Goal: Task Accomplishment & Management: Manage account settings

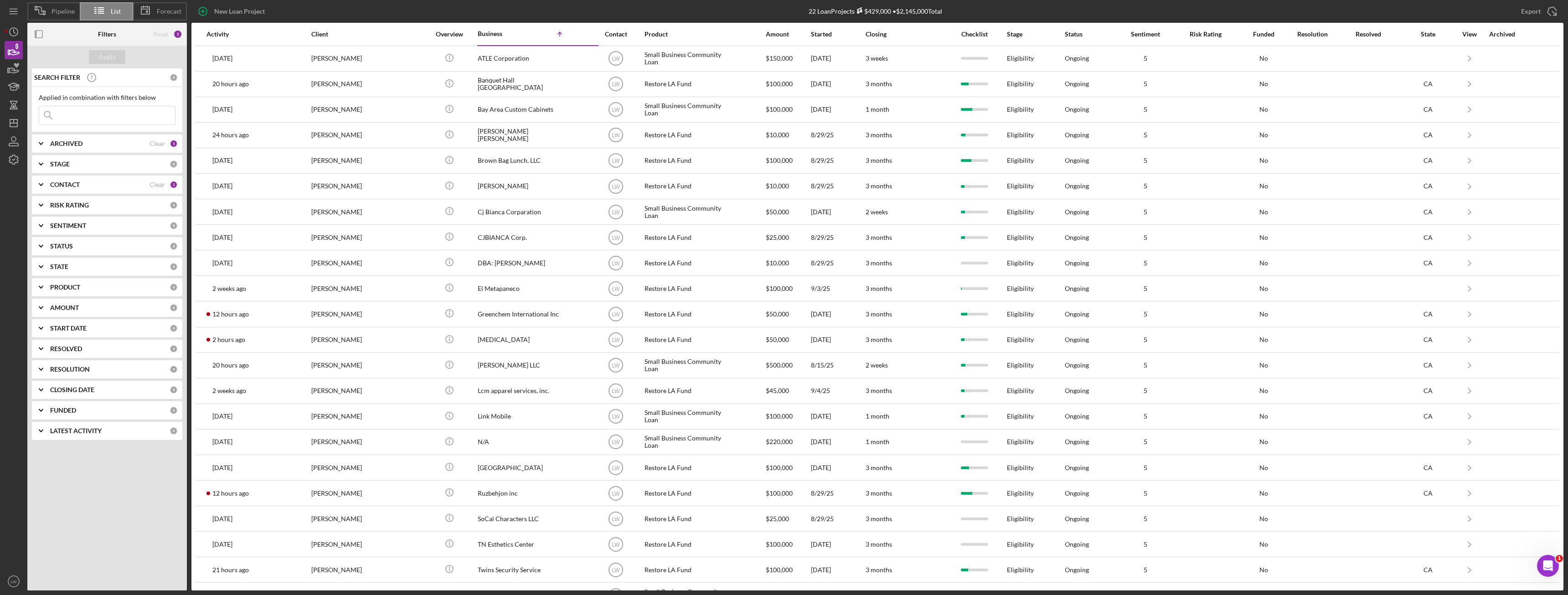
scroll to position [22, 0]
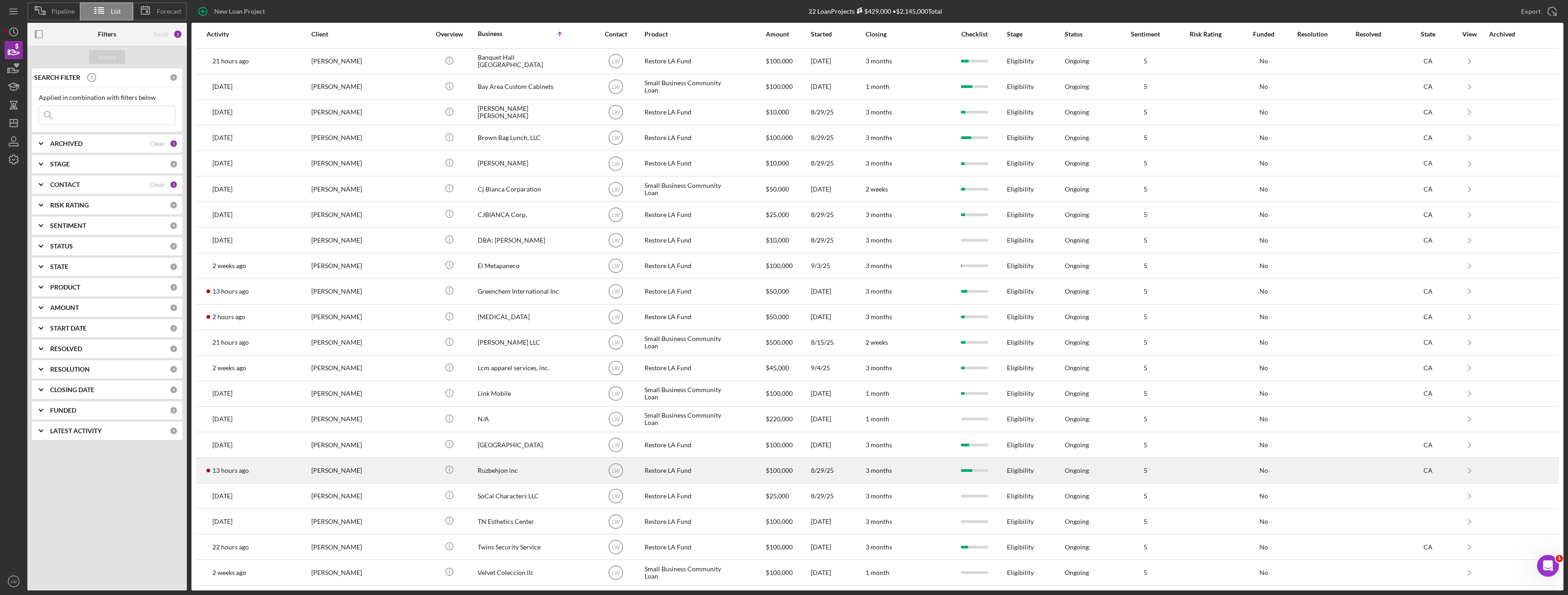
click at [330, 474] on div "[PERSON_NAME]" at bounding box center [357, 470] width 91 height 24
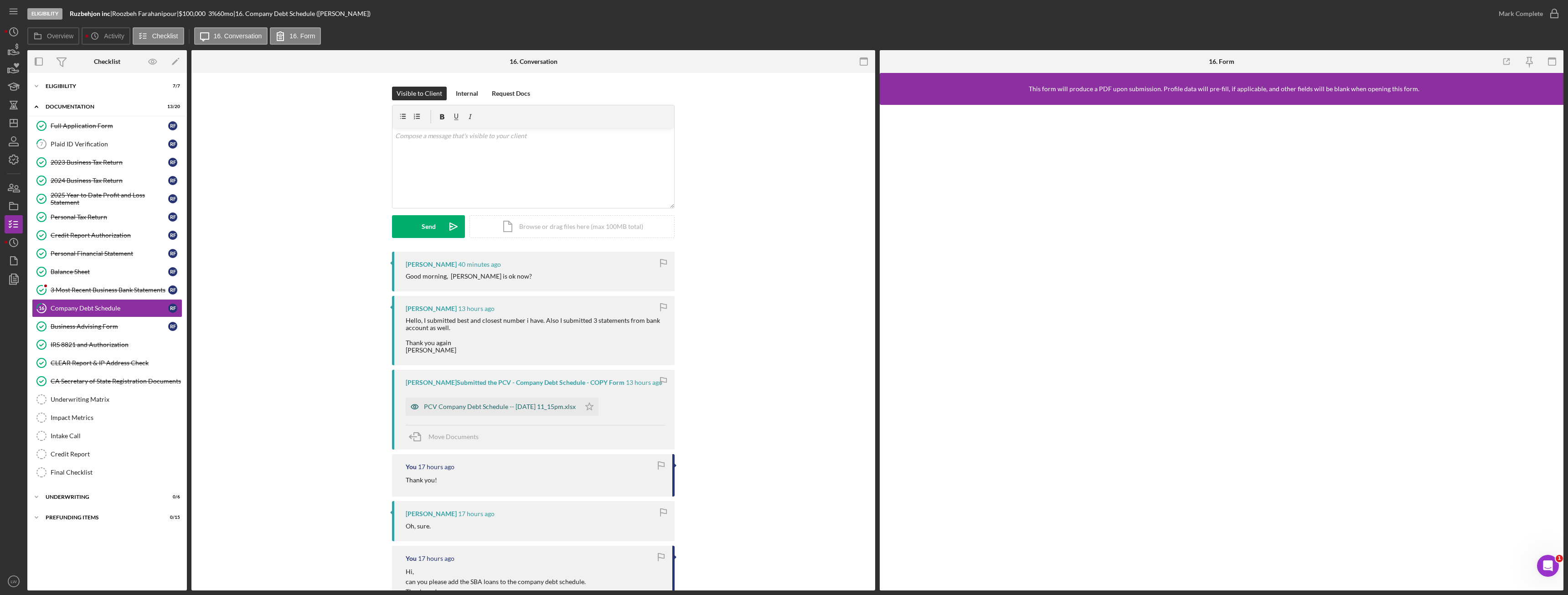
click at [533, 411] on div "PCV Company Debt Schedule -- [DATE] 11_15pm.xlsx" at bounding box center [500, 407] width 152 height 8
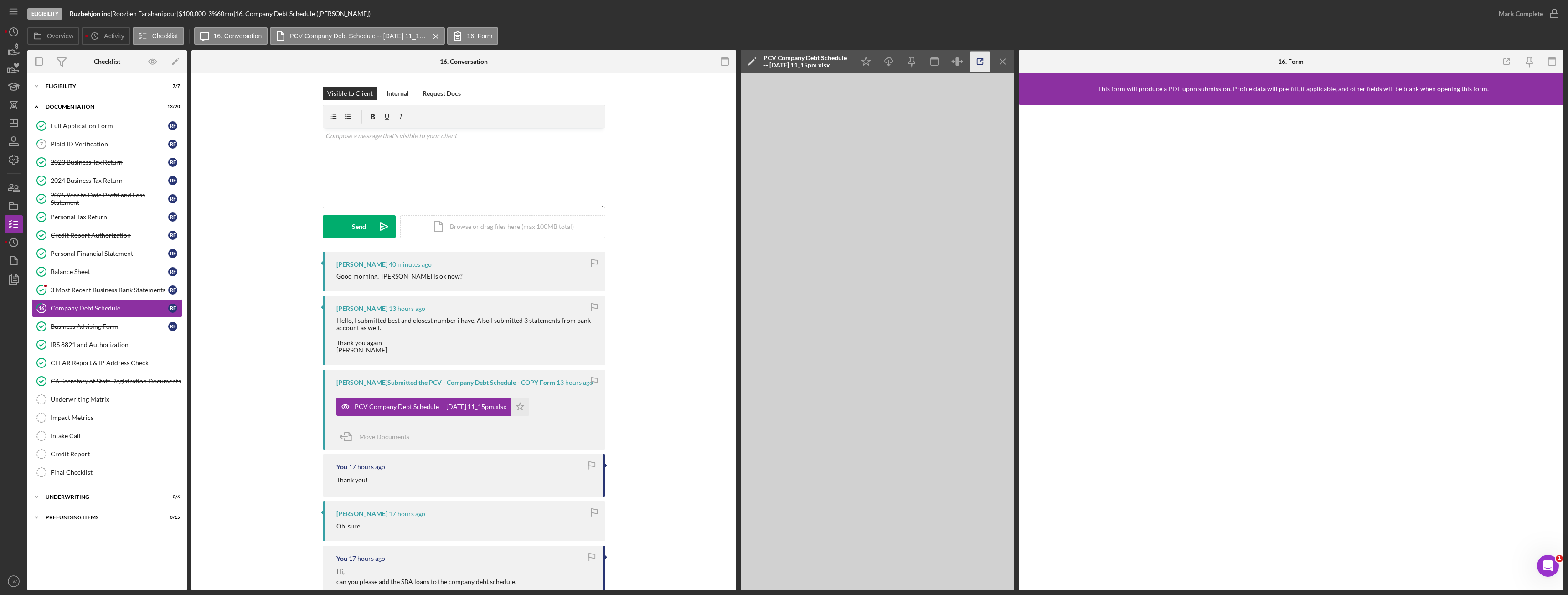
click at [977, 60] on icon "button" at bounding box center [980, 61] width 6 height 6
click at [1000, 63] on icon "Icon/Menu Close" at bounding box center [1003, 61] width 21 height 21
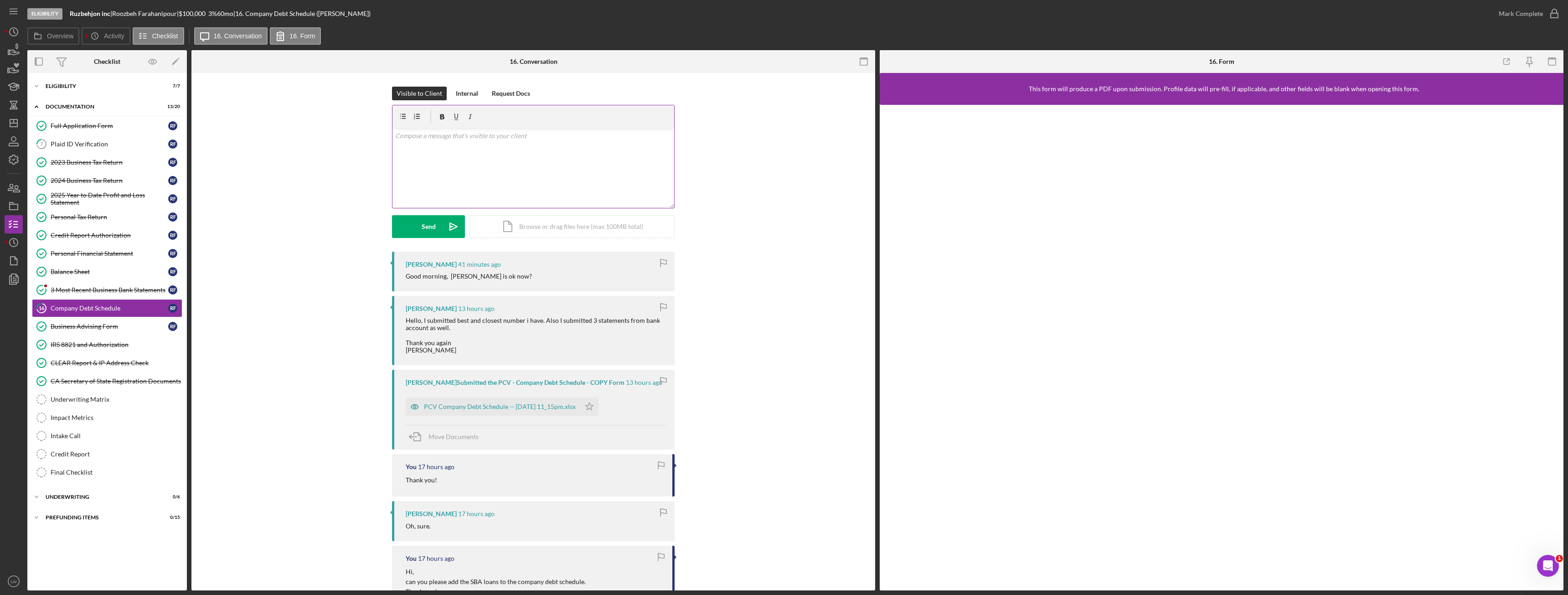
click at [535, 161] on div "v Color teal Color pink Remove color Add row above Add row below Add column bef…" at bounding box center [533, 168] width 282 height 80
click at [442, 222] on icon "Icon/icon-invite-send" at bounding box center [454, 226] width 22 height 22
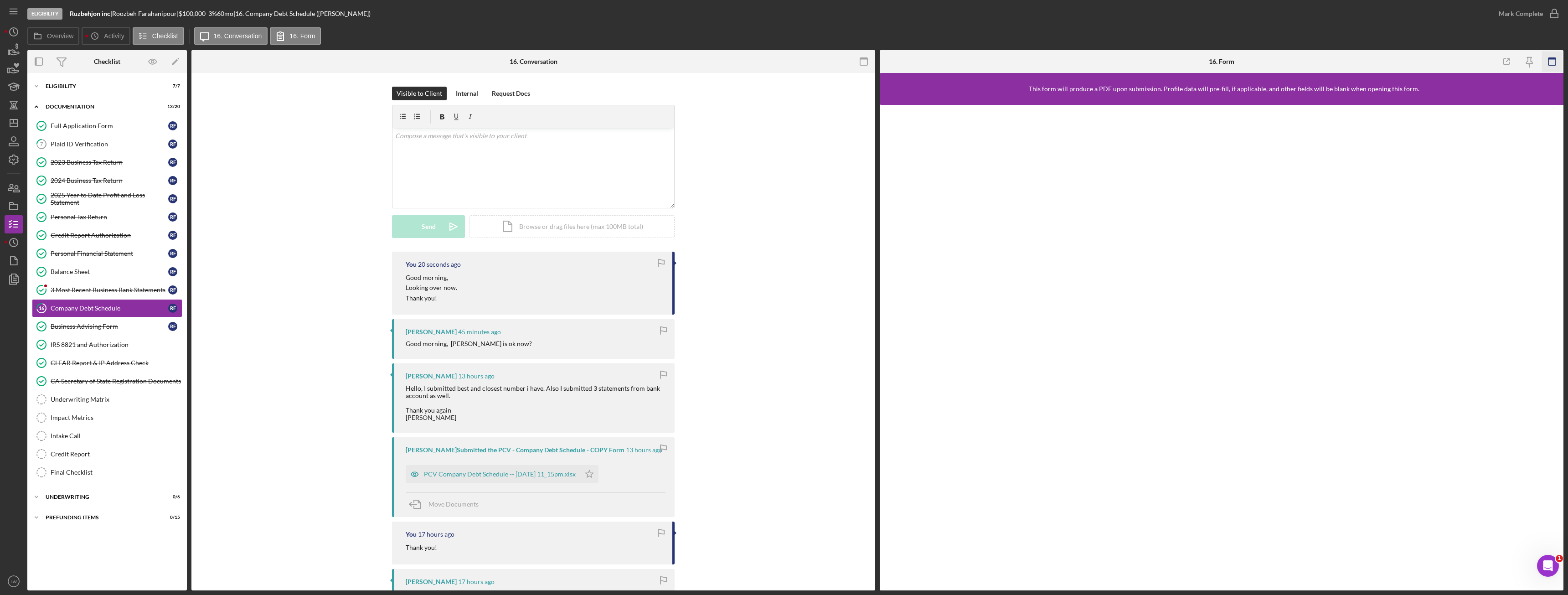
click at [1556, 64] on rect "button" at bounding box center [1552, 62] width 7 height 8
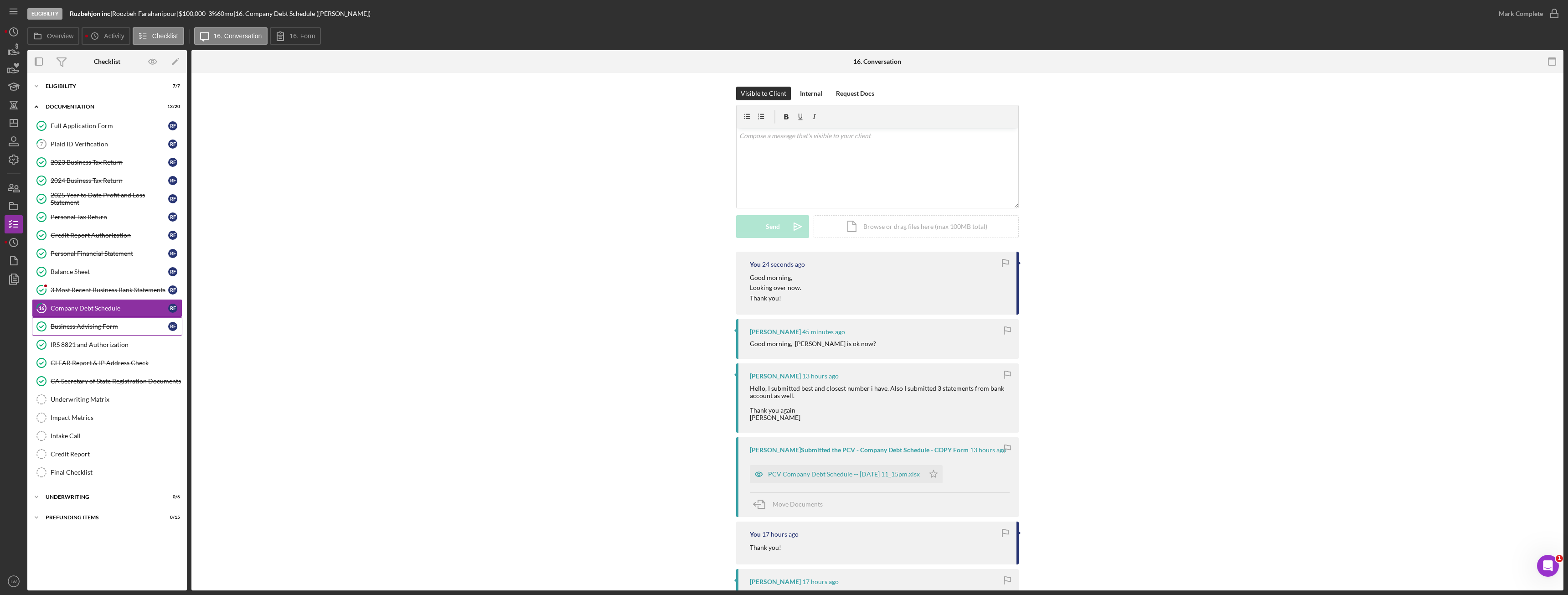
click at [74, 324] on div "Business Advising Form" at bounding box center [109, 327] width 117 height 8
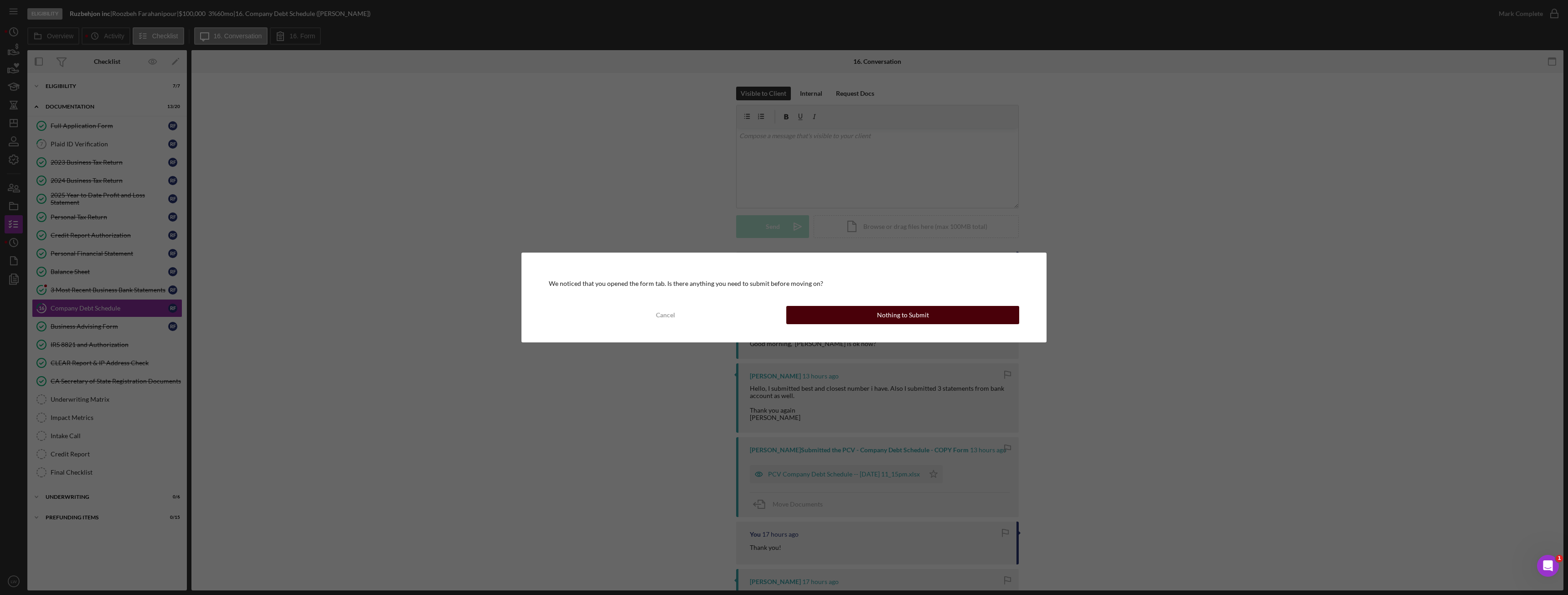
click at [821, 316] on button "Nothing to Submit" at bounding box center [903, 315] width 233 height 18
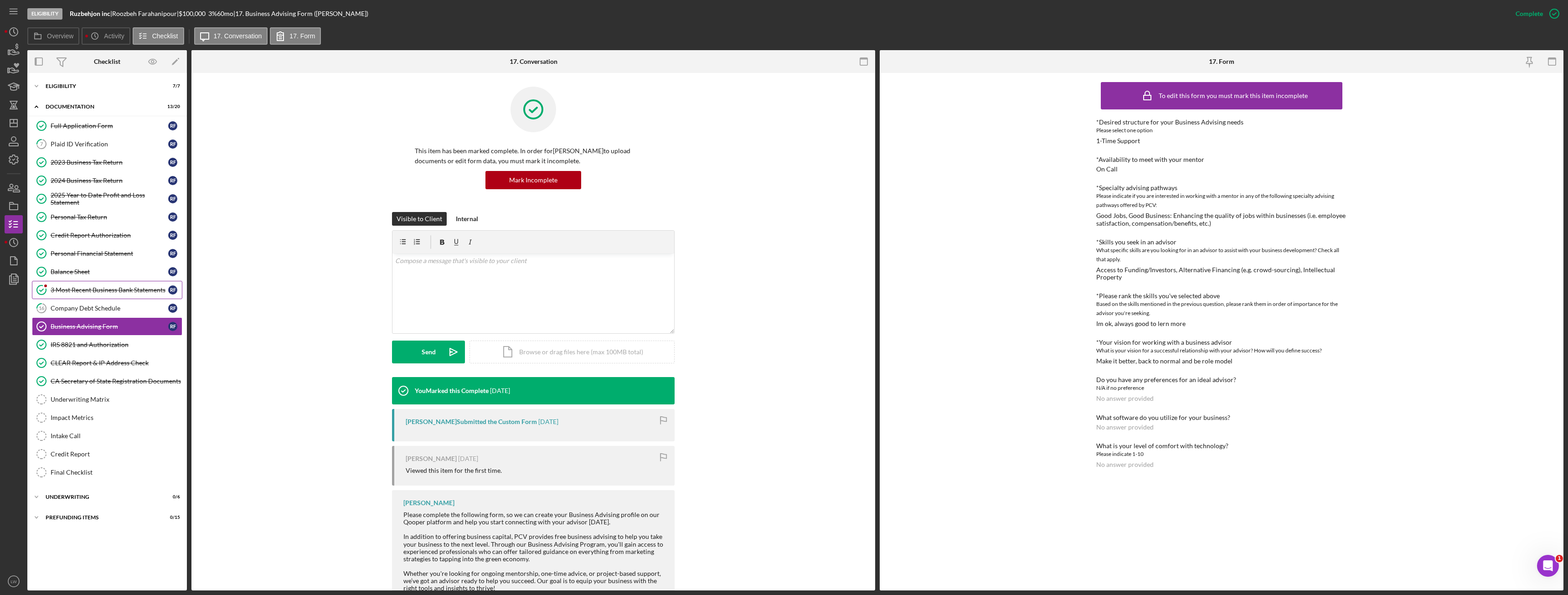
click at [113, 288] on div "3 Most Recent Business Bank Statements" at bounding box center [109, 290] width 117 height 8
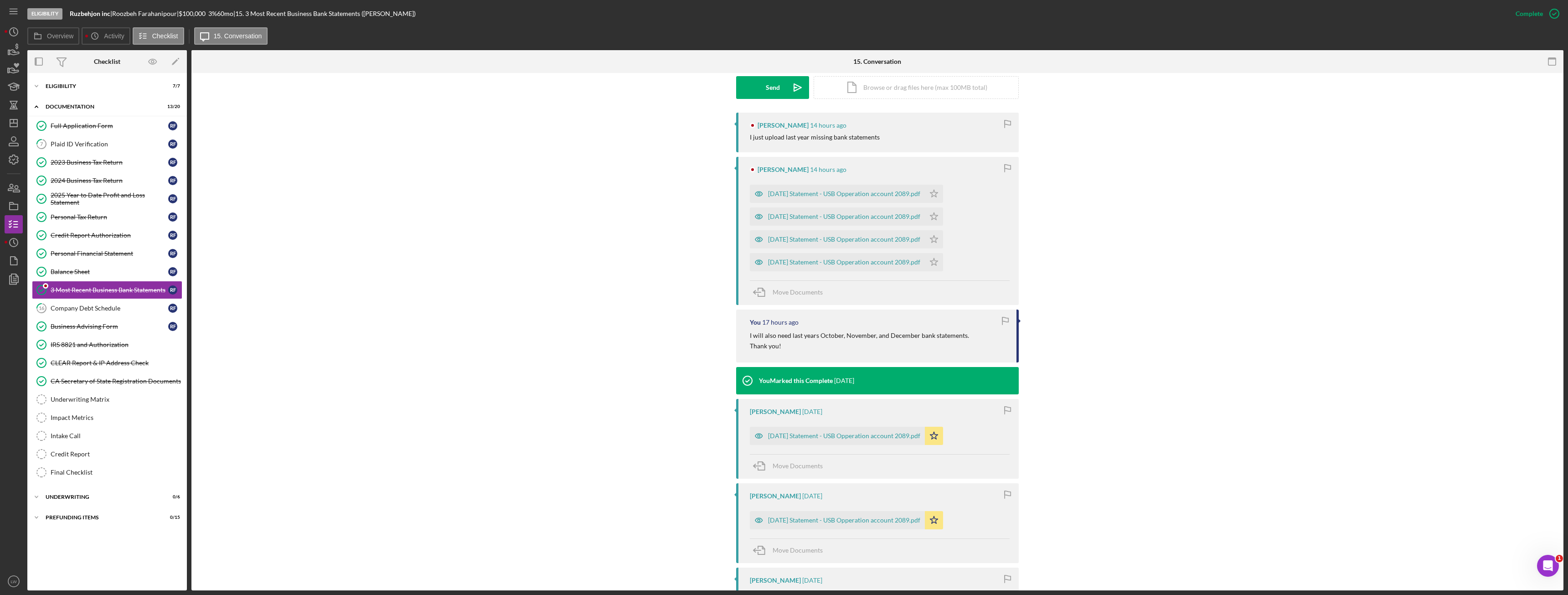
scroll to position [274, 0]
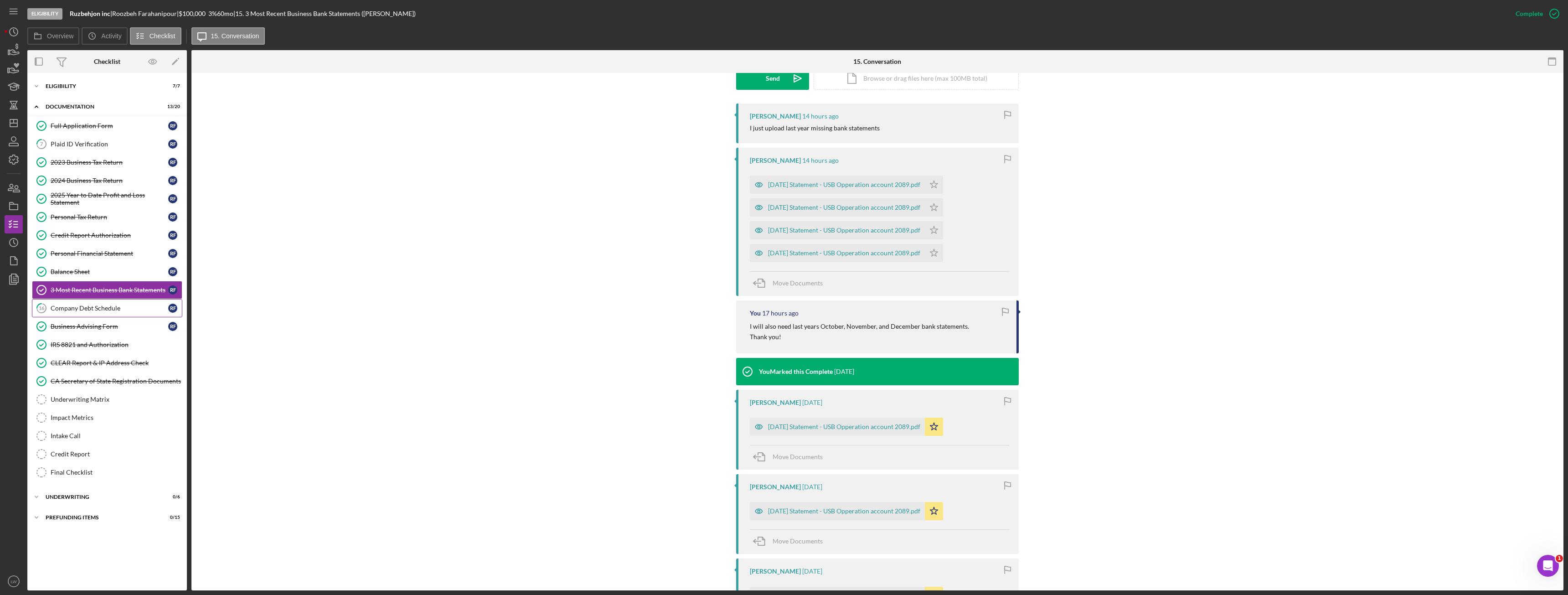
click at [107, 311] on div "Company Debt Schedule" at bounding box center [109, 308] width 117 height 8
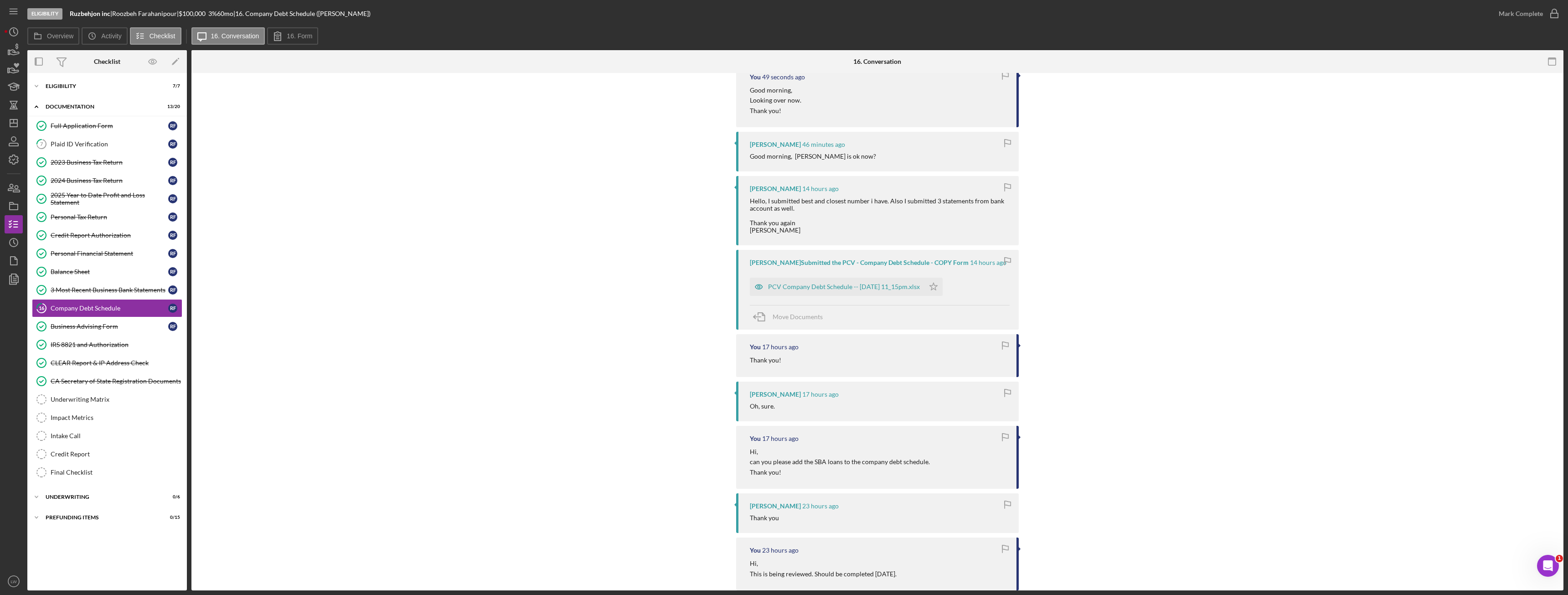
scroll to position [182, 0]
click at [862, 296] on div "PCV Company Debt Schedule -- [DATE] 11_15pm.xlsx" at bounding box center [843, 292] width 152 height 8
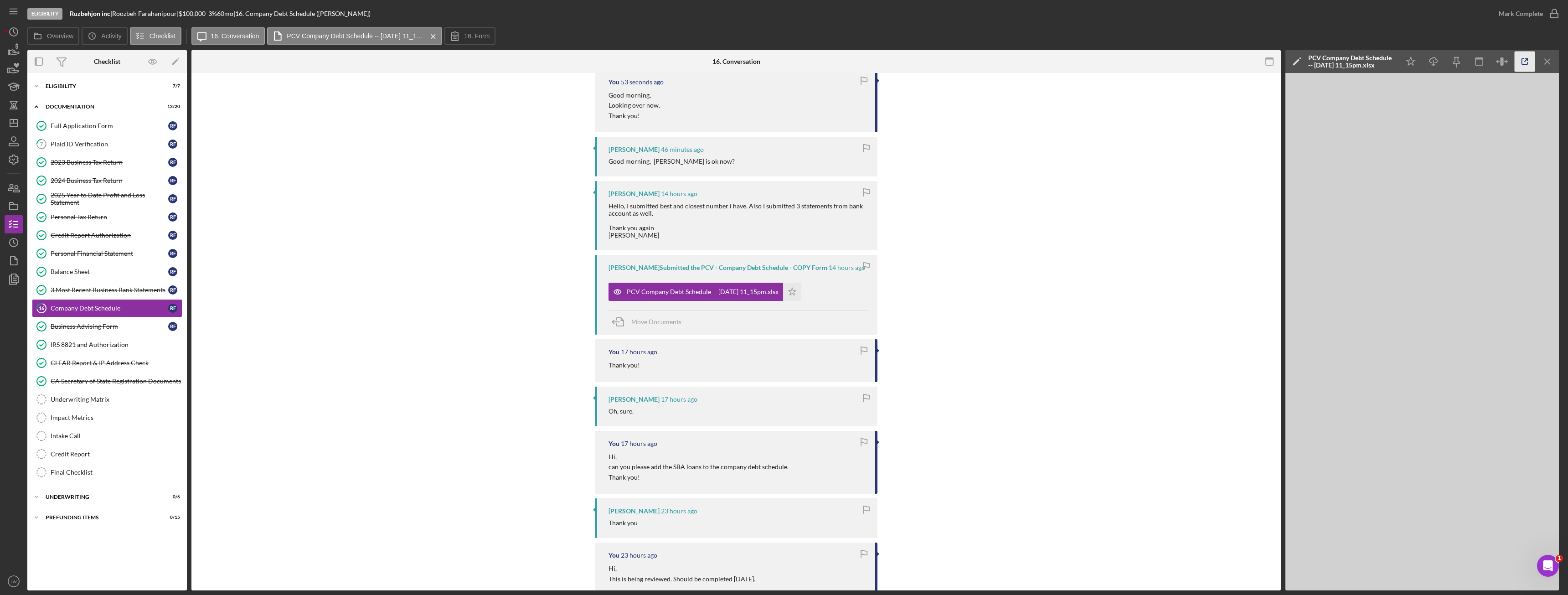
click at [1526, 65] on icon "button" at bounding box center [1524, 61] width 21 height 21
click at [797, 299] on icon "Icon/Star" at bounding box center [791, 291] width 18 height 18
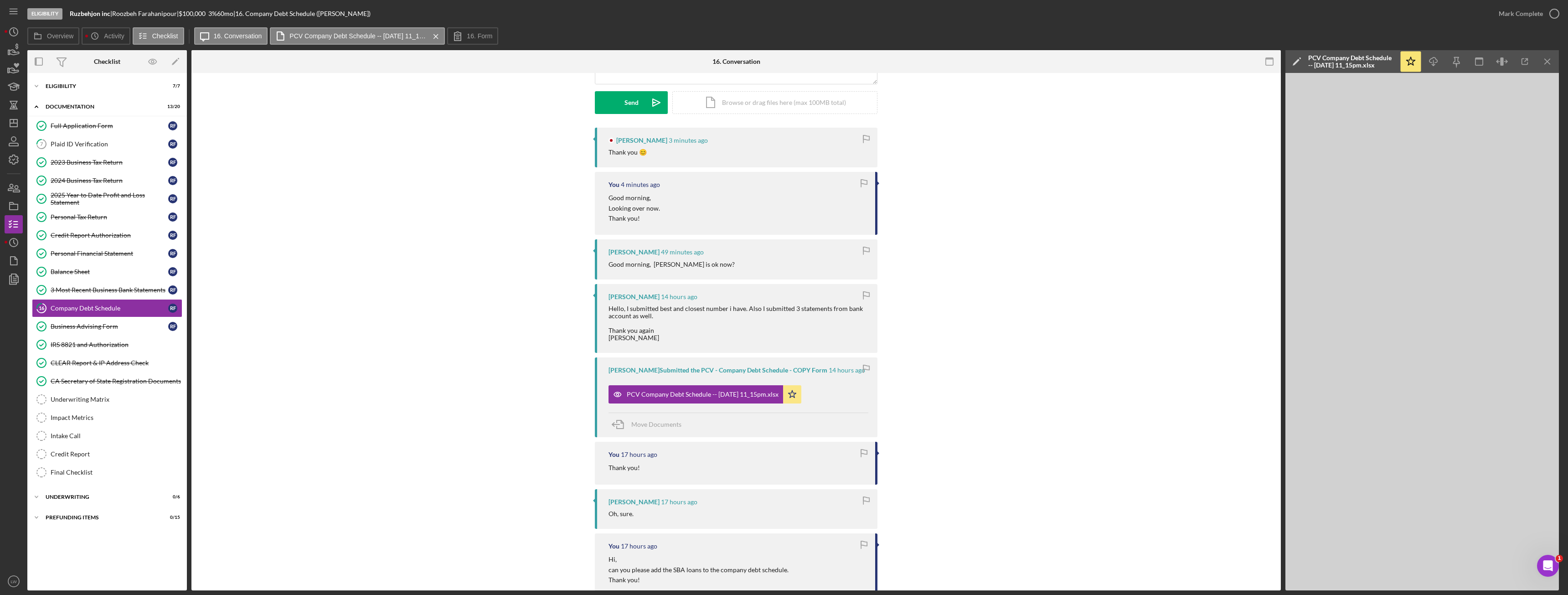
scroll to position [0, 0]
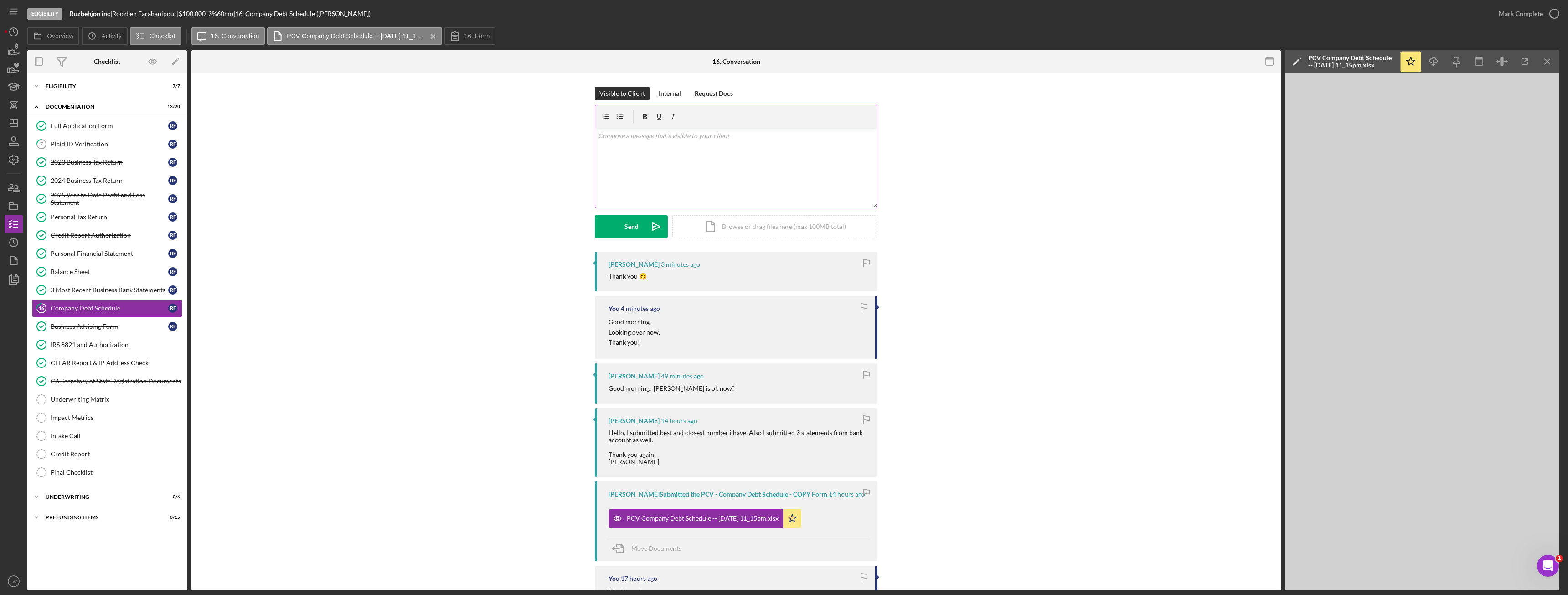
click at [727, 168] on div "v Color teal Color pink Remove color Add row above Add row below Add column bef…" at bounding box center [736, 168] width 282 height 80
click at [627, 234] on div "Send" at bounding box center [632, 226] width 14 height 22
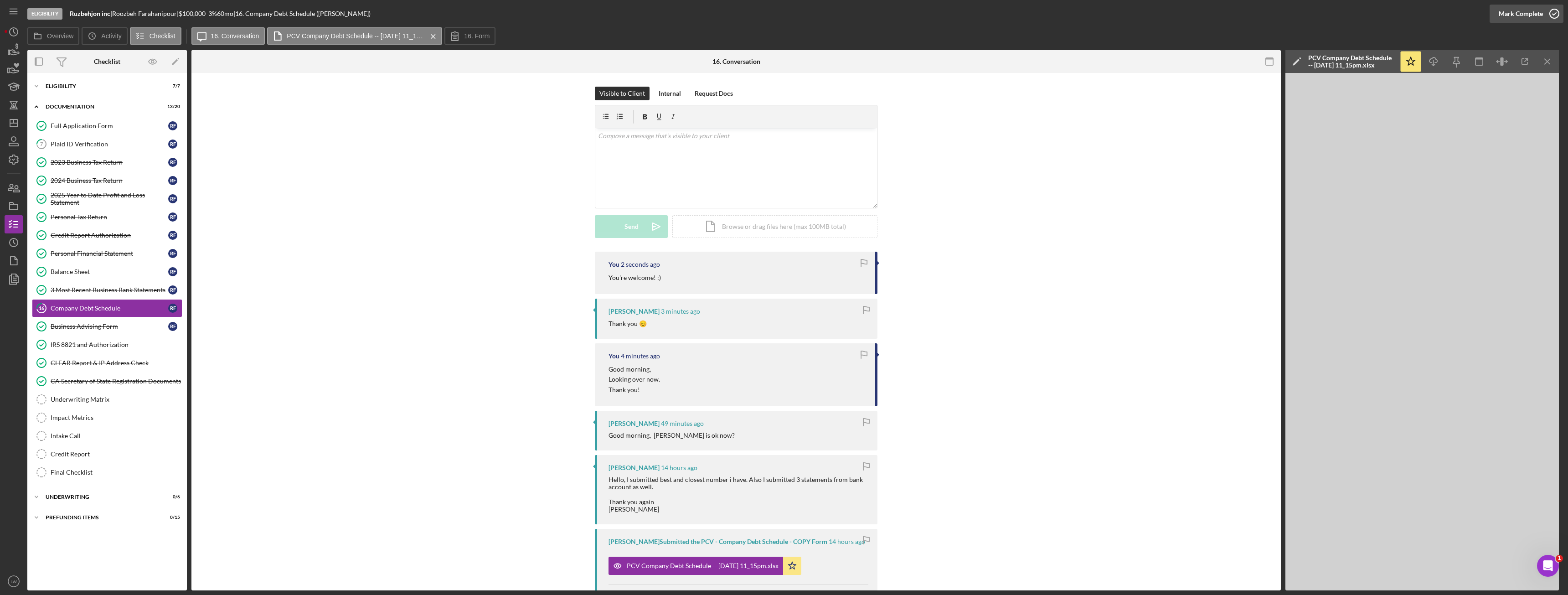
click at [1551, 18] on icon "button" at bounding box center [1554, 14] width 22 height 22
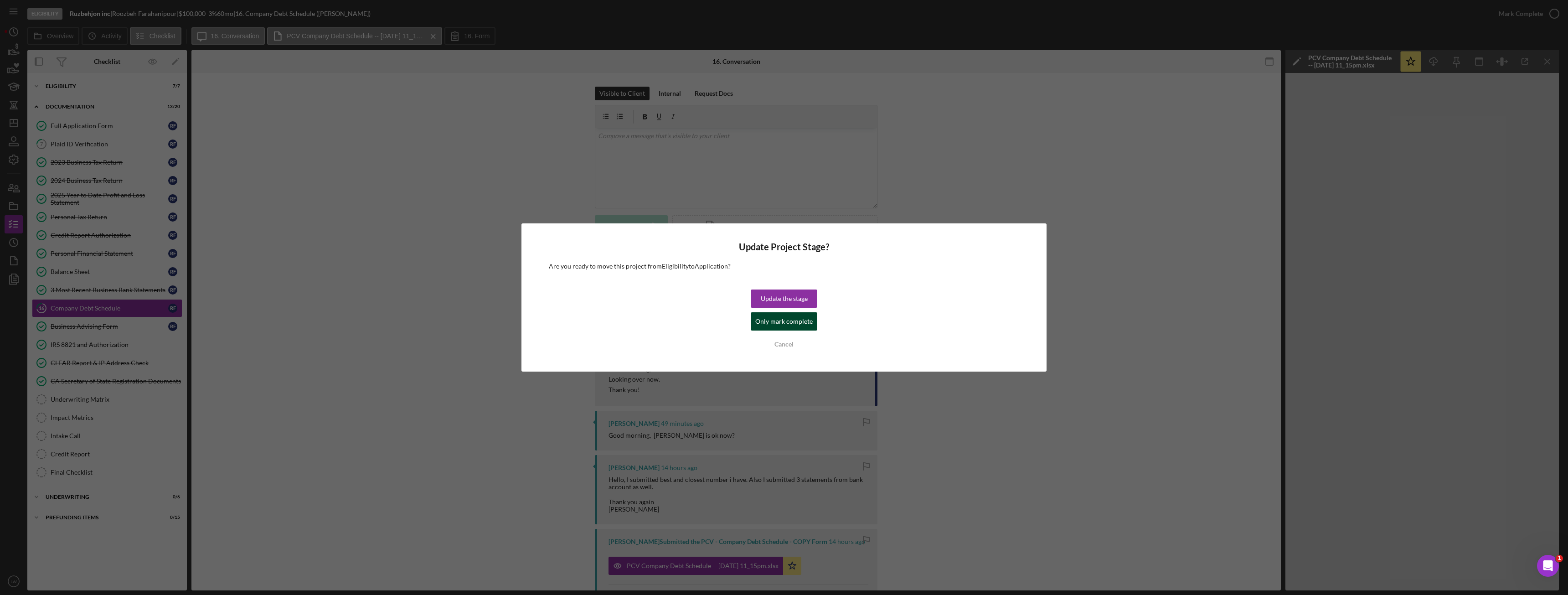
click at [786, 324] on div "Only mark complete" at bounding box center [784, 321] width 57 height 18
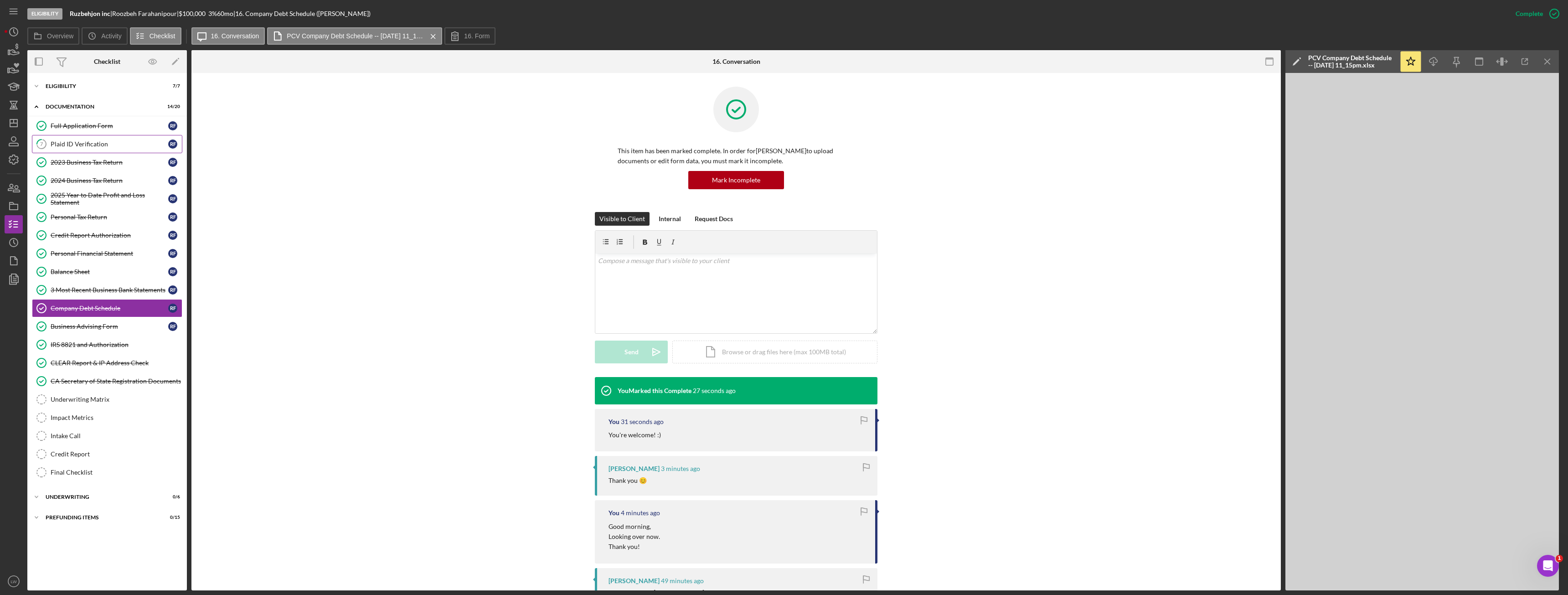
click at [88, 146] on div "Plaid ID Verification" at bounding box center [109, 144] width 117 height 8
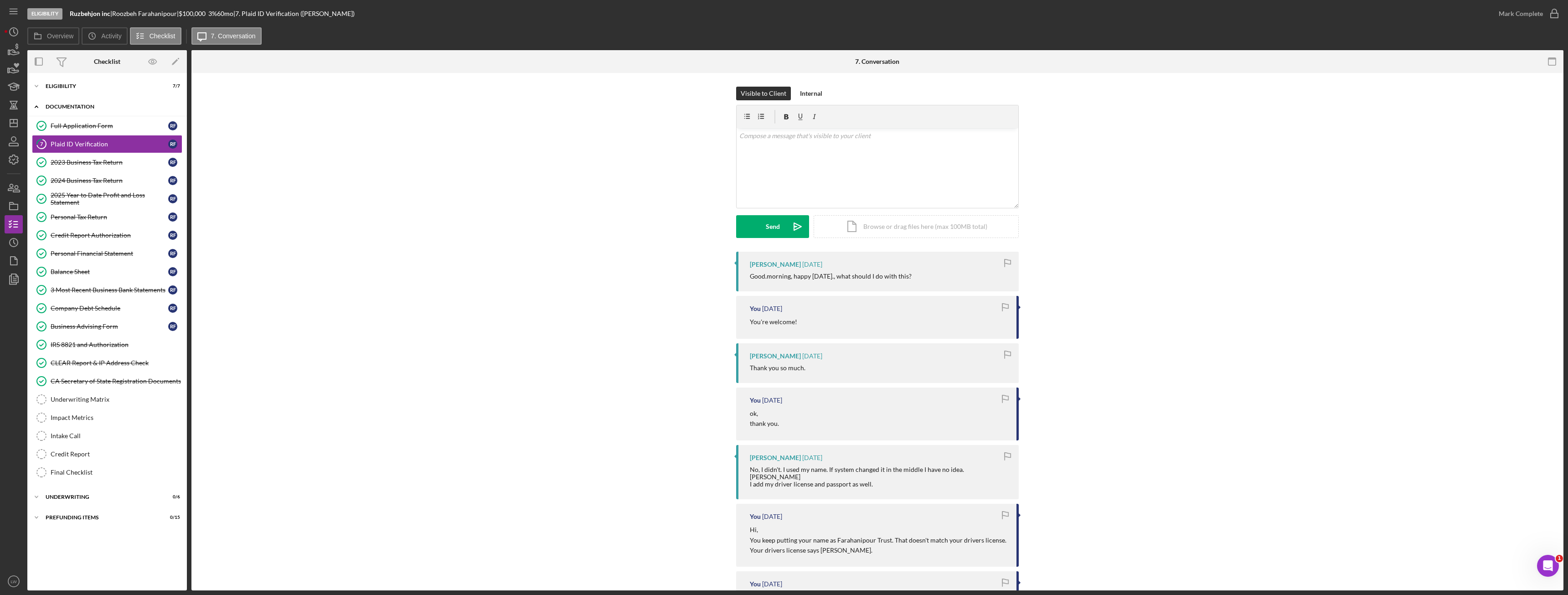
click at [94, 103] on div "Icon/Expander Documentation 14 / 20" at bounding box center [107, 107] width 159 height 19
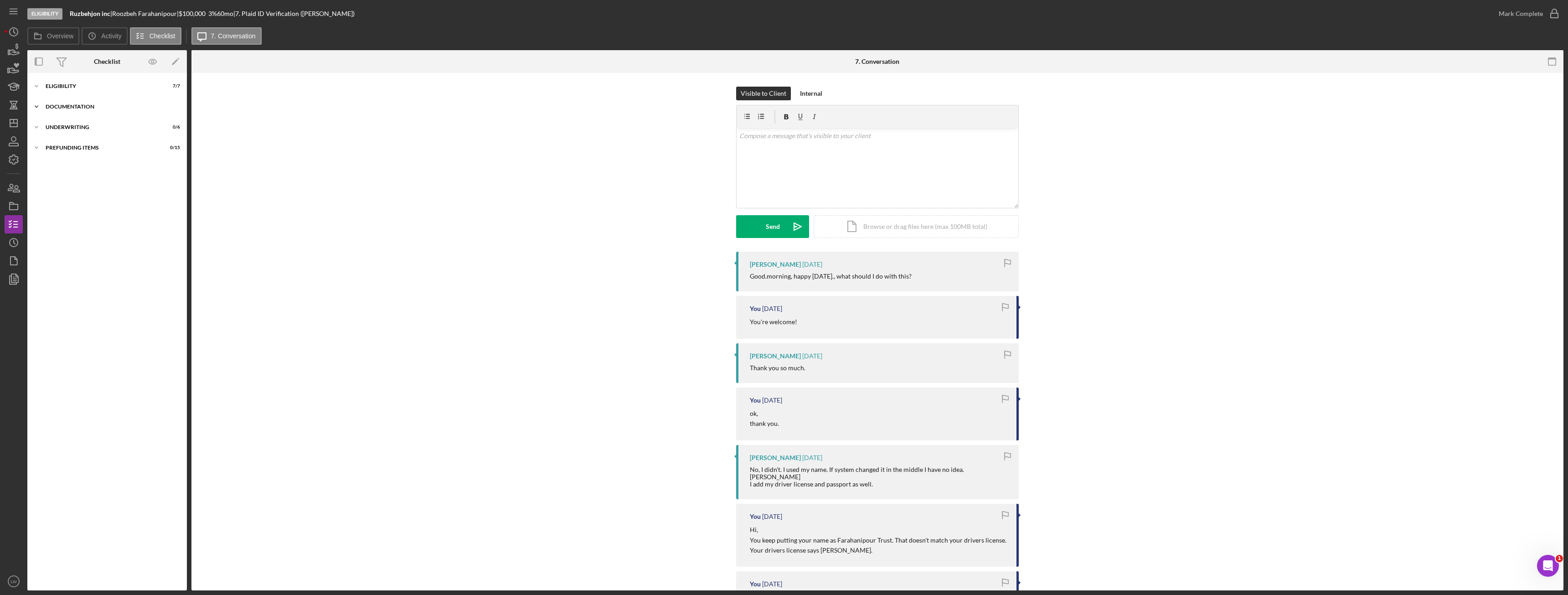
click at [76, 106] on div "Documentation" at bounding box center [111, 106] width 130 height 6
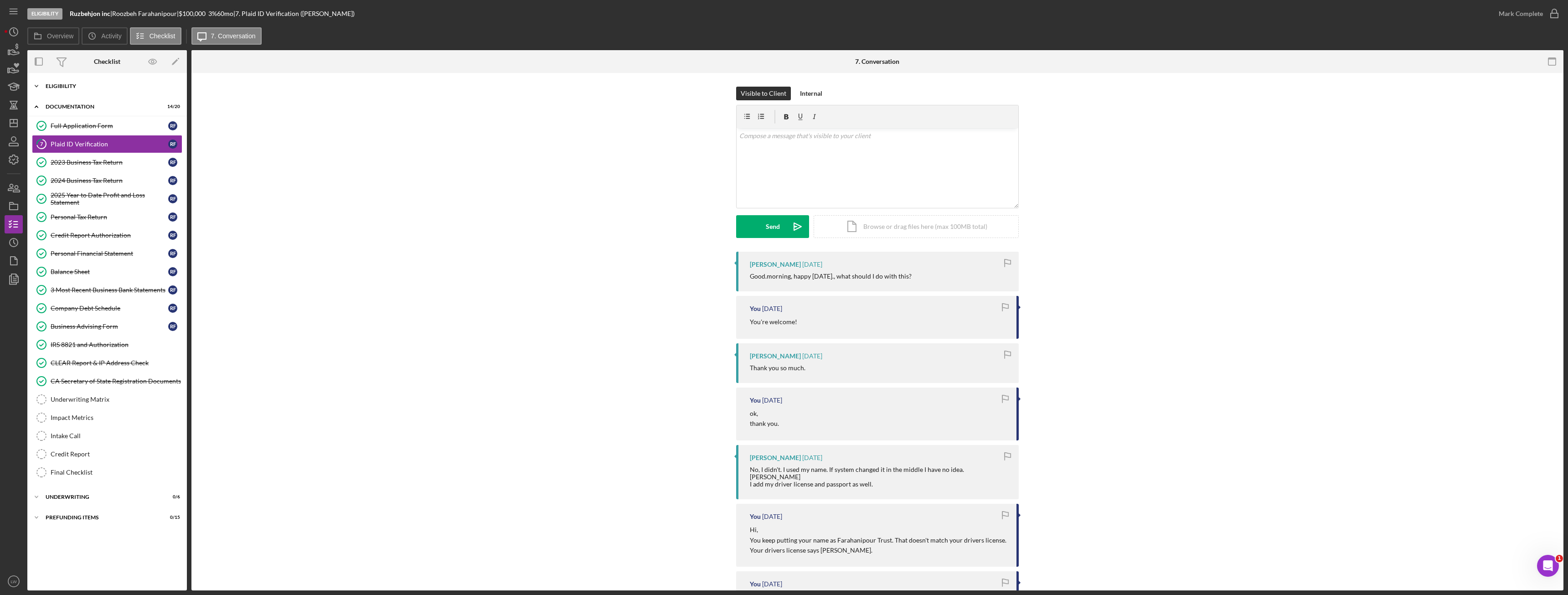
click at [101, 84] on div "Eligibility" at bounding box center [111, 86] width 130 height 6
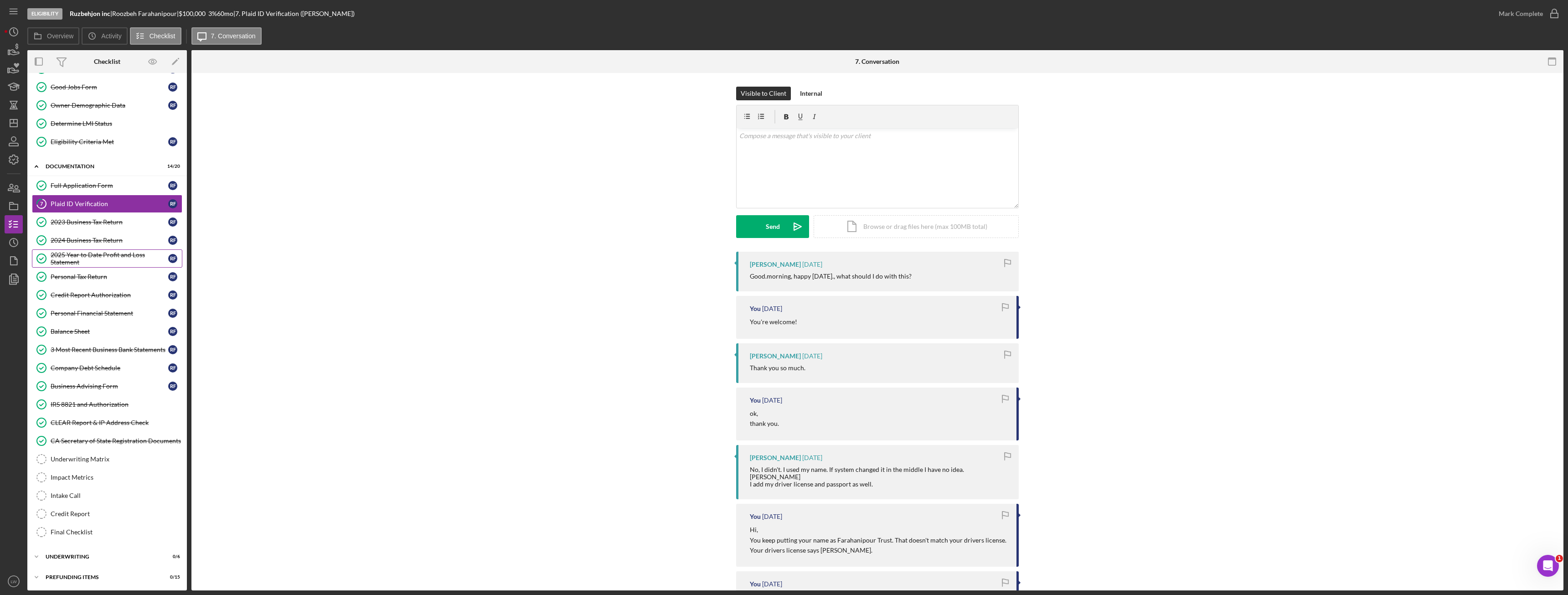
scroll to position [74, 0]
click at [9, 43] on icon "button" at bounding box center [14, 50] width 22 height 22
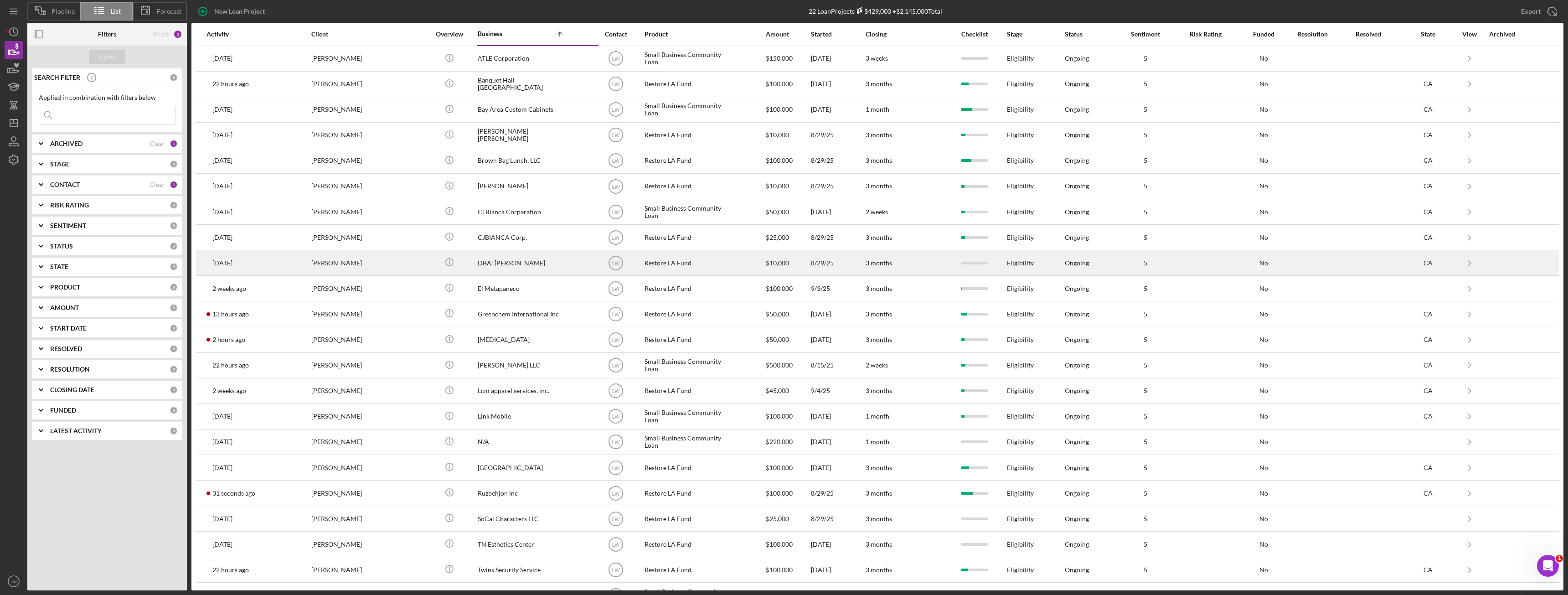
scroll to position [22, 0]
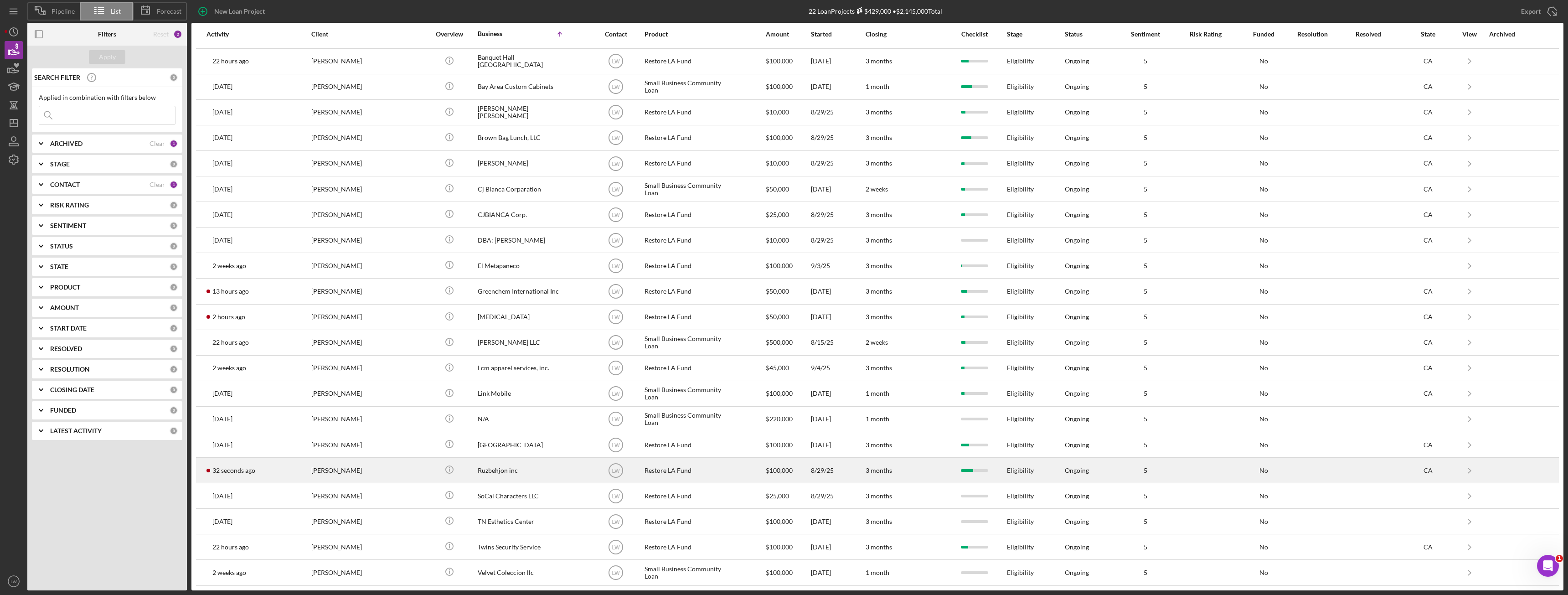
click at [329, 469] on div "[PERSON_NAME]" at bounding box center [357, 470] width 91 height 24
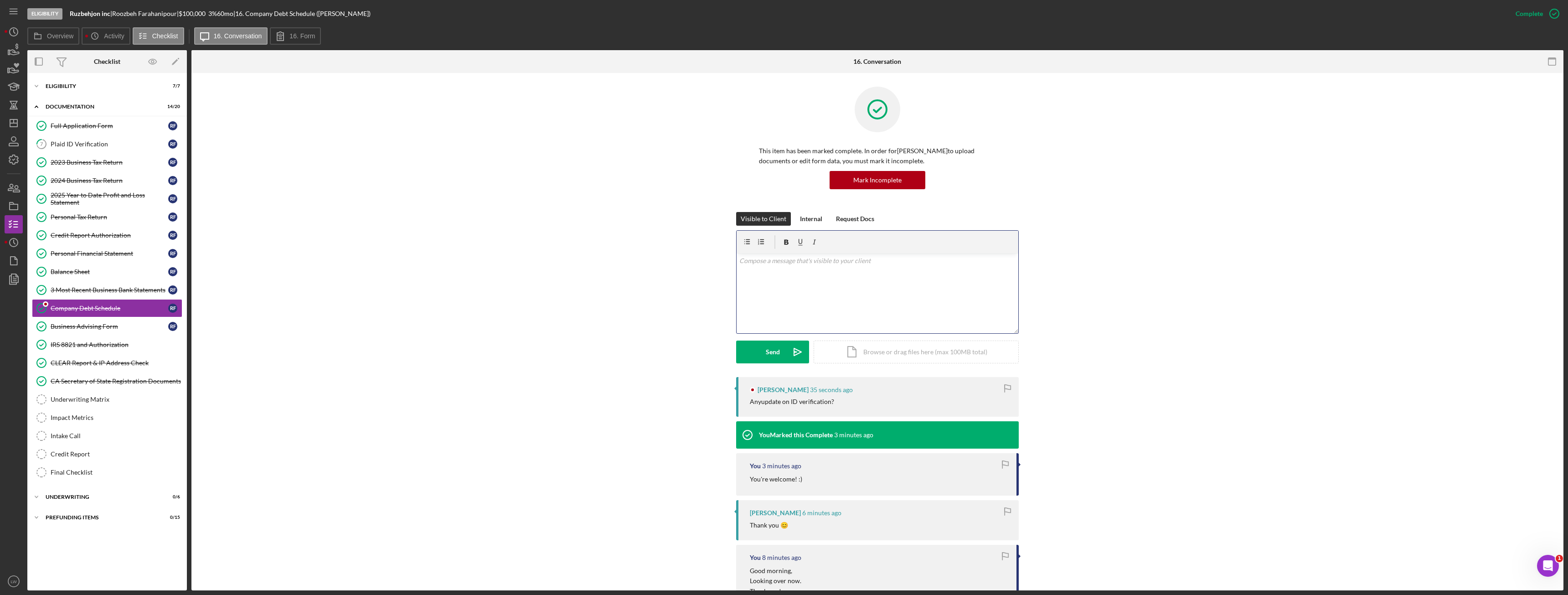
click at [784, 306] on div "v Color teal Color pink Remove color Add row above Add row below Add column bef…" at bounding box center [877, 294] width 282 height 80
click at [766, 351] on div "Send" at bounding box center [773, 352] width 14 height 22
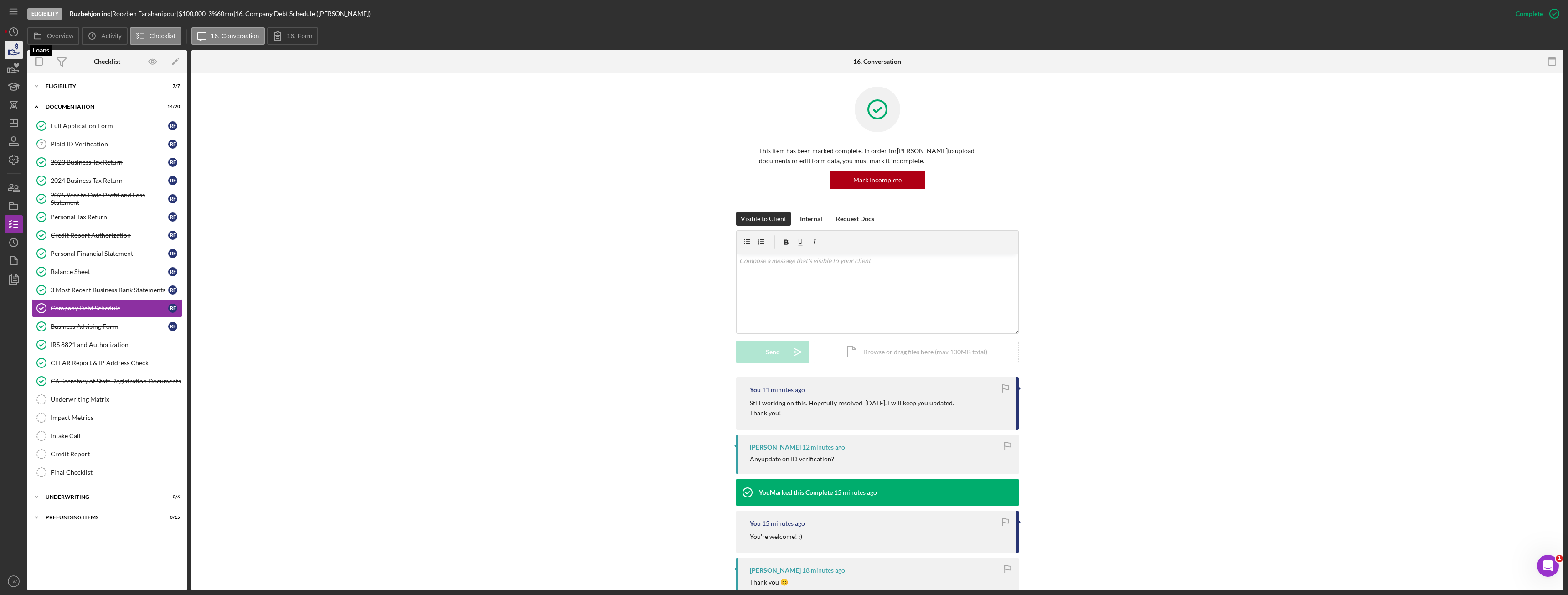
click at [15, 45] on icon "button" at bounding box center [14, 50] width 22 height 22
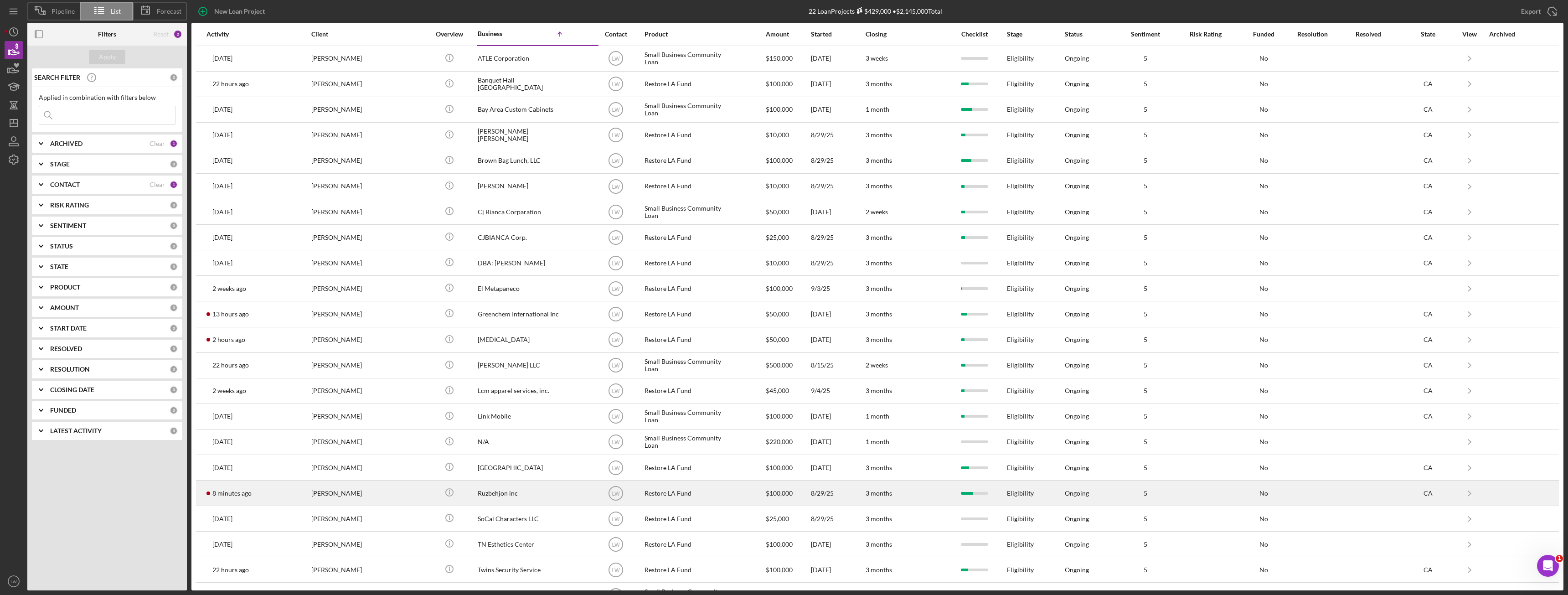
click at [352, 490] on div "[PERSON_NAME]" at bounding box center [357, 493] width 91 height 24
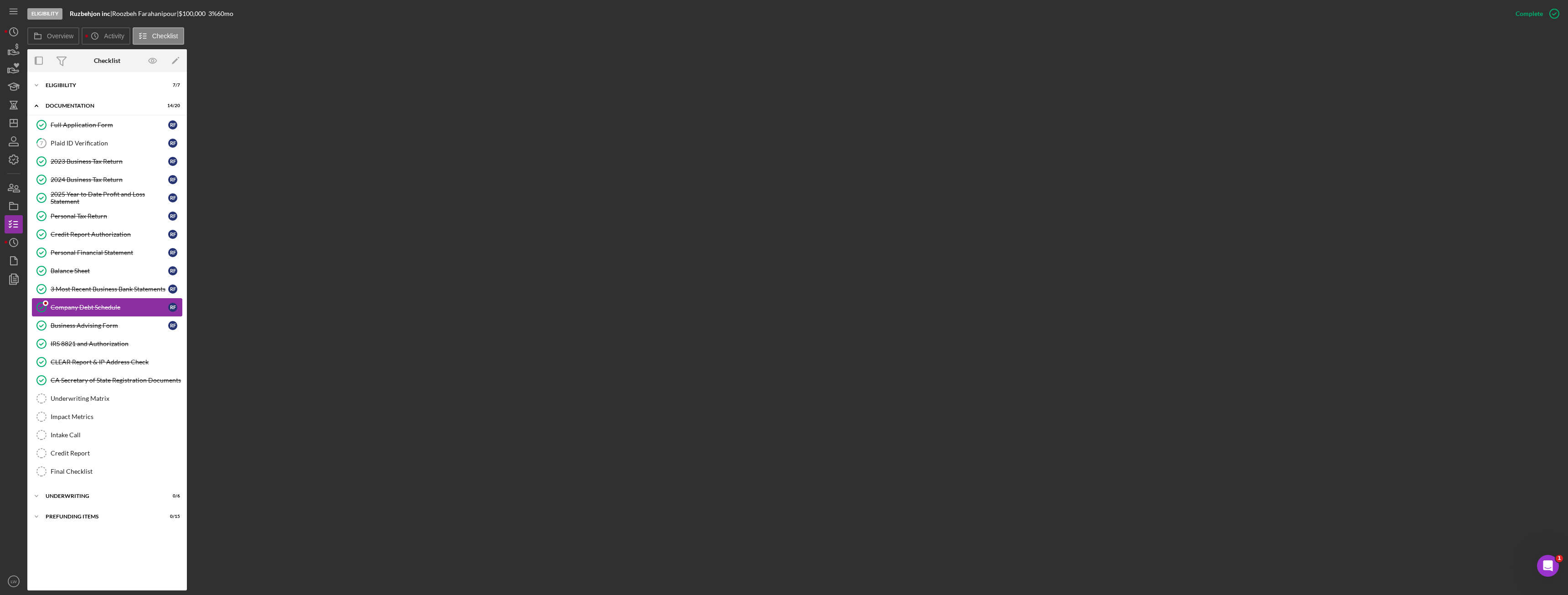
click at [99, 308] on div "Company Debt Schedule" at bounding box center [109, 308] width 117 height 8
click at [92, 398] on div "Underwriting Matrix" at bounding box center [116, 399] width 131 height 8
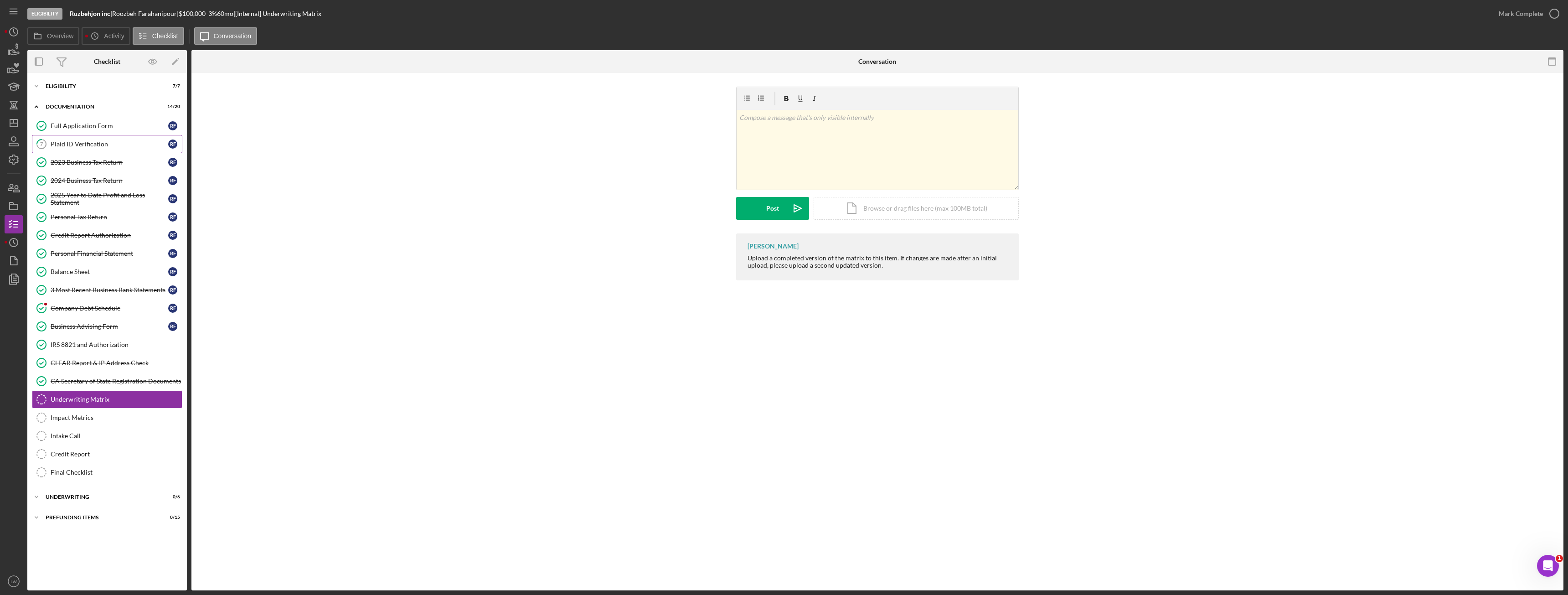
click at [119, 144] on div "Plaid ID Verification" at bounding box center [109, 144] width 117 height 8
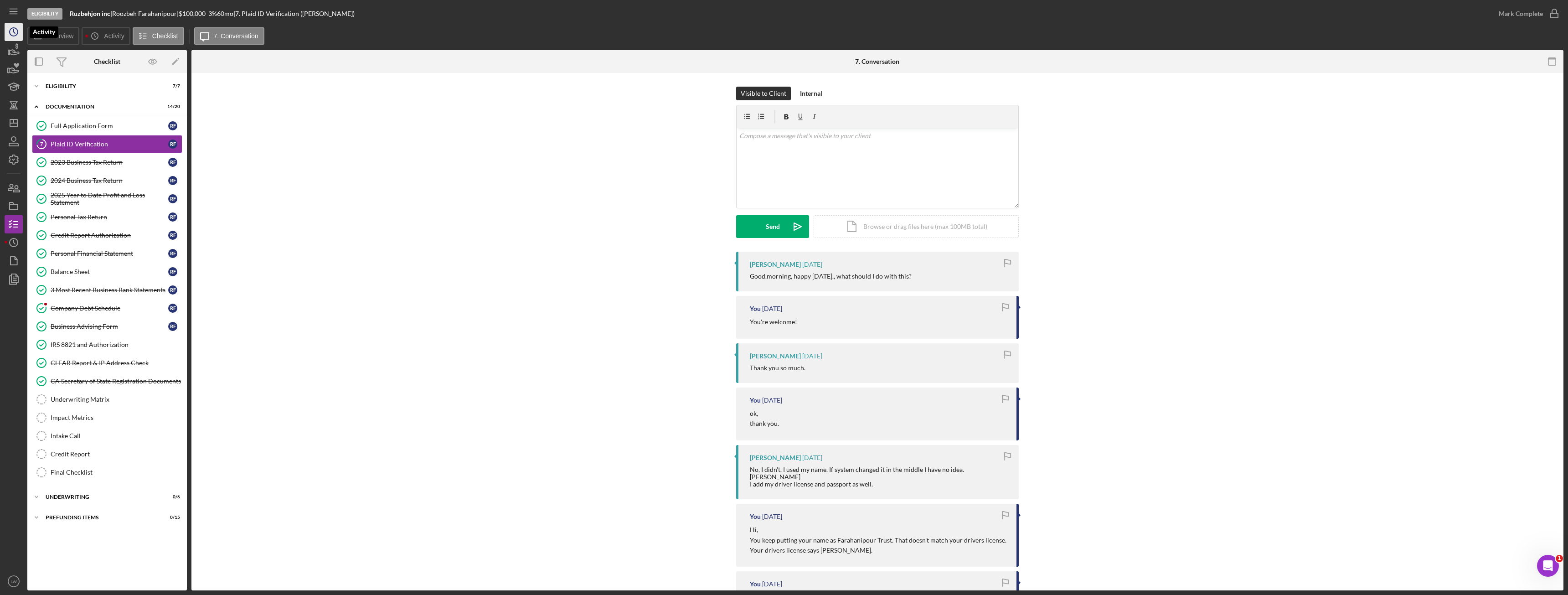
click at [11, 27] on icon "Icon/History" at bounding box center [14, 32] width 22 height 22
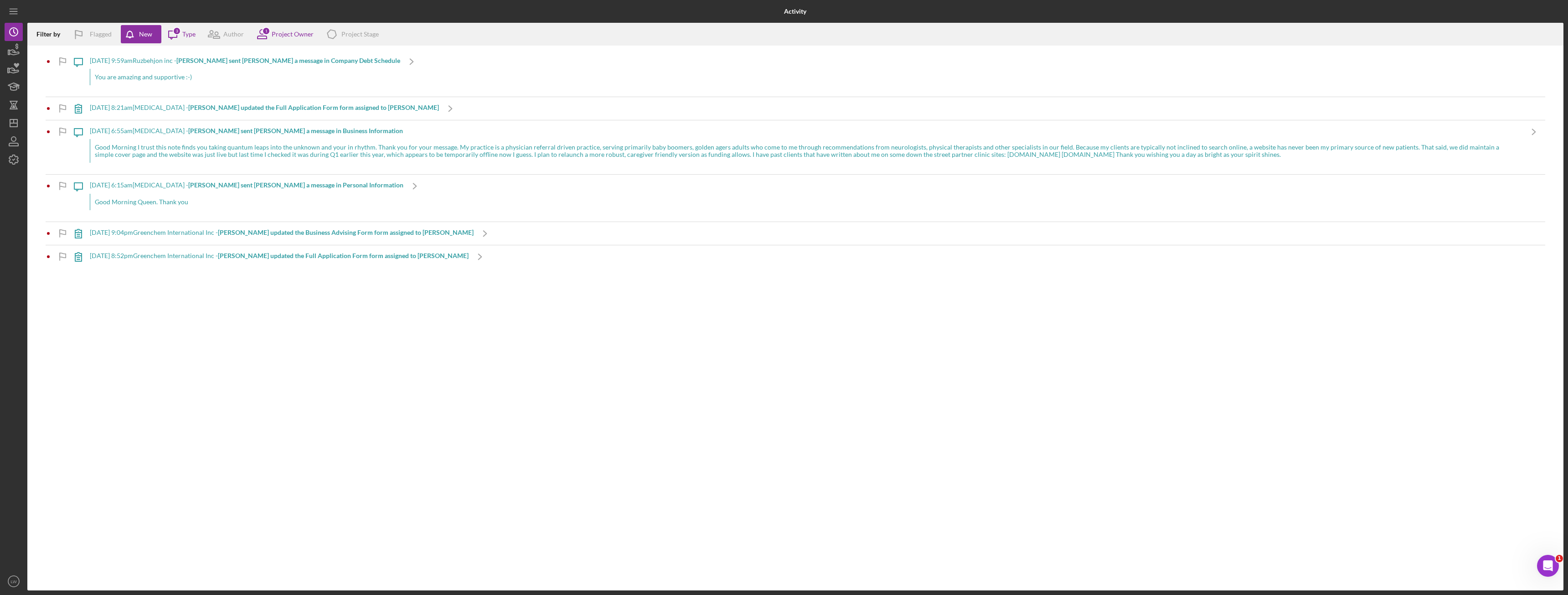
click at [152, 79] on div "You are amazing and supportive :-)" at bounding box center [245, 77] width 310 height 16
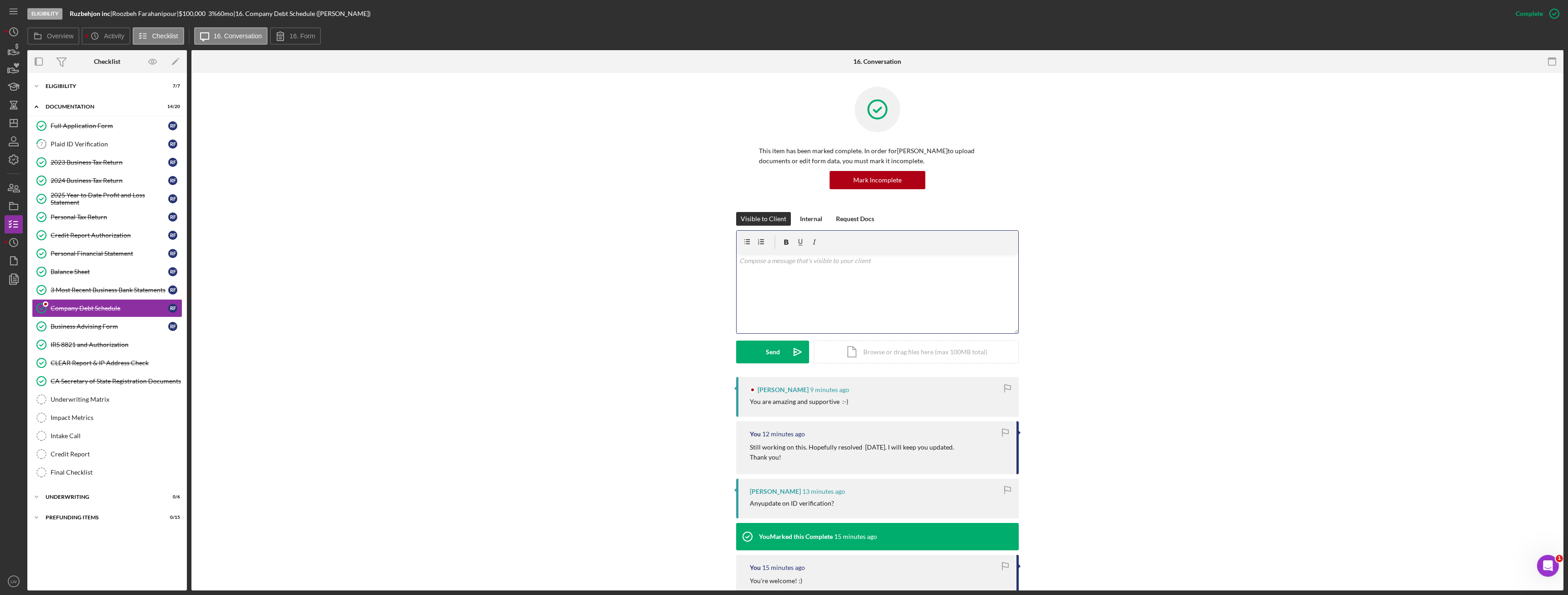
click at [798, 289] on div "v Color teal Color pink Remove color Add row above Add row below Add column bef…" at bounding box center [877, 294] width 282 height 80
click at [783, 351] on button "Send Icon/icon-invite-send" at bounding box center [772, 352] width 73 height 22
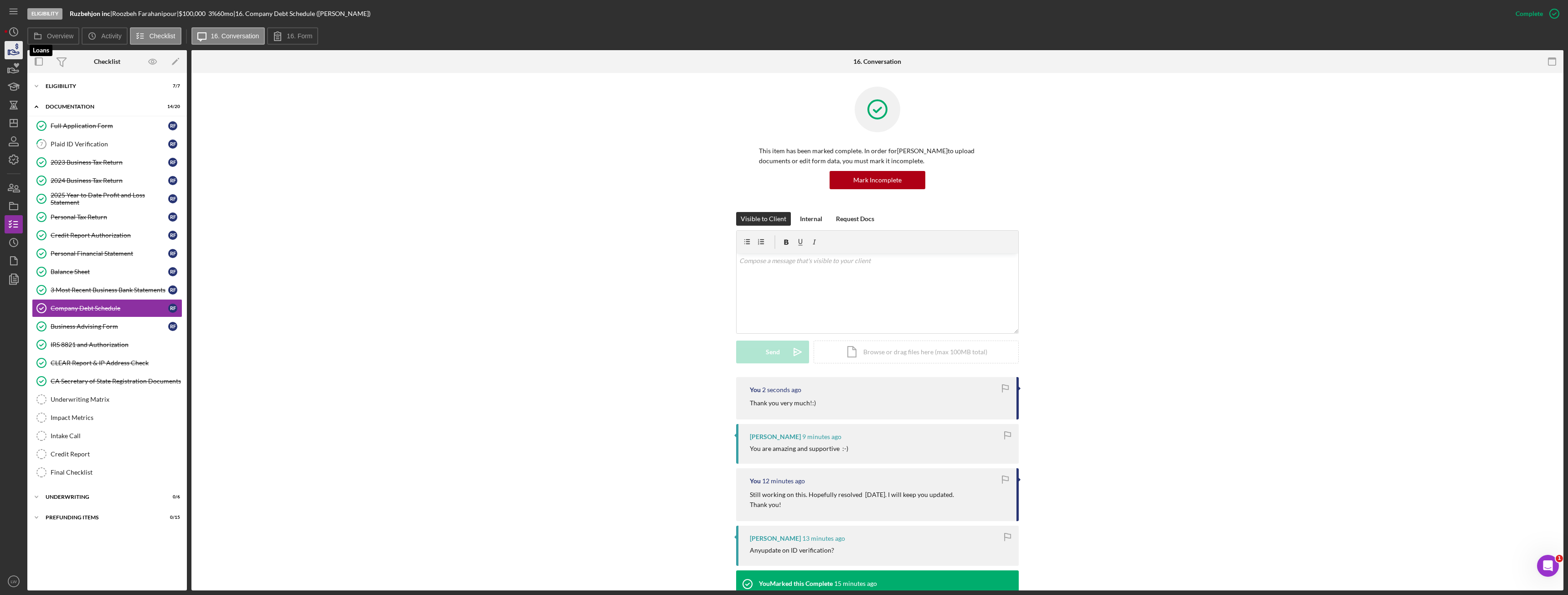
click at [7, 48] on icon "button" at bounding box center [14, 50] width 22 height 22
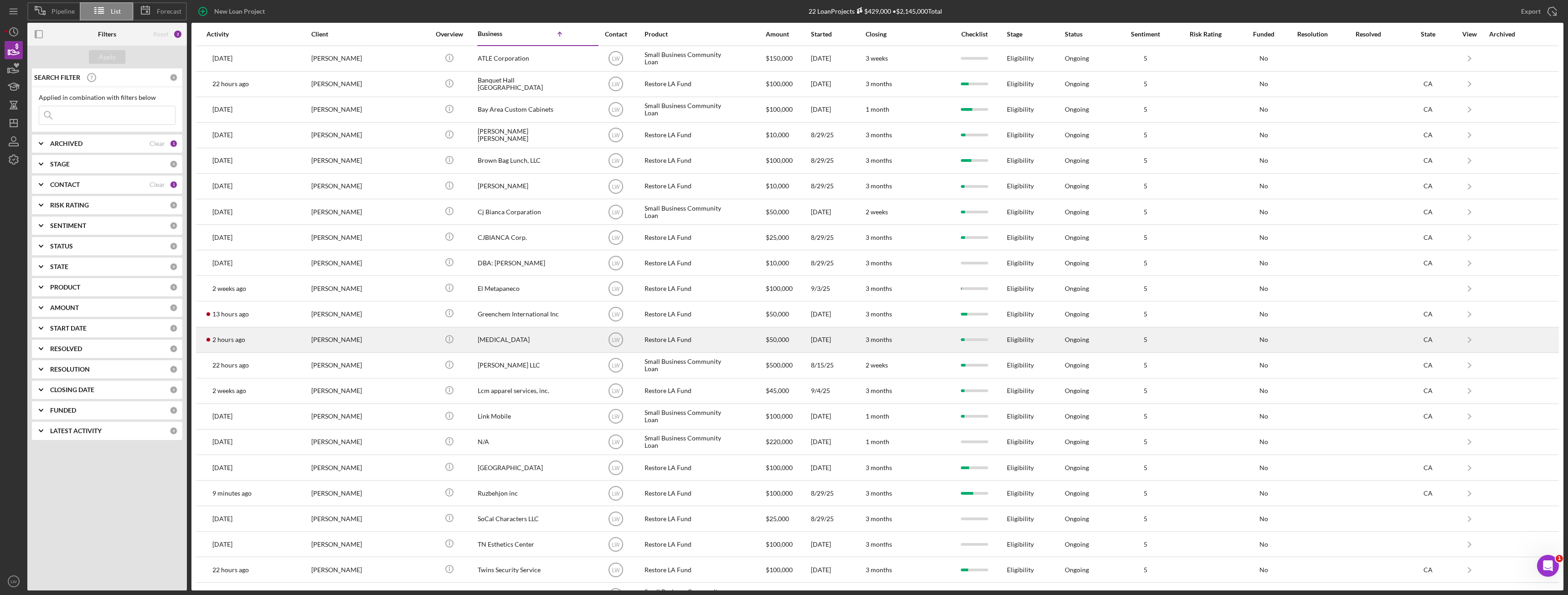
scroll to position [22, 0]
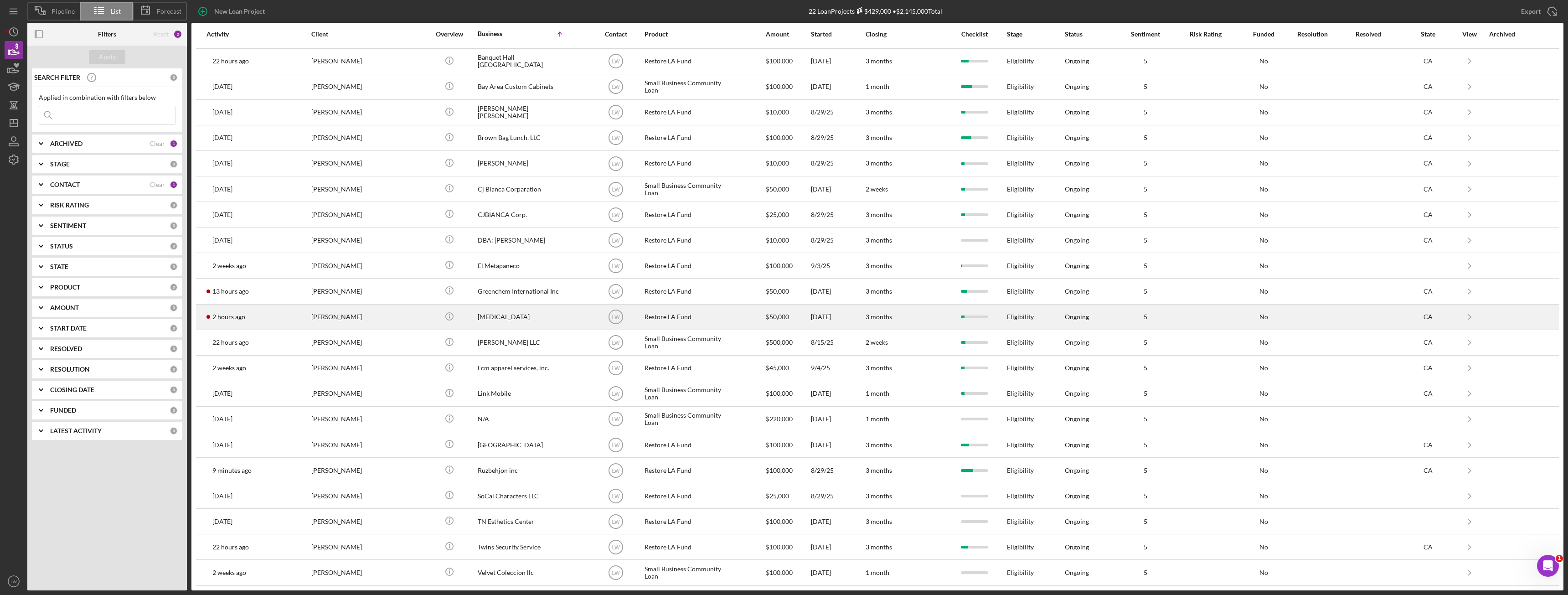
click at [325, 320] on div "[PERSON_NAME]" at bounding box center [357, 317] width 91 height 24
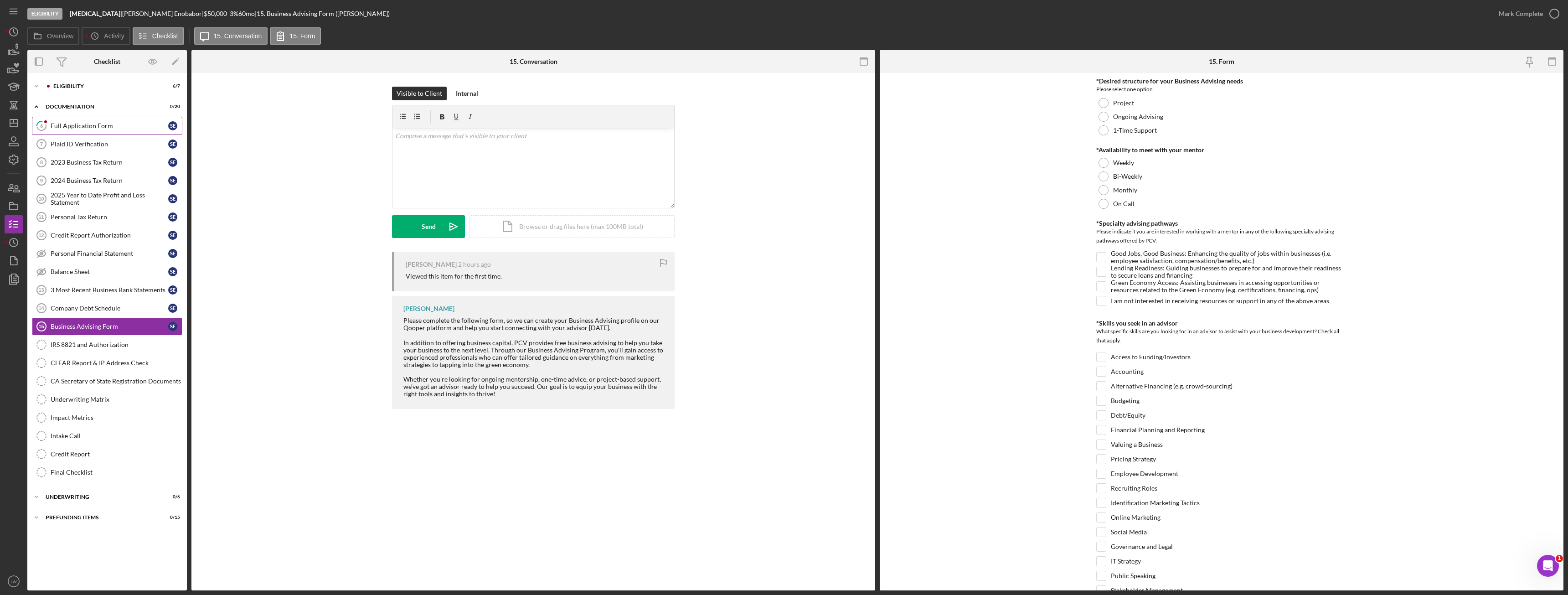
click at [105, 129] on div "Full Application Form" at bounding box center [109, 126] width 117 height 8
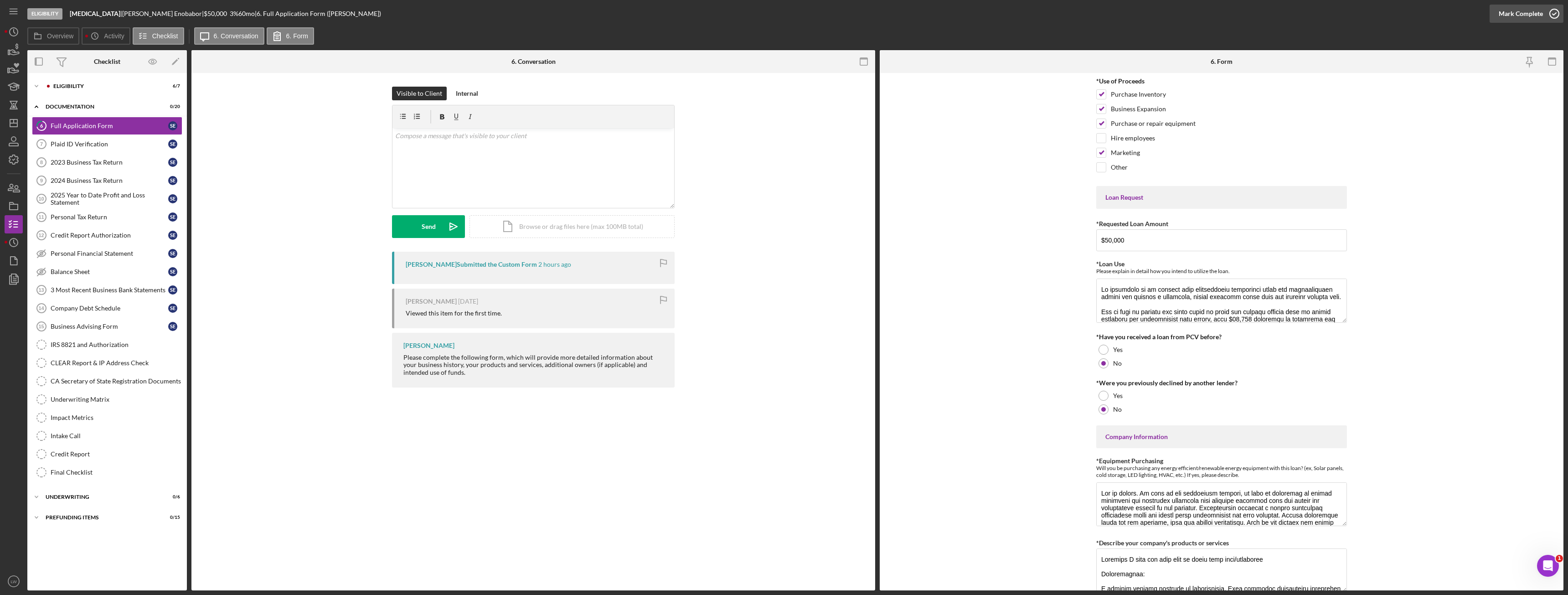
click at [1504, 13] on div "Mark Complete" at bounding box center [1521, 13] width 44 height 18
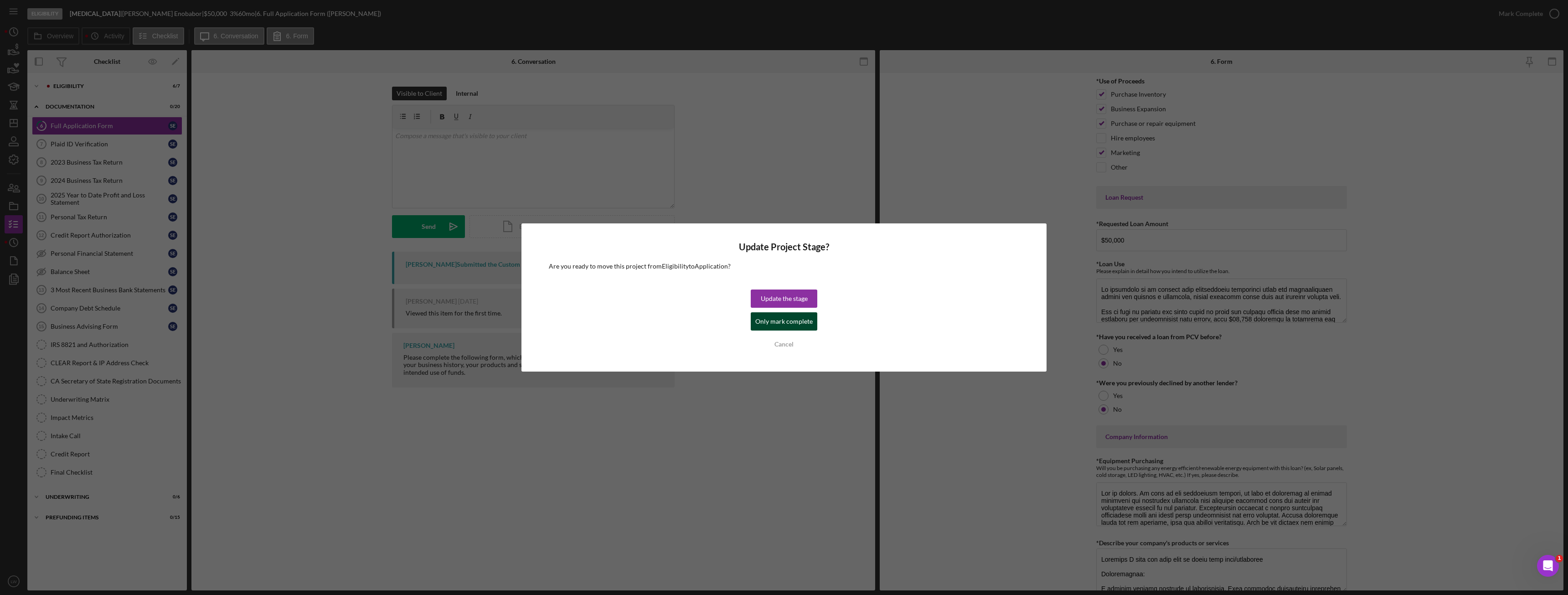
click at [801, 319] on div "Only mark complete" at bounding box center [784, 321] width 57 height 18
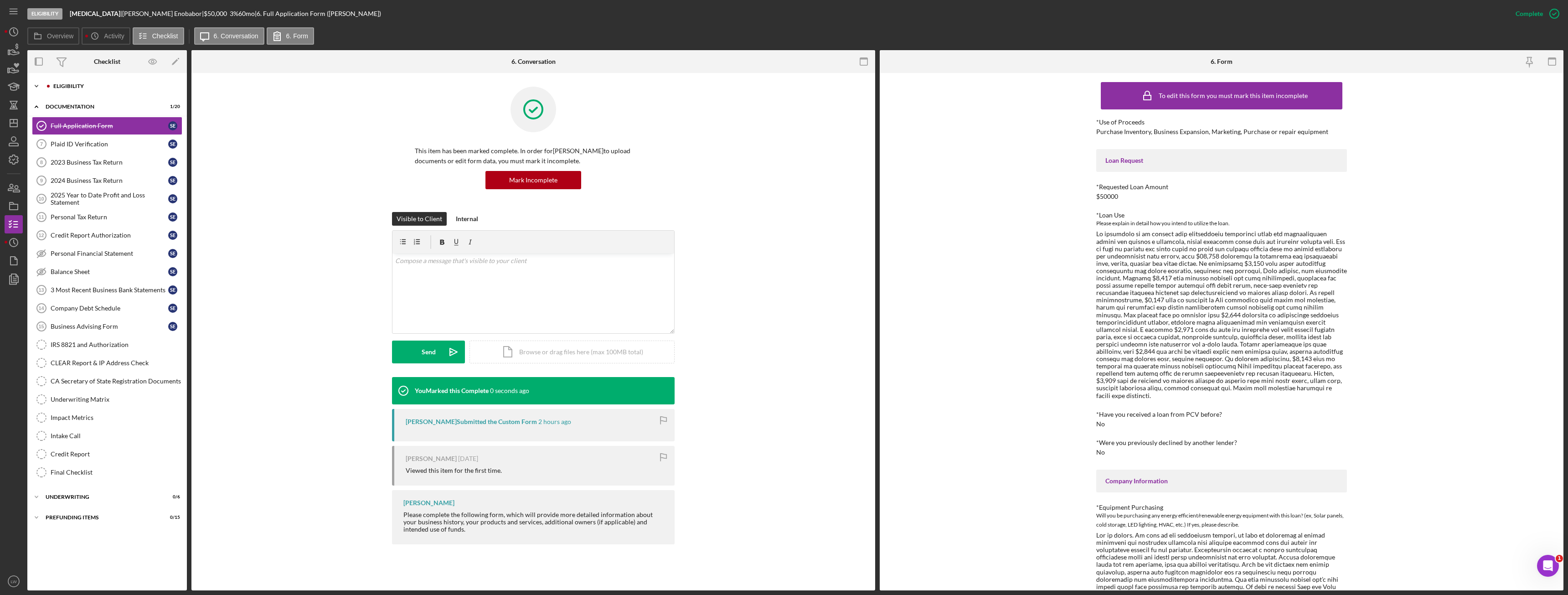
click at [53, 83] on div "Icon/Expander Eligibility 6 / 7" at bounding box center [107, 86] width 159 height 18
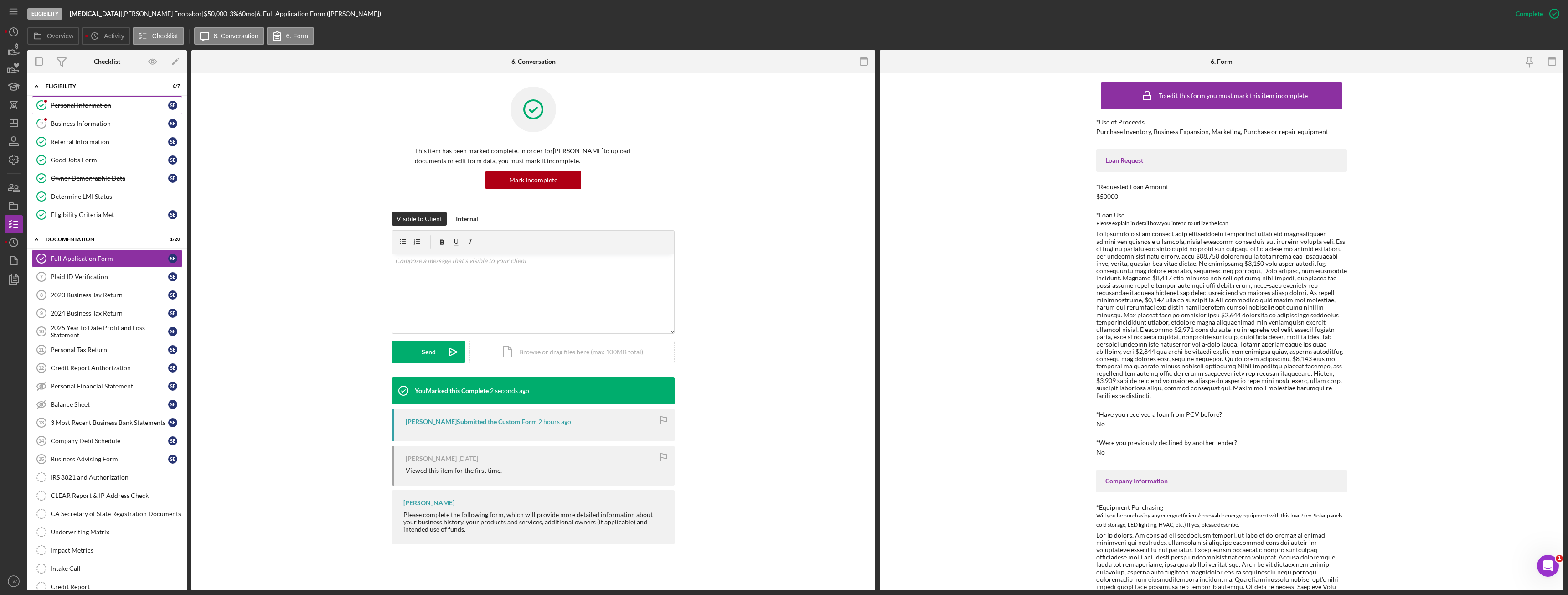
click at [73, 107] on div "Personal Information" at bounding box center [109, 106] width 117 height 8
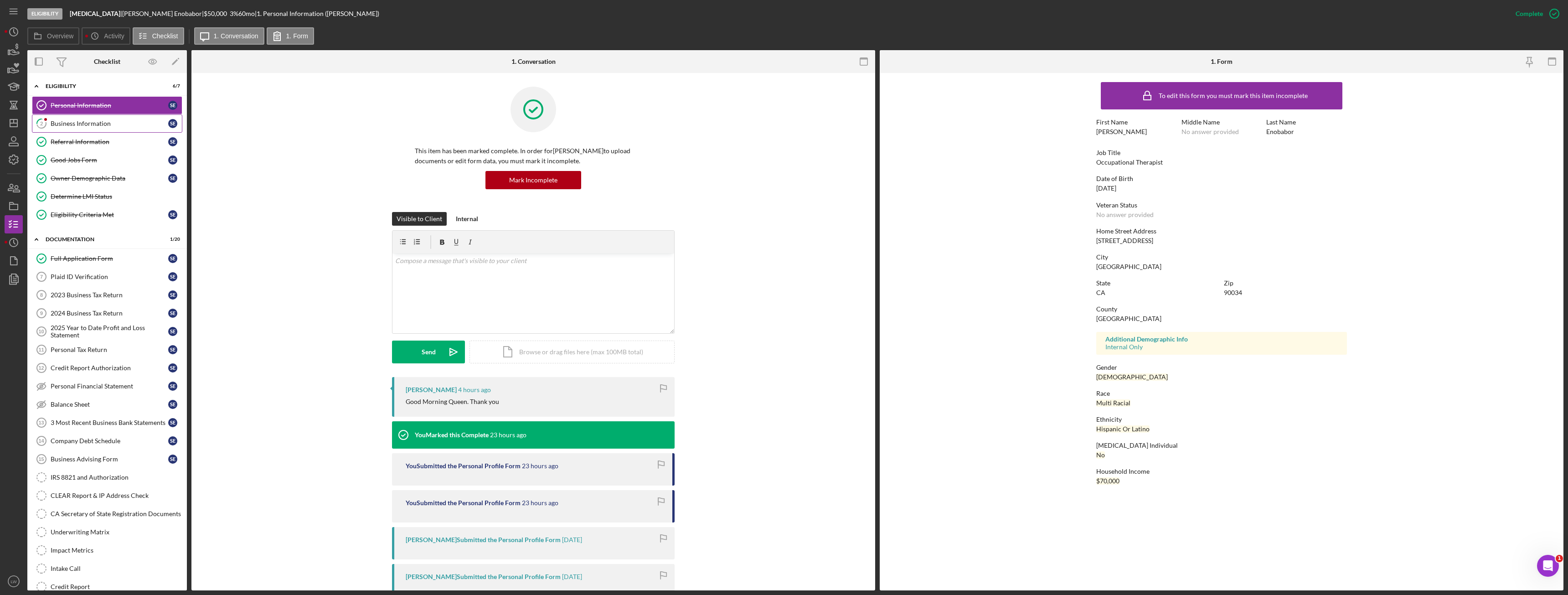
click at [107, 126] on div "Business Information" at bounding box center [109, 124] width 117 height 8
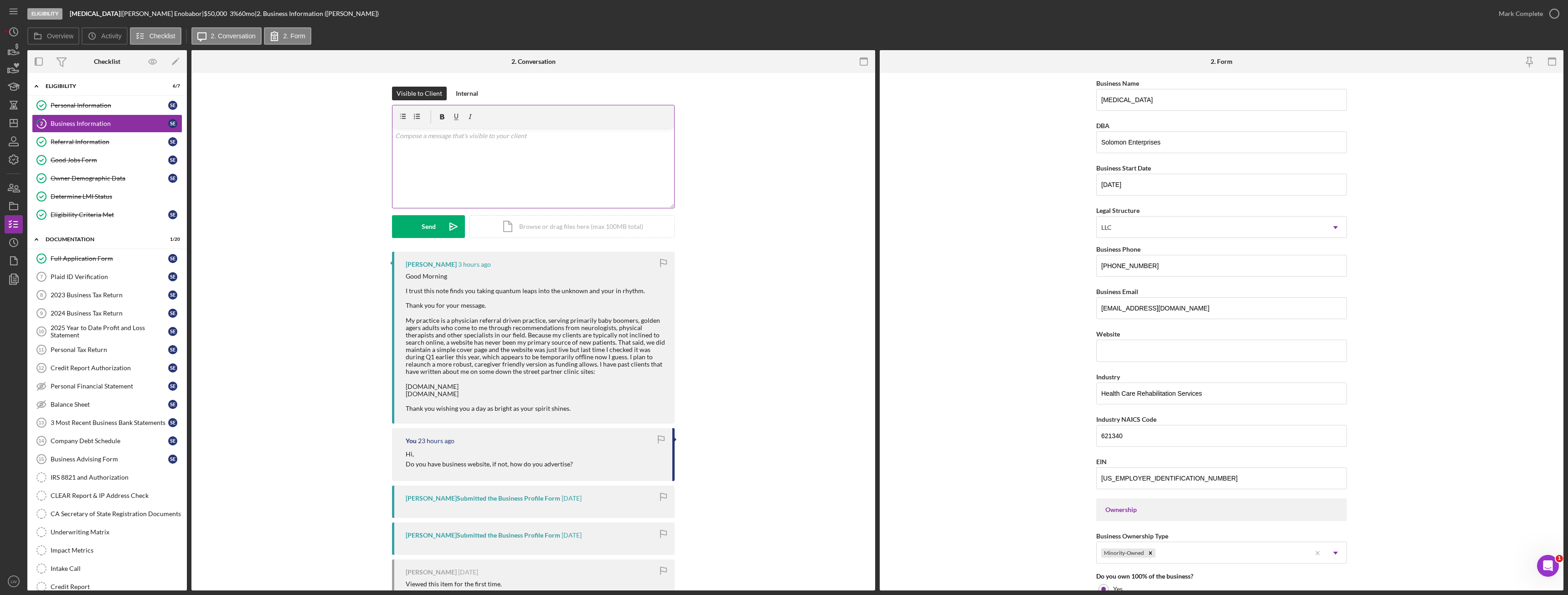
click at [505, 178] on div "v Color teal Color pink Remove color Add row above Add row below Add column bef…" at bounding box center [533, 168] width 282 height 80
click at [444, 154] on div "v Color teal Color pink Remove color Add row above Add row below Add column bef…" at bounding box center [533, 168] width 282 height 80
click at [434, 148] on p "Thank you for" at bounding box center [533, 149] width 277 height 10
click at [480, 161] on div "v Color teal Color pink Remove color Add row above Add row below Add column bef…" at bounding box center [533, 168] width 282 height 80
drag, startPoint x: 442, startPoint y: 150, endPoint x: 427, endPoint y: 151, distance: 15.0
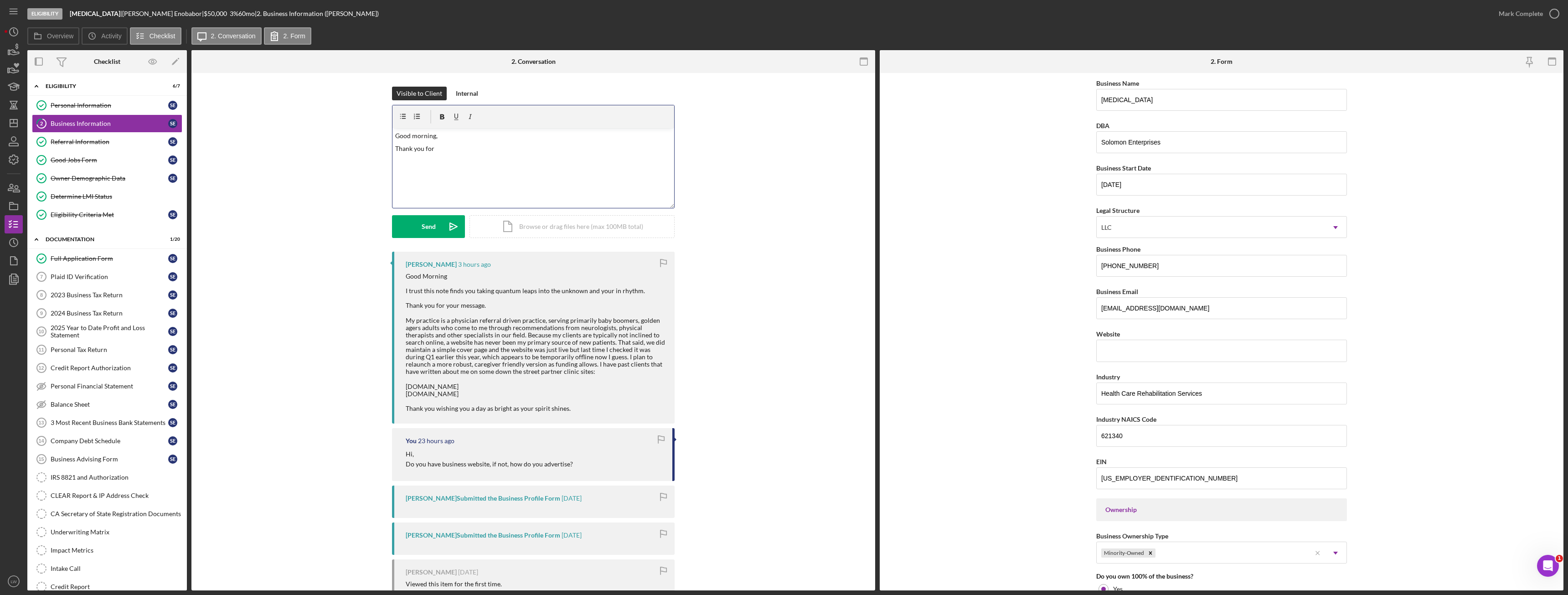
click at [427, 150] on p "Thank you for" at bounding box center [533, 149] width 277 height 10
click at [463, 136] on p "Good morning," at bounding box center [533, 136] width 277 height 10
click at [432, 228] on div "Send" at bounding box center [429, 226] width 14 height 22
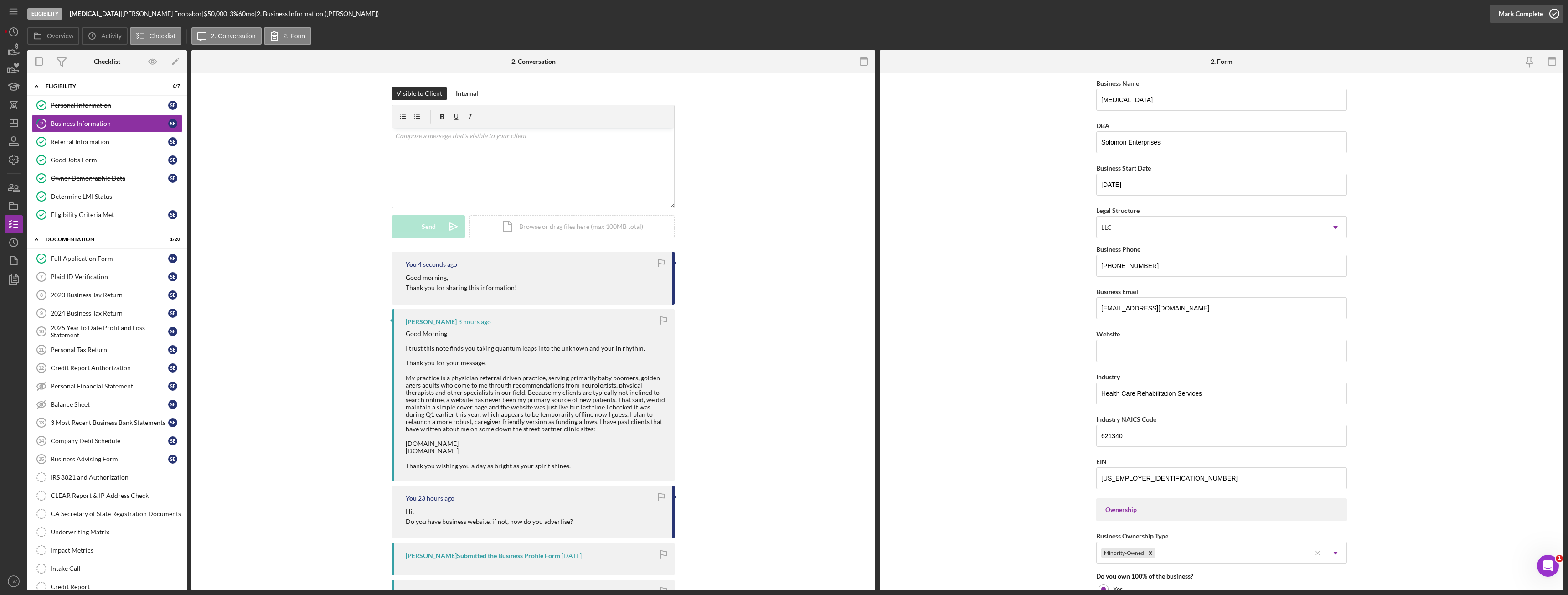
click at [1521, 14] on div "Mark Complete" at bounding box center [1521, 13] width 44 height 18
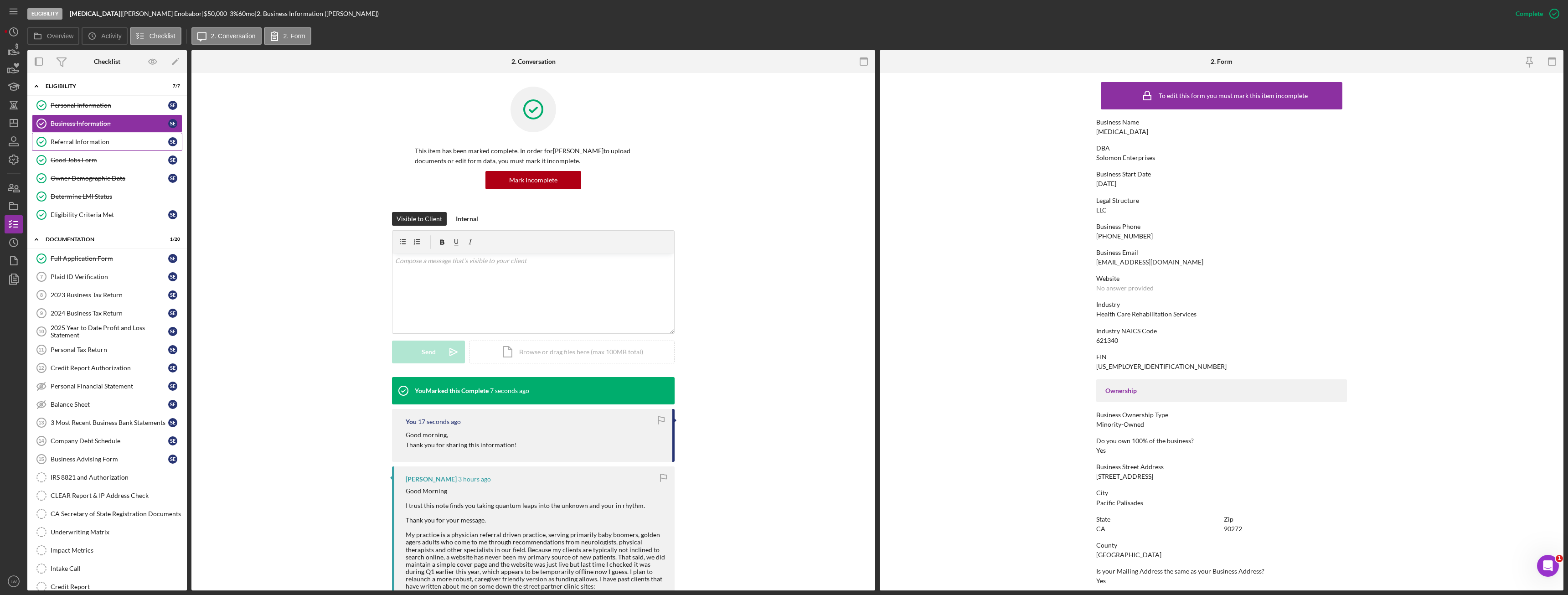
click at [101, 136] on link "Referral Information Referral Information S E" at bounding box center [107, 141] width 151 height 18
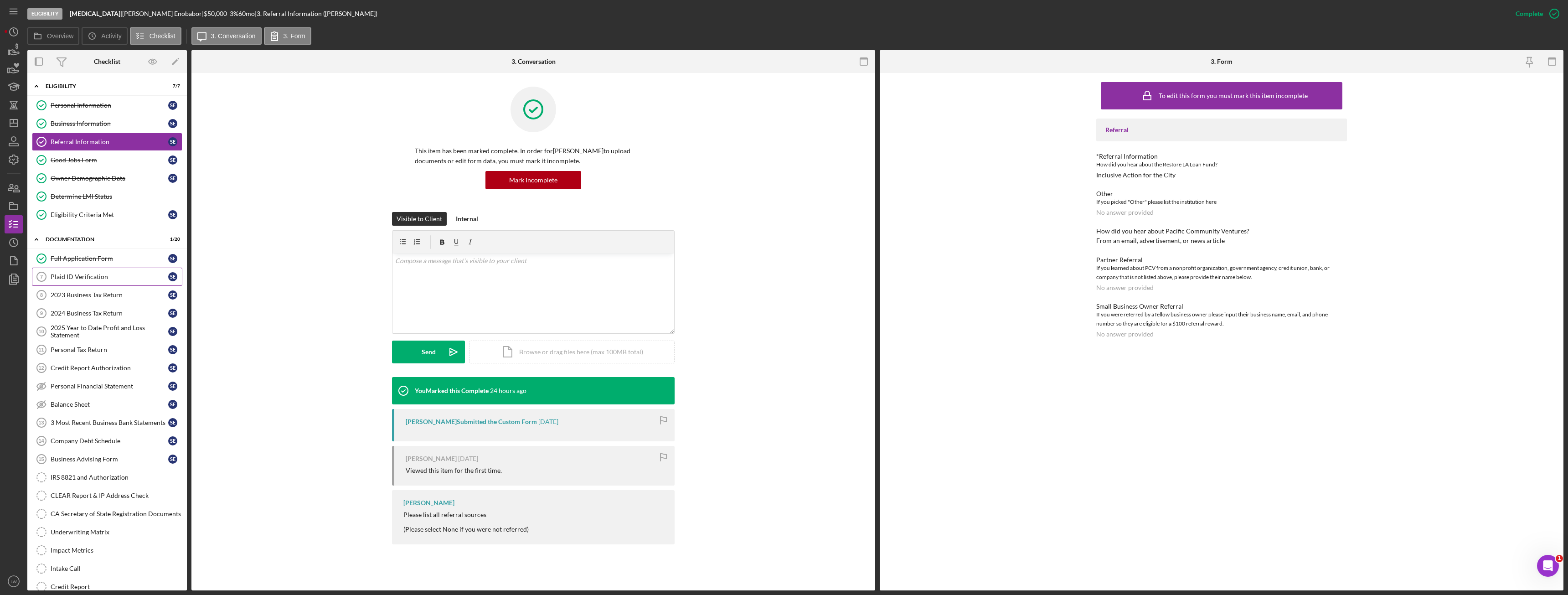
click at [104, 278] on div "Plaid ID Verification" at bounding box center [109, 277] width 117 height 8
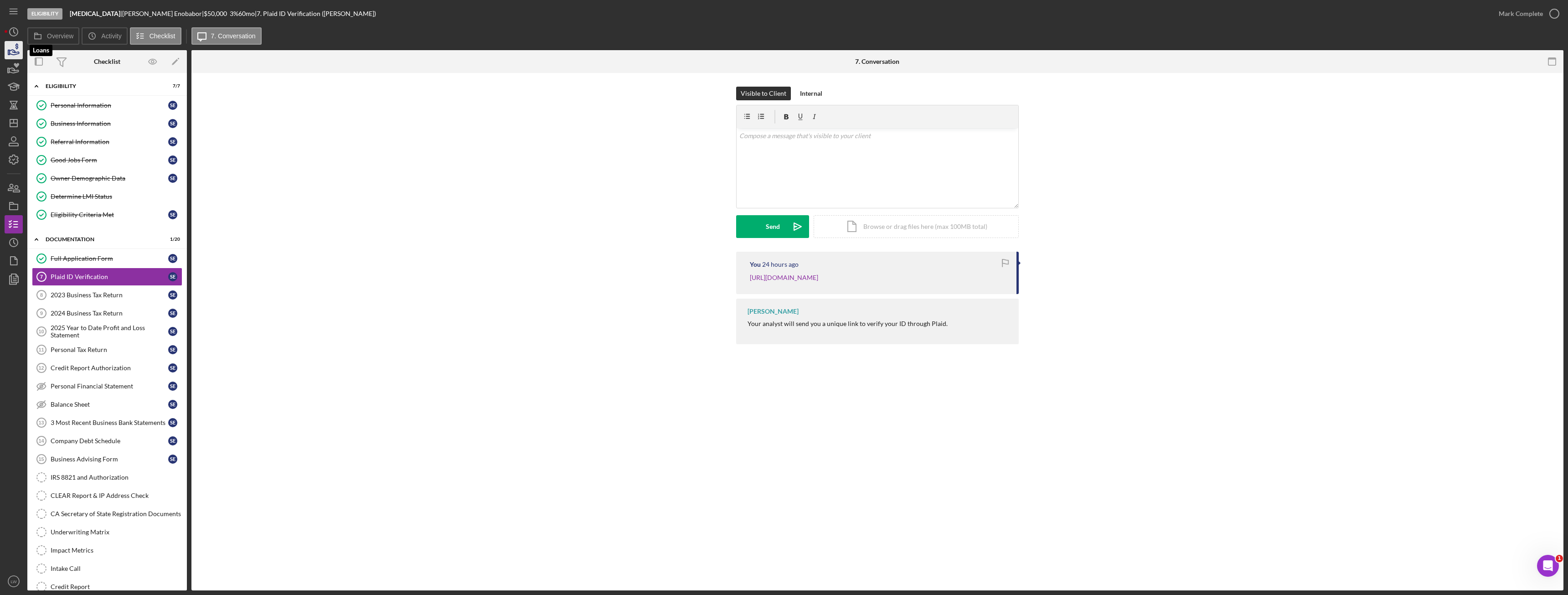
click at [15, 53] on icon "button" at bounding box center [14, 52] width 9 height 5
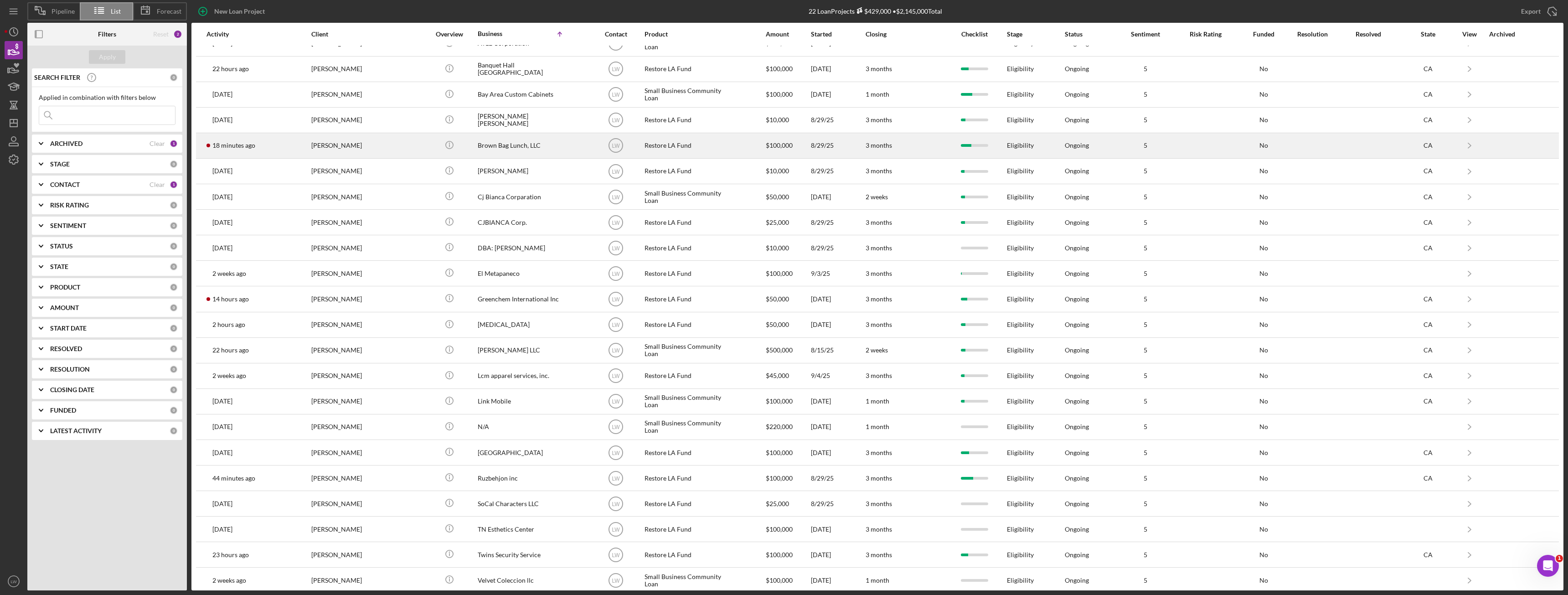
scroll to position [22, 0]
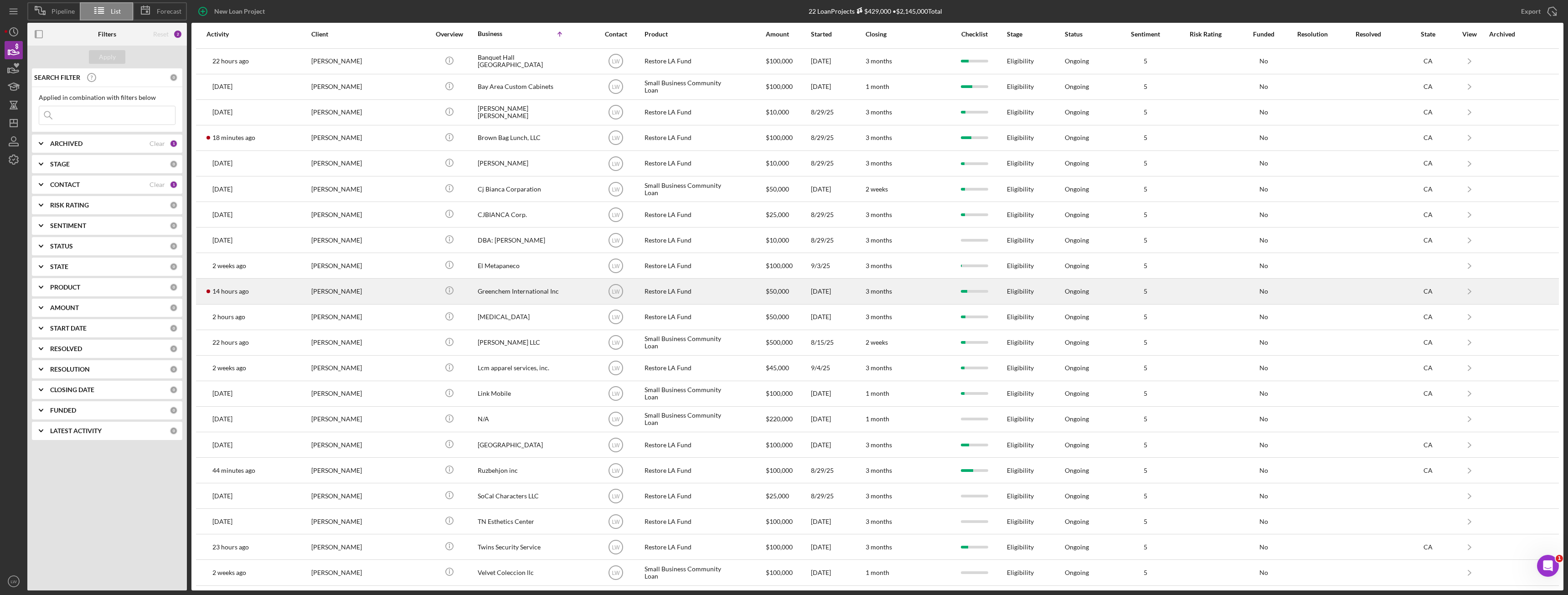
click at [330, 298] on div "[PERSON_NAME]" at bounding box center [357, 291] width 91 height 24
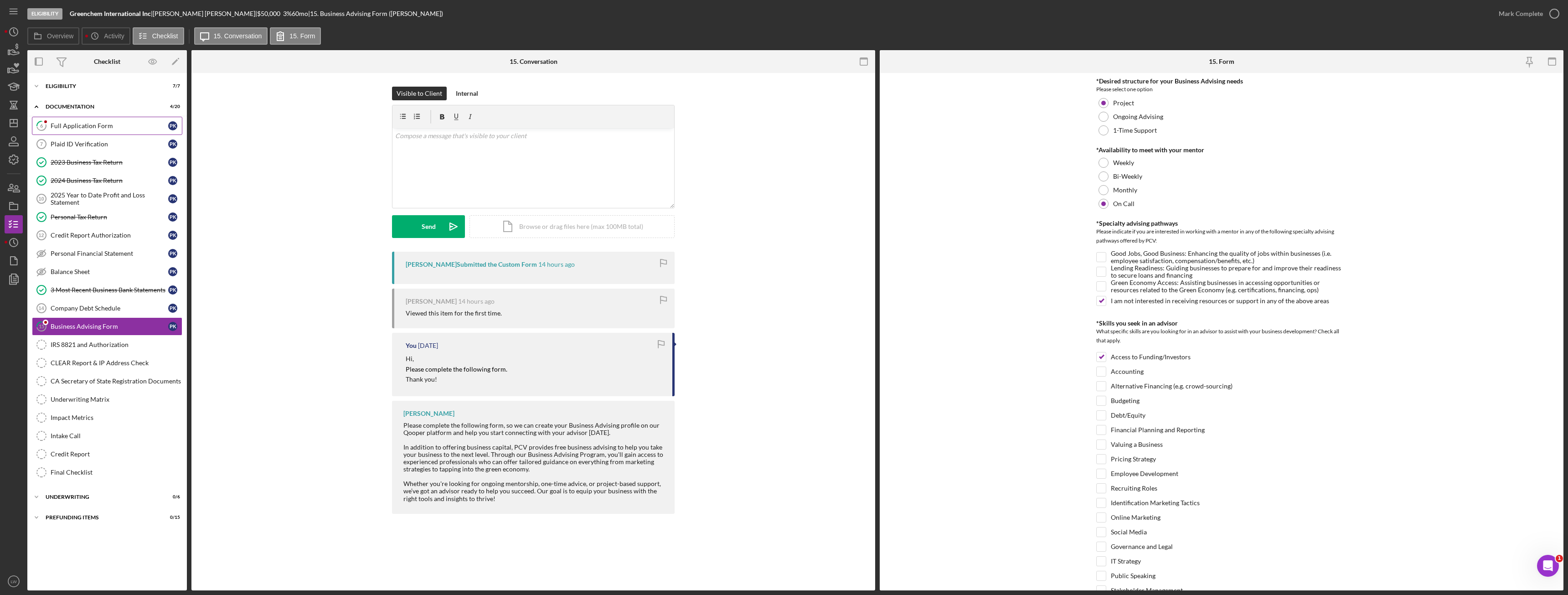
click at [77, 121] on link "6 Full Application Form P K" at bounding box center [107, 126] width 151 height 18
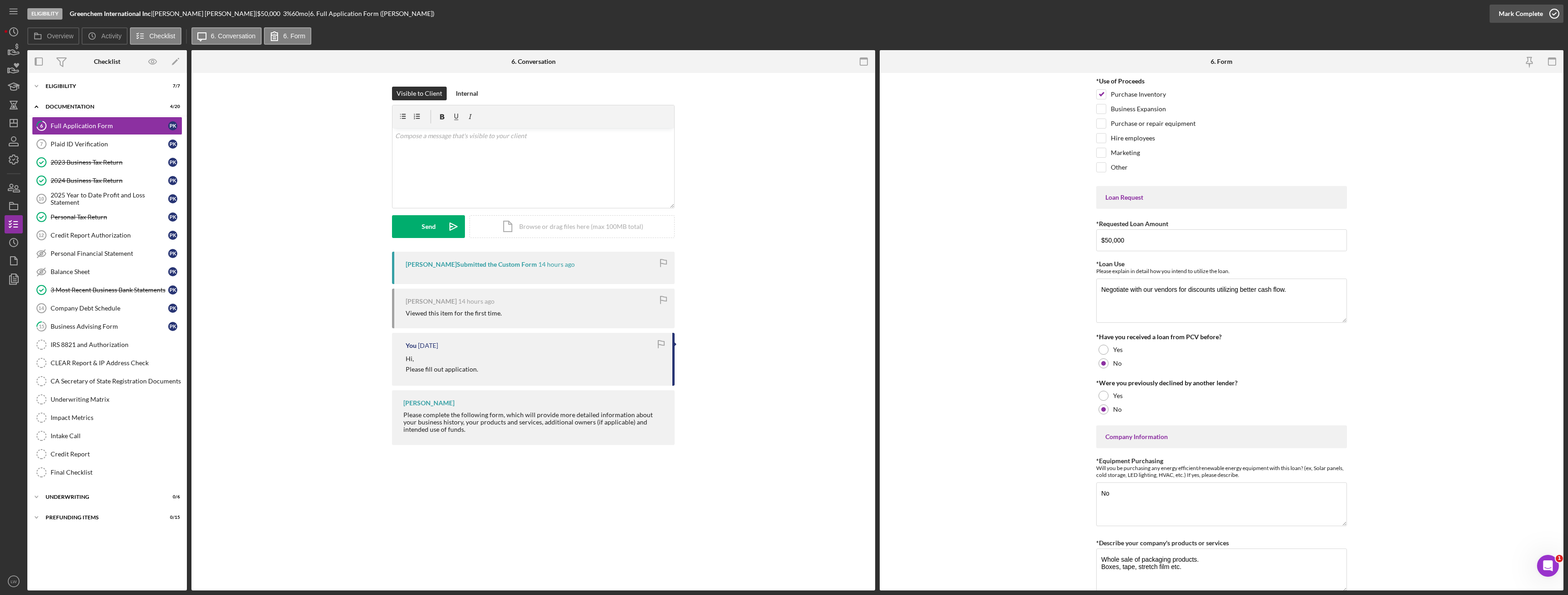
click at [1516, 13] on div "Mark Complete" at bounding box center [1521, 13] width 44 height 18
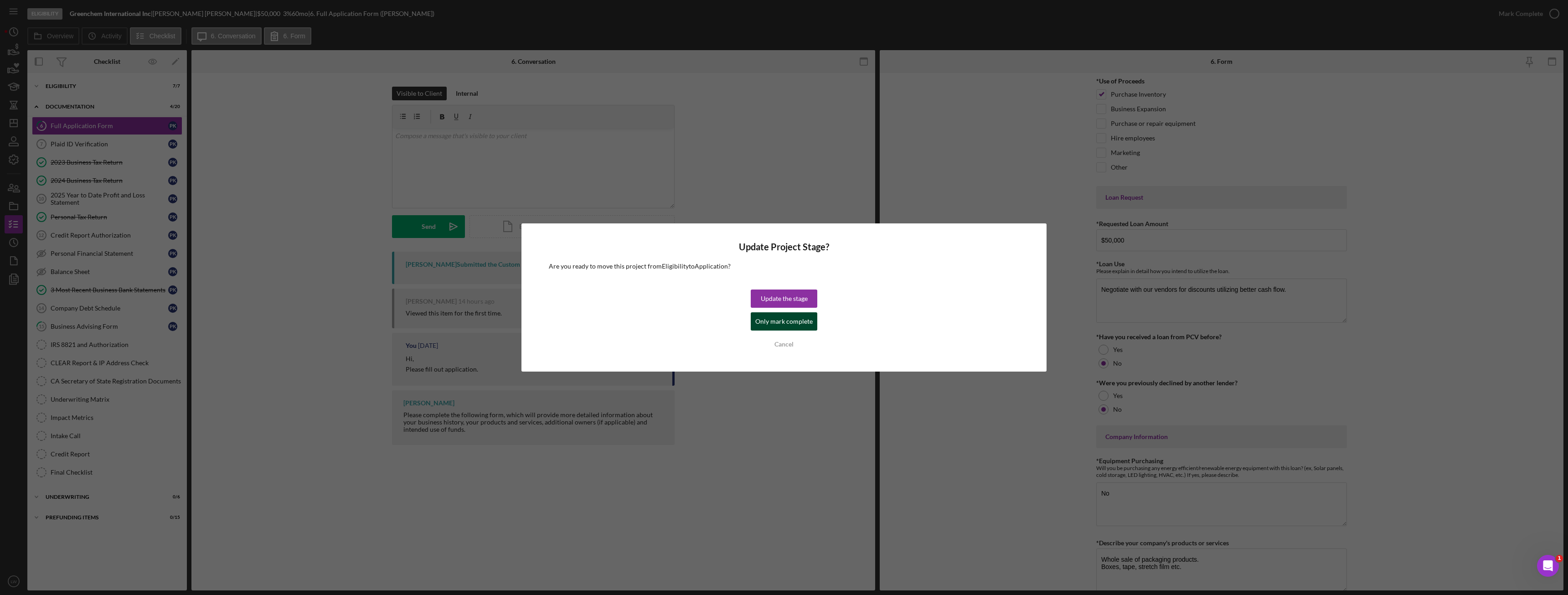
click at [815, 321] on button "Only mark complete" at bounding box center [784, 321] width 67 height 18
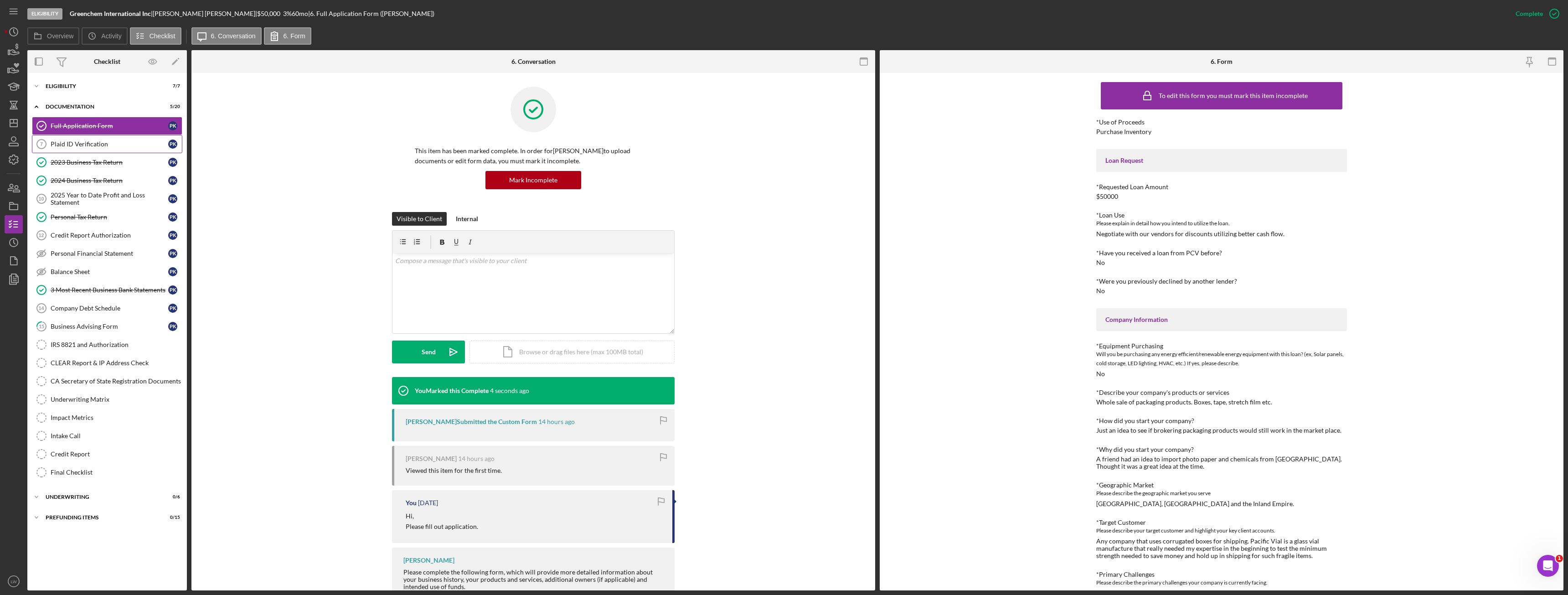
click at [116, 146] on div "Plaid ID Verification" at bounding box center [109, 144] width 117 height 8
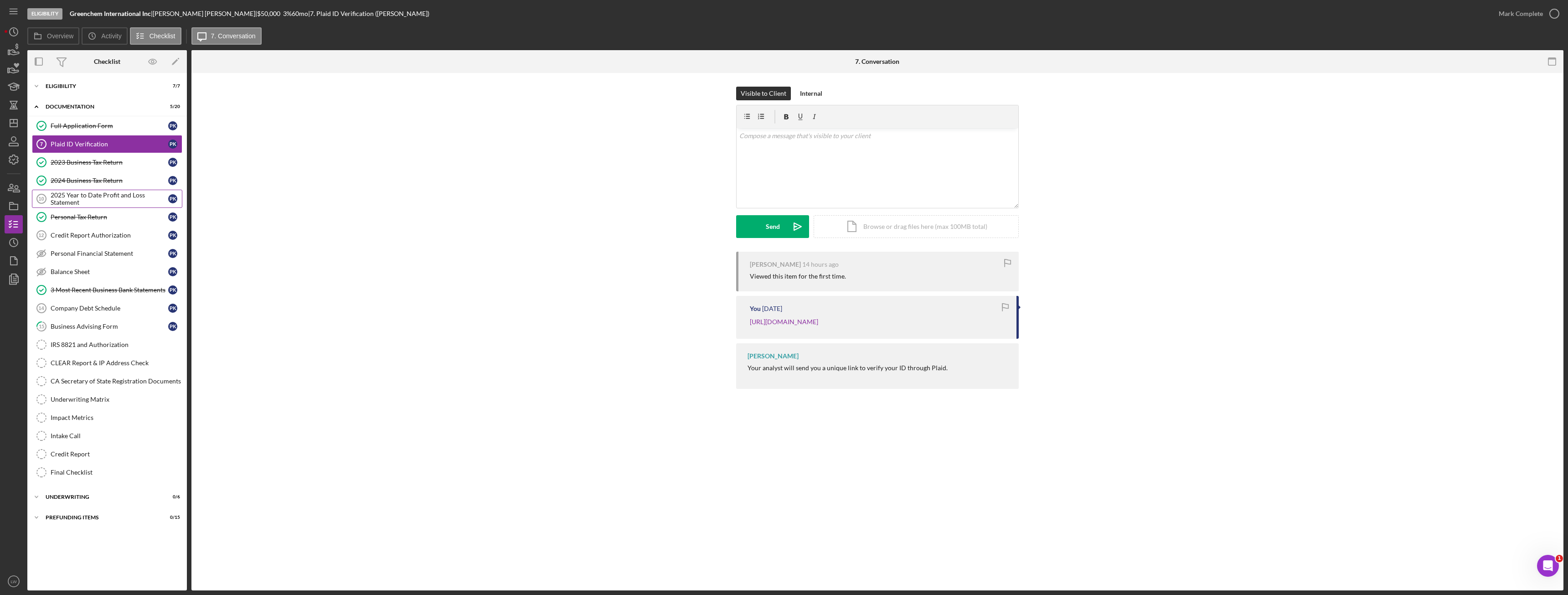
click at [113, 197] on div "2025 Year to Date Profit and Loss Statement" at bounding box center [109, 198] width 117 height 14
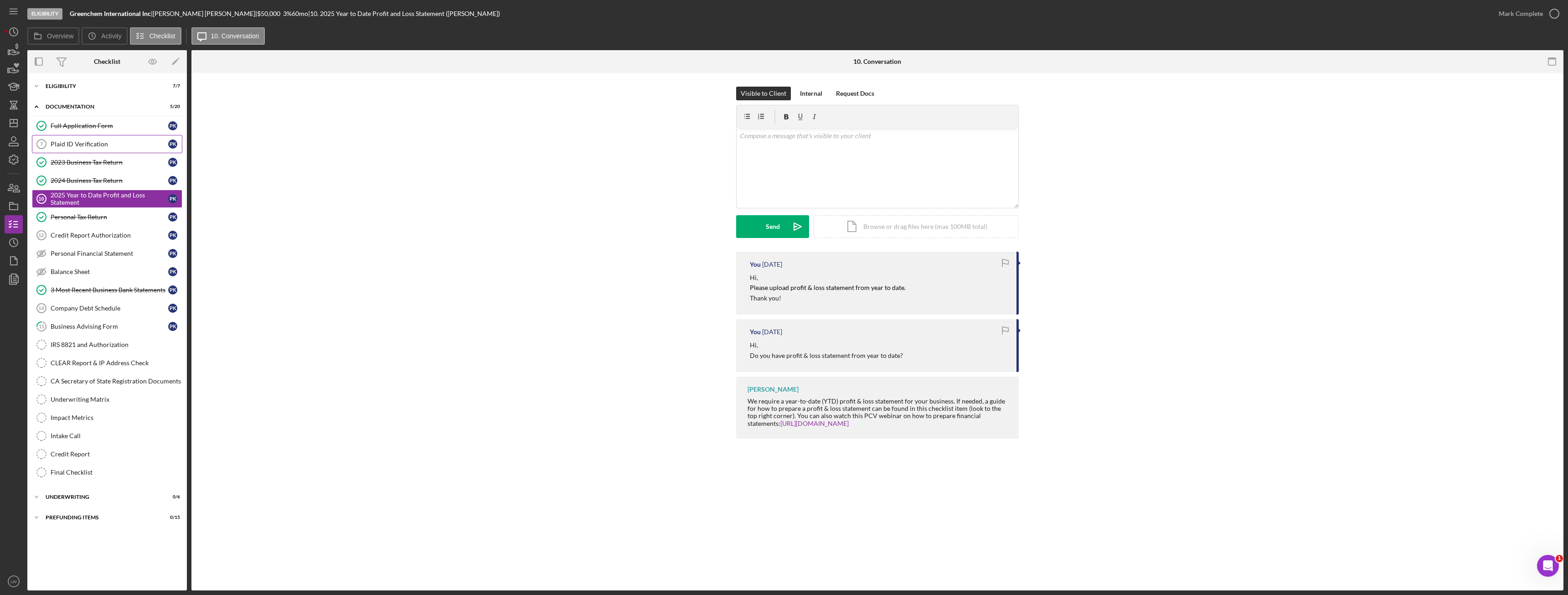
click at [70, 146] on div "Plaid ID Verification" at bounding box center [109, 144] width 117 height 8
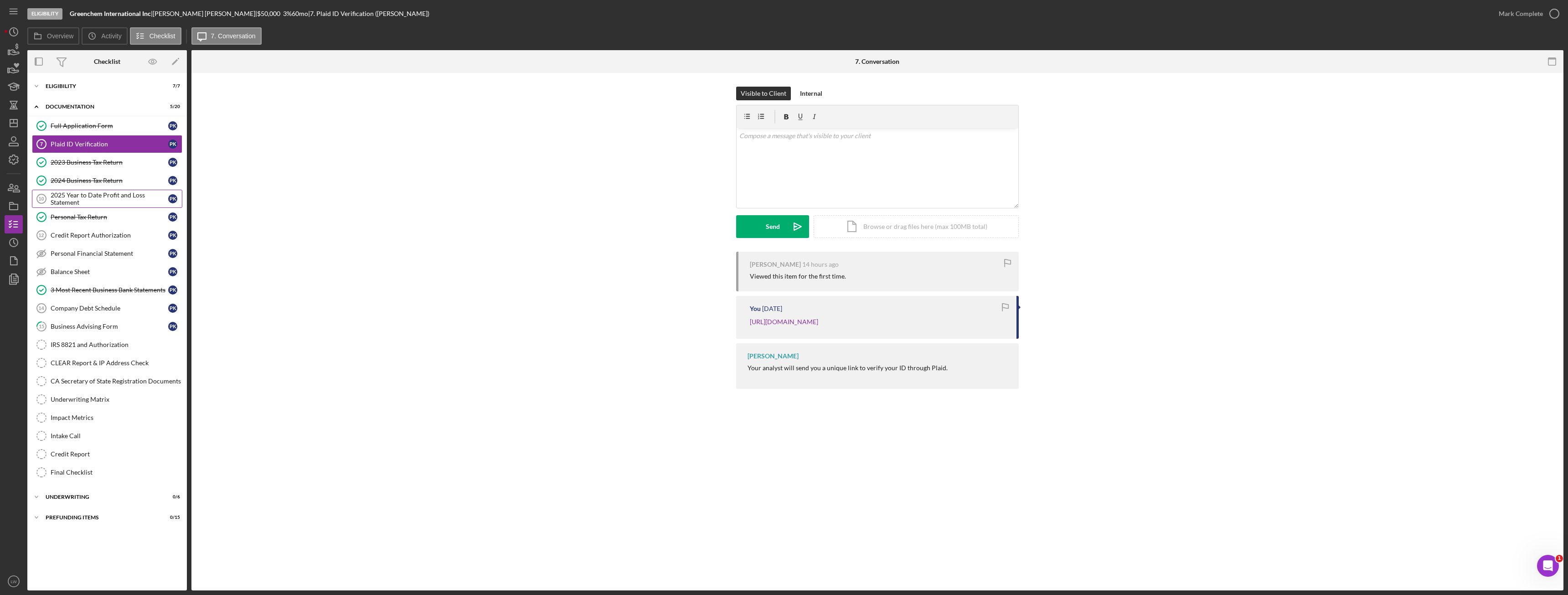
click at [116, 196] on div "2025 Year to Date Profit and Loss Statement" at bounding box center [109, 198] width 117 height 14
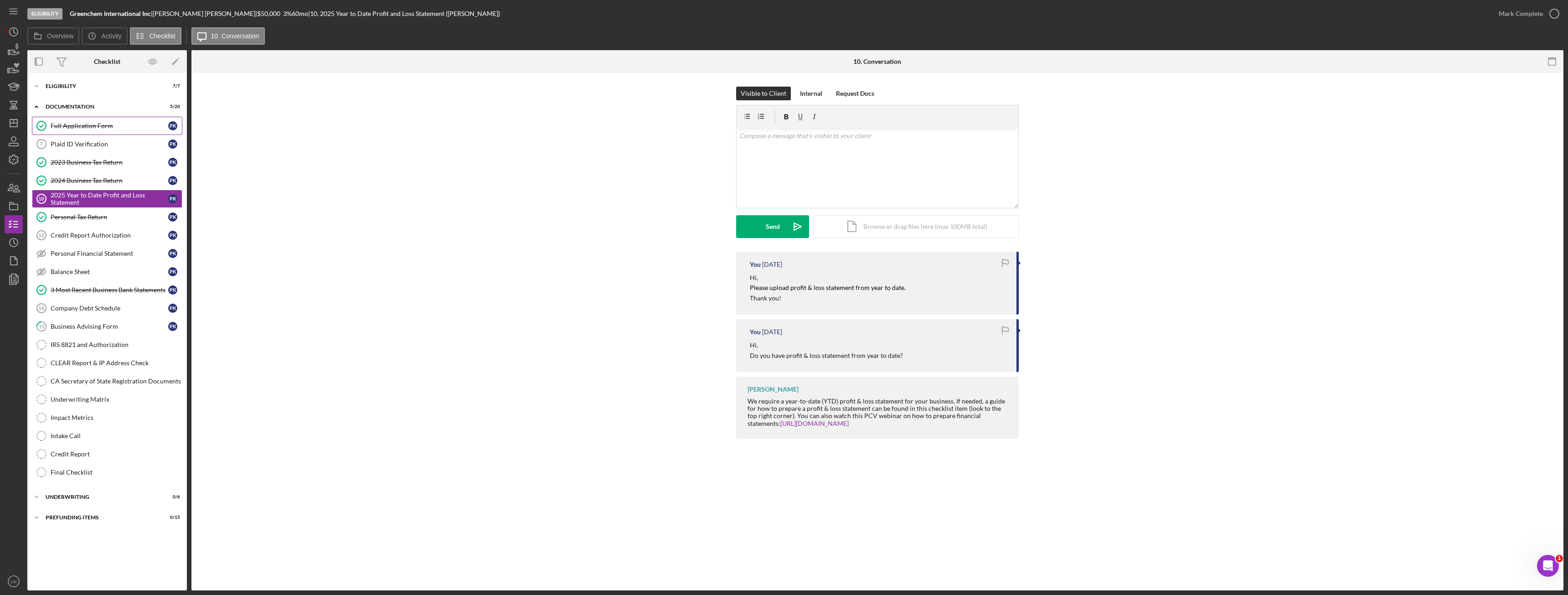
click at [65, 134] on link "Full Application Form Full Application Form P K" at bounding box center [107, 126] width 151 height 18
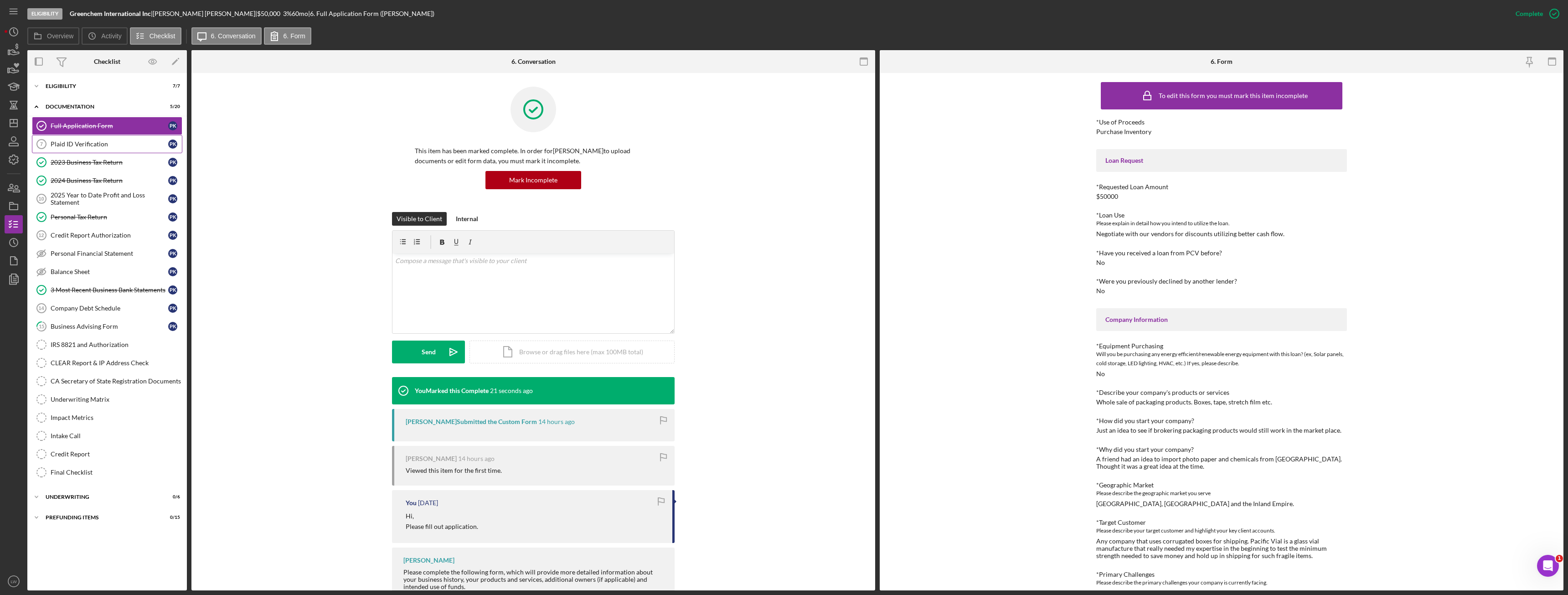
click at [75, 144] on div "Plaid ID Verification" at bounding box center [109, 144] width 117 height 8
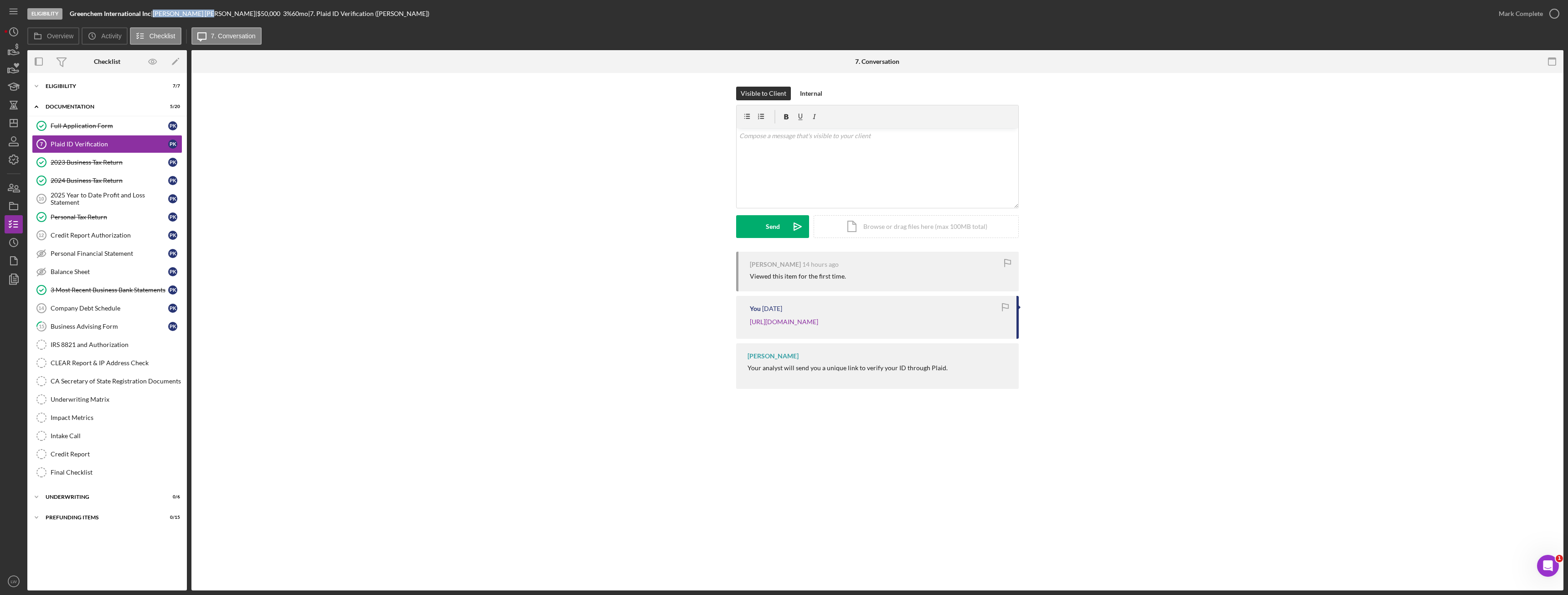
drag, startPoint x: 183, startPoint y: 14, endPoint x: 159, endPoint y: 14, distance: 24.0
click at [159, 14] on div "[PERSON_NAME] |" at bounding box center [204, 14] width 104 height 8
copy div "[PERSON_NAME]"
click at [1528, 13] on div "Mark Complete" at bounding box center [1521, 13] width 44 height 18
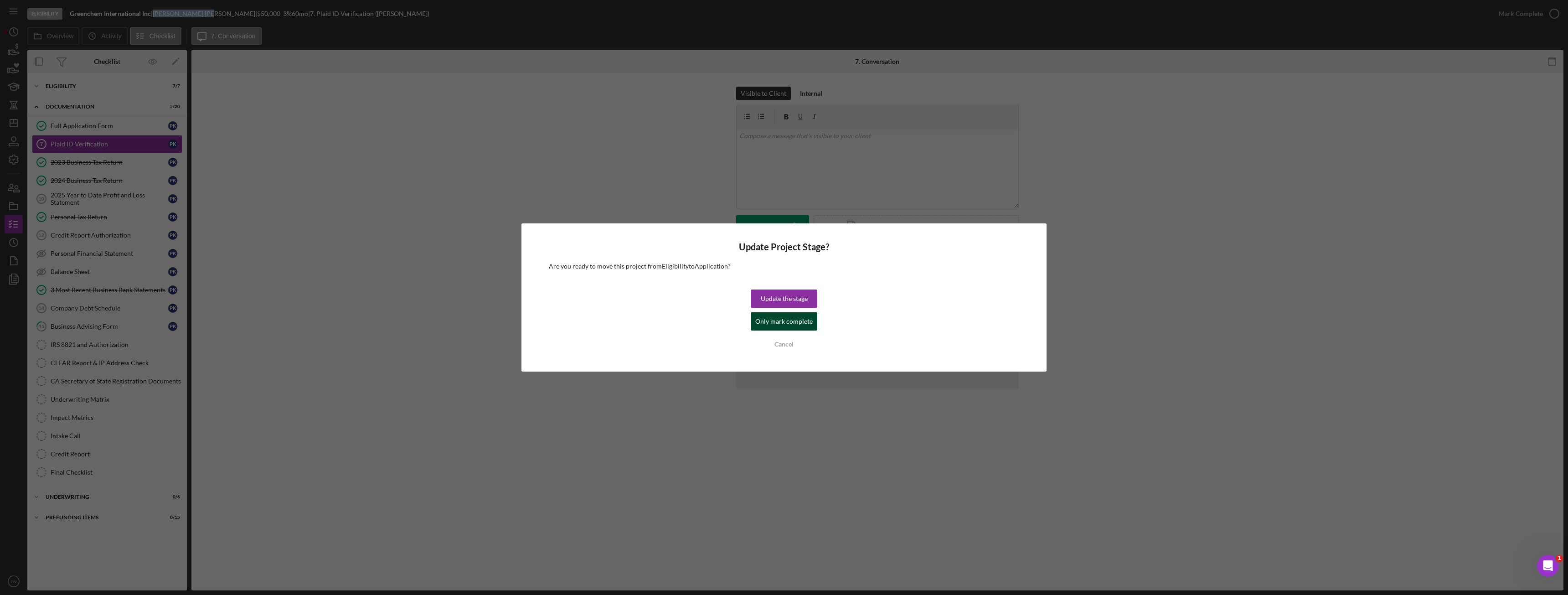
click at [782, 322] on div "Only mark complete" at bounding box center [784, 321] width 57 height 18
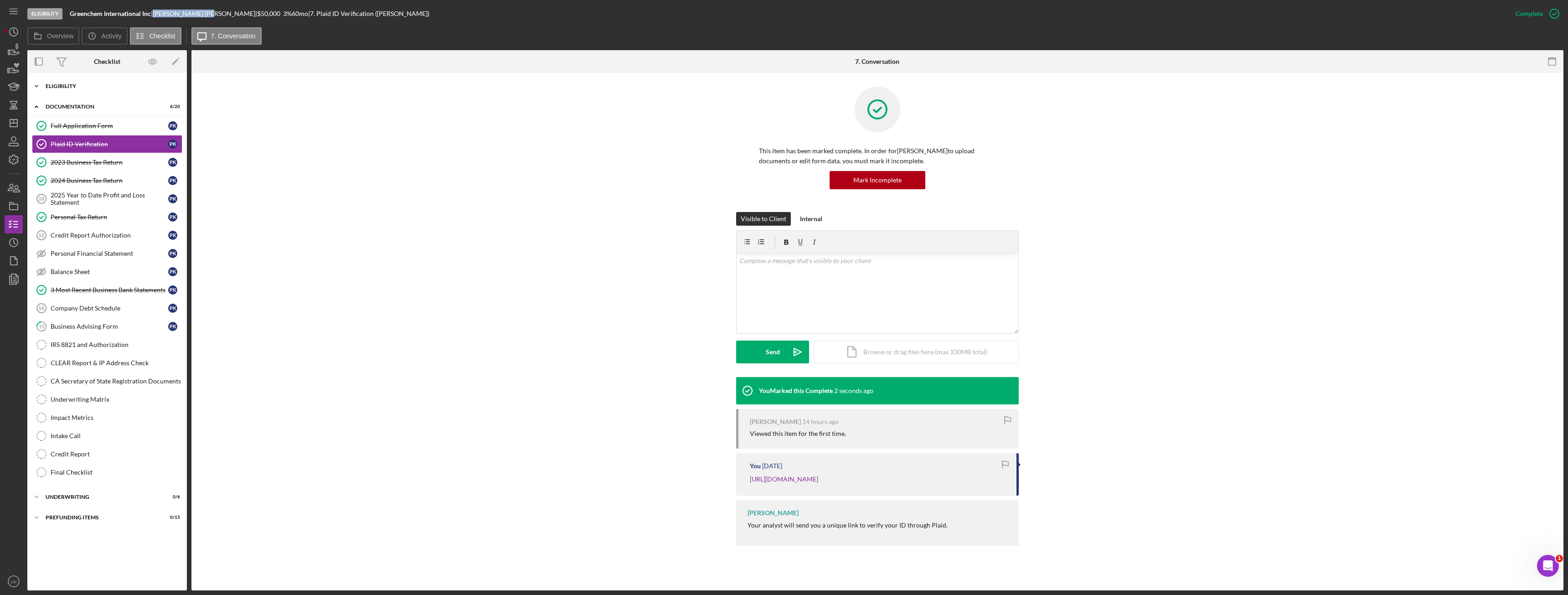
click at [75, 86] on div "Eligibility" at bounding box center [111, 86] width 130 height 6
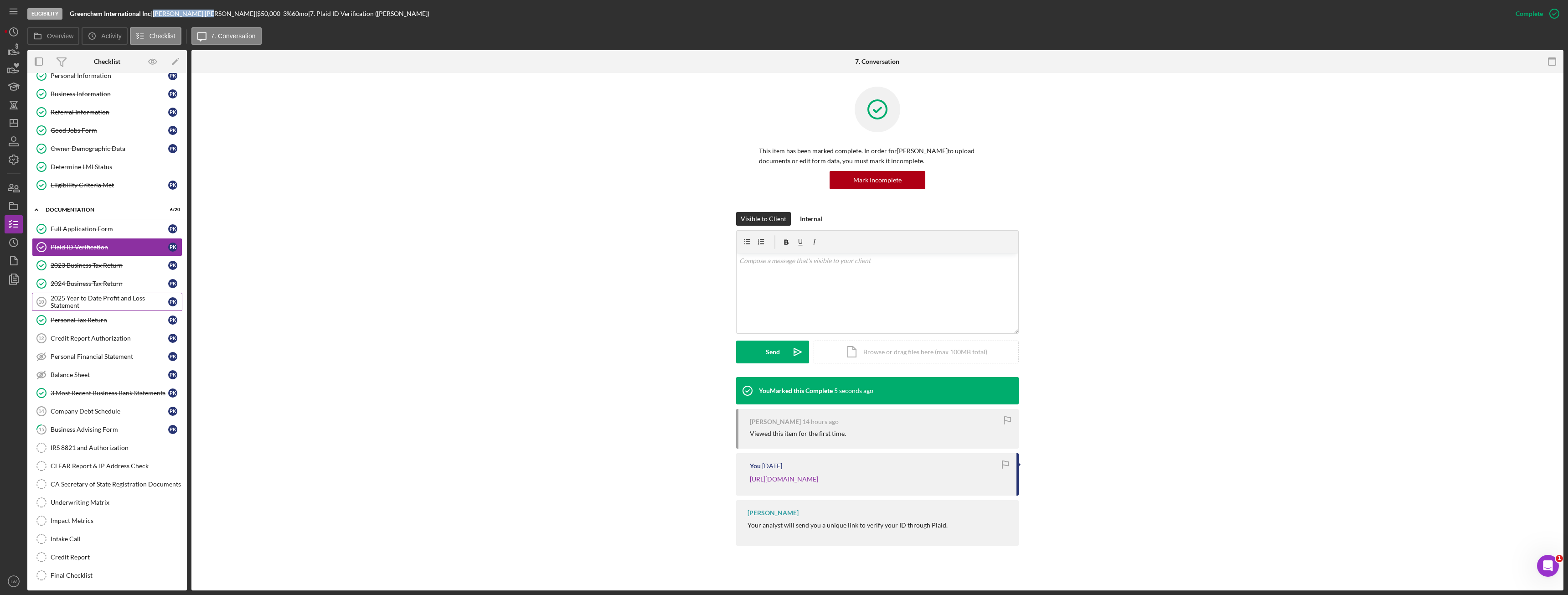
scroll to position [46, 0]
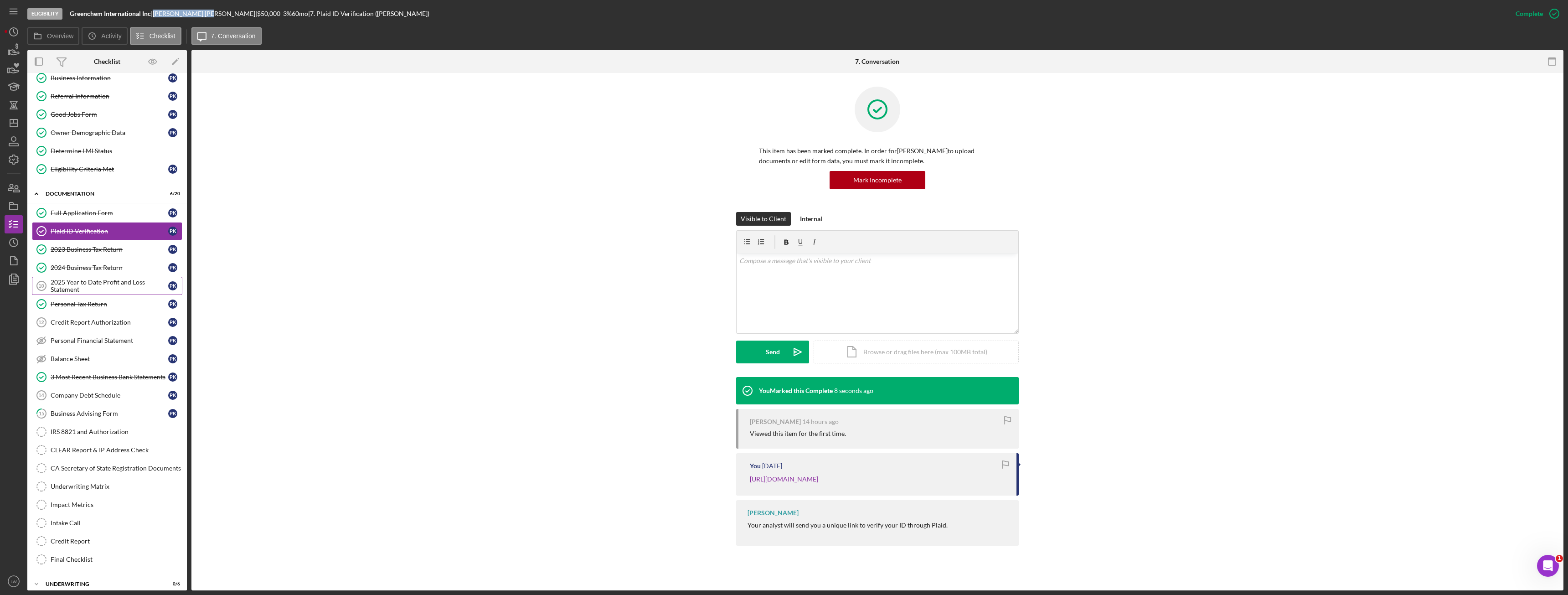
click at [101, 281] on div "2025 Year to Date Profit and Loss Statement" at bounding box center [109, 286] width 117 height 14
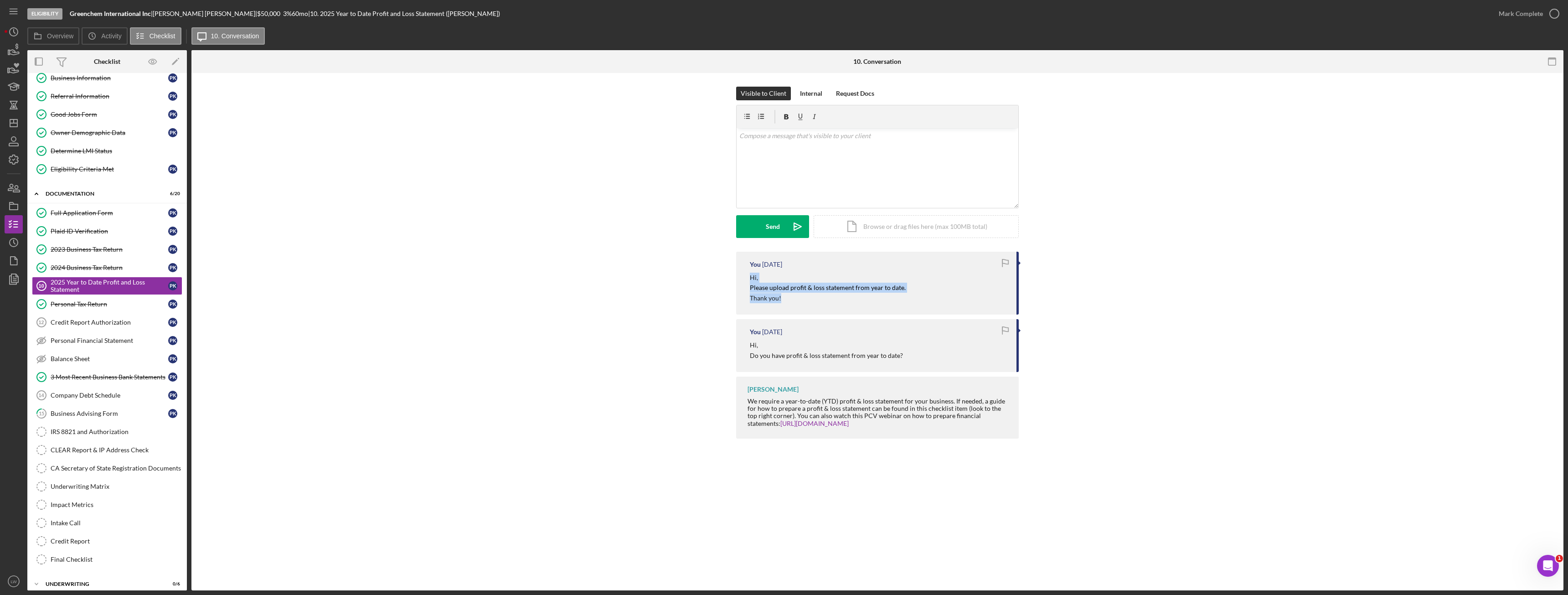
drag, startPoint x: 775, startPoint y: 299, endPoint x: 747, endPoint y: 281, distance: 33.3
click at [747, 281] on div "You [DATE] Hi, Please upload profit & loss statement from year to date. Thank y…" at bounding box center [877, 283] width 282 height 63
copy div "Hi, Please upload profit & loss statement from year to date. Thank you!"
click at [786, 177] on div "v Color teal Color pink Remove color Add row above Add row below Add column bef…" at bounding box center [877, 168] width 282 height 80
click at [772, 218] on div "Send" at bounding box center [773, 226] width 14 height 22
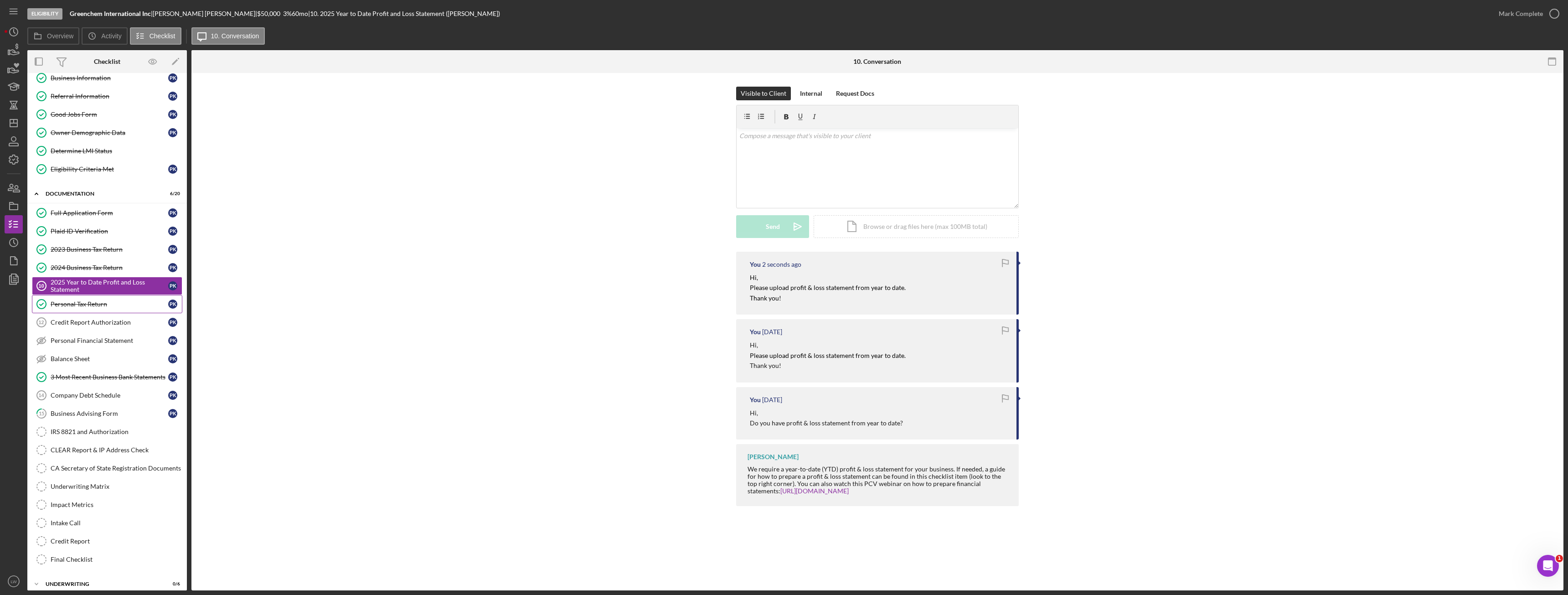
click at [117, 302] on div "Personal Tax Return" at bounding box center [109, 304] width 117 height 8
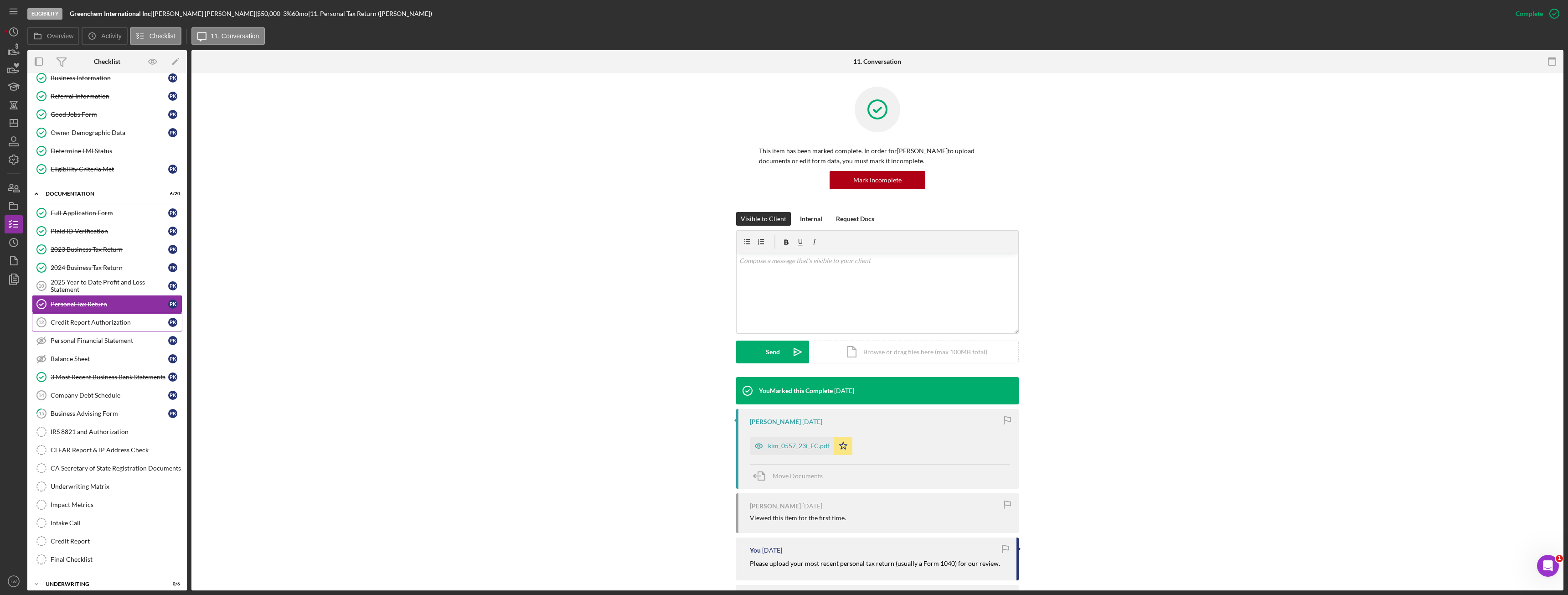
click at [114, 323] on div "Credit Report Authorization" at bounding box center [109, 322] width 117 height 8
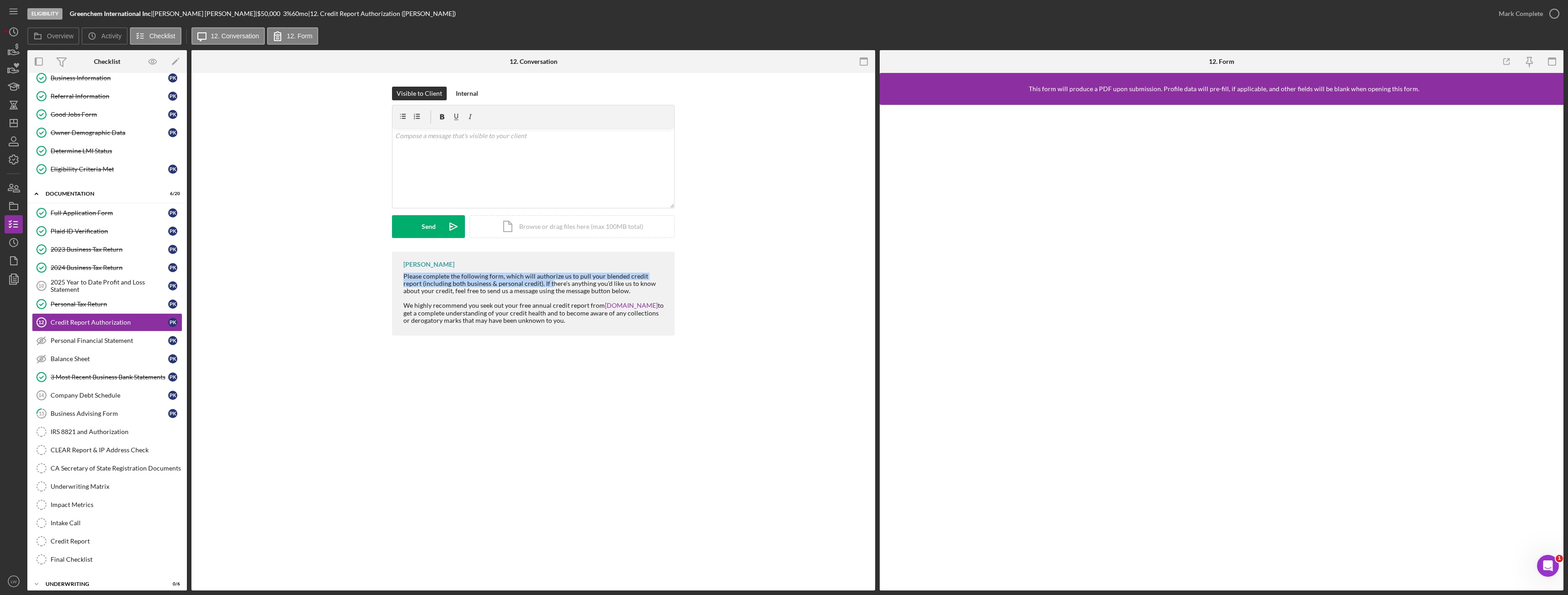
drag, startPoint x: 403, startPoint y: 276, endPoint x: 531, endPoint y: 281, distance: 128.1
click at [531, 281] on div "[PERSON_NAME] Please complete the following form, which will authorize us to pu…" at bounding box center [533, 294] width 282 height 84
click at [485, 346] on div "Visible to Client Internal v Color teal Color pink Remove color Add row above A…" at bounding box center [533, 213] width 683 height 281
click at [102, 398] on div "Company Debt Schedule" at bounding box center [109, 396] width 117 height 8
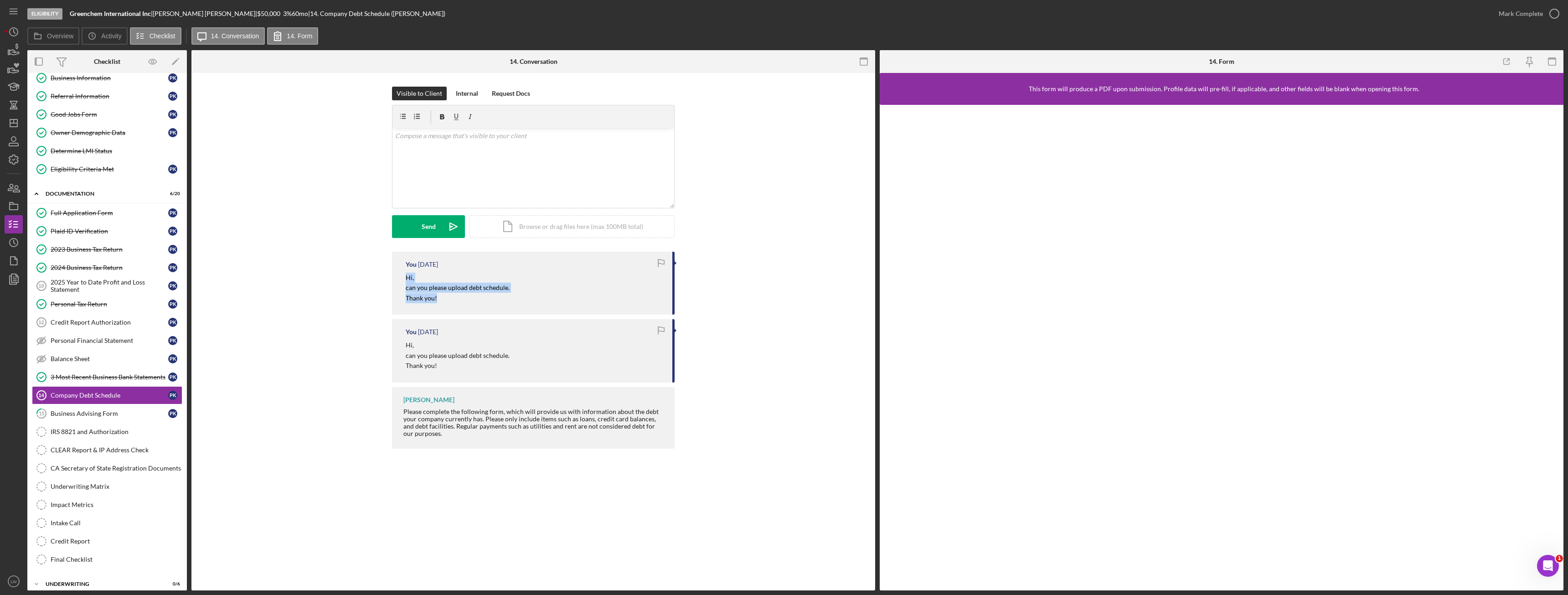
drag, startPoint x: 405, startPoint y: 275, endPoint x: 457, endPoint y: 298, distance: 56.9
click at [457, 298] on div "You [DATE] Hi, can you please upload debt schedule. Thank you!" at bounding box center [533, 283] width 282 height 63
copy div "Hi, can you please upload debt schedule. Thank you!"
click at [466, 179] on div "v Color teal Color pink Remove color Add row above Add row below Add column bef…" at bounding box center [533, 168] width 282 height 80
click at [424, 221] on div "Send" at bounding box center [429, 226] width 14 height 22
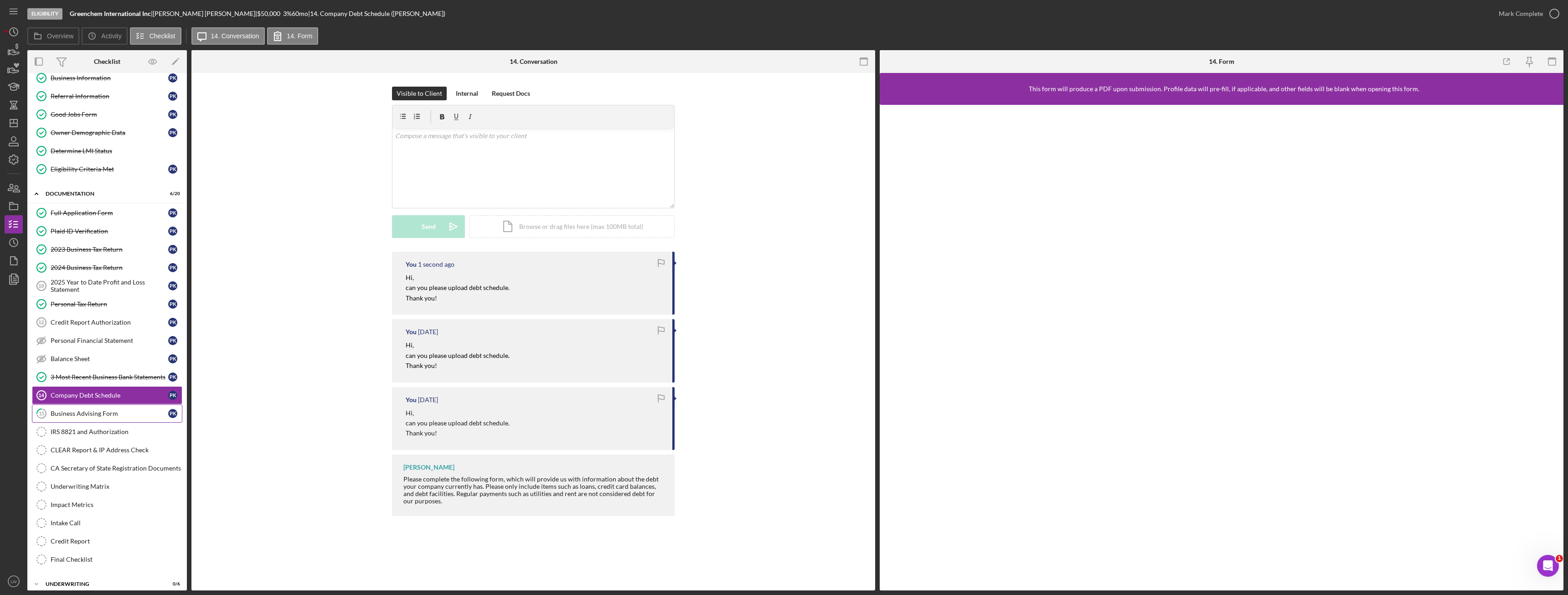
click at [99, 409] on link "15 Business Advising Form P K" at bounding box center [107, 413] width 151 height 18
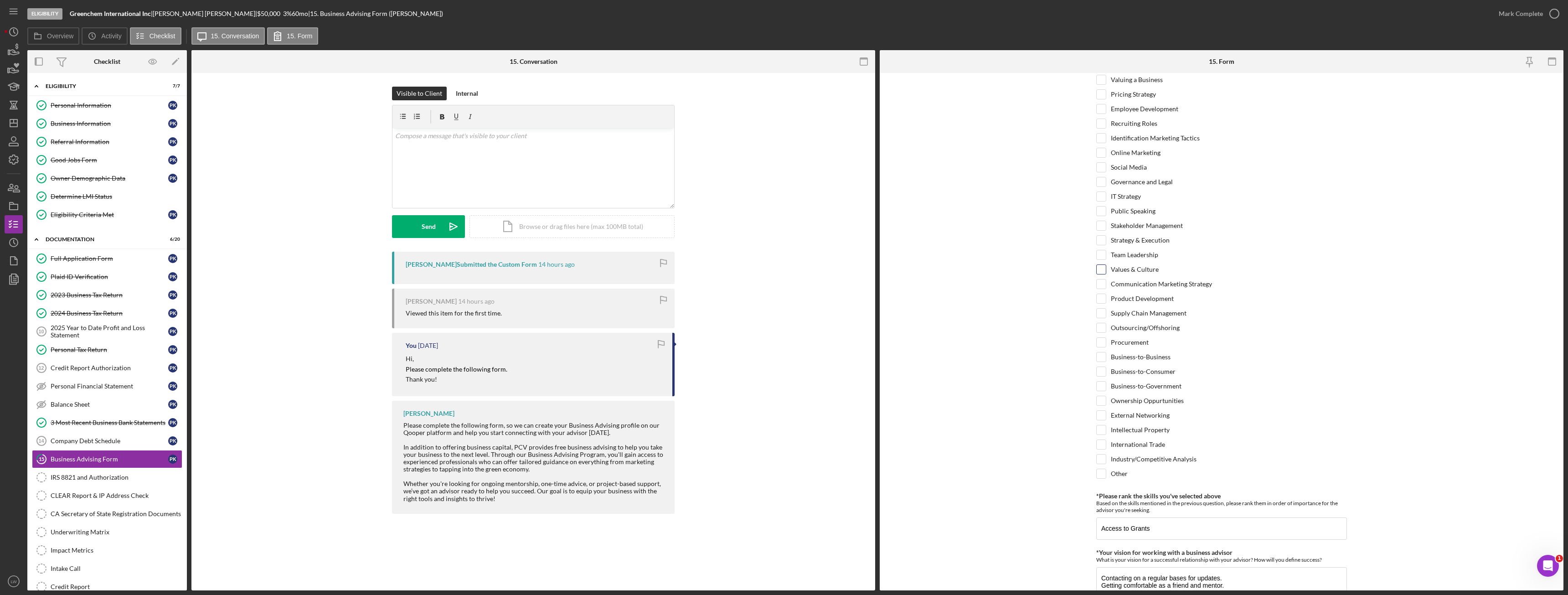
scroll to position [584, 0]
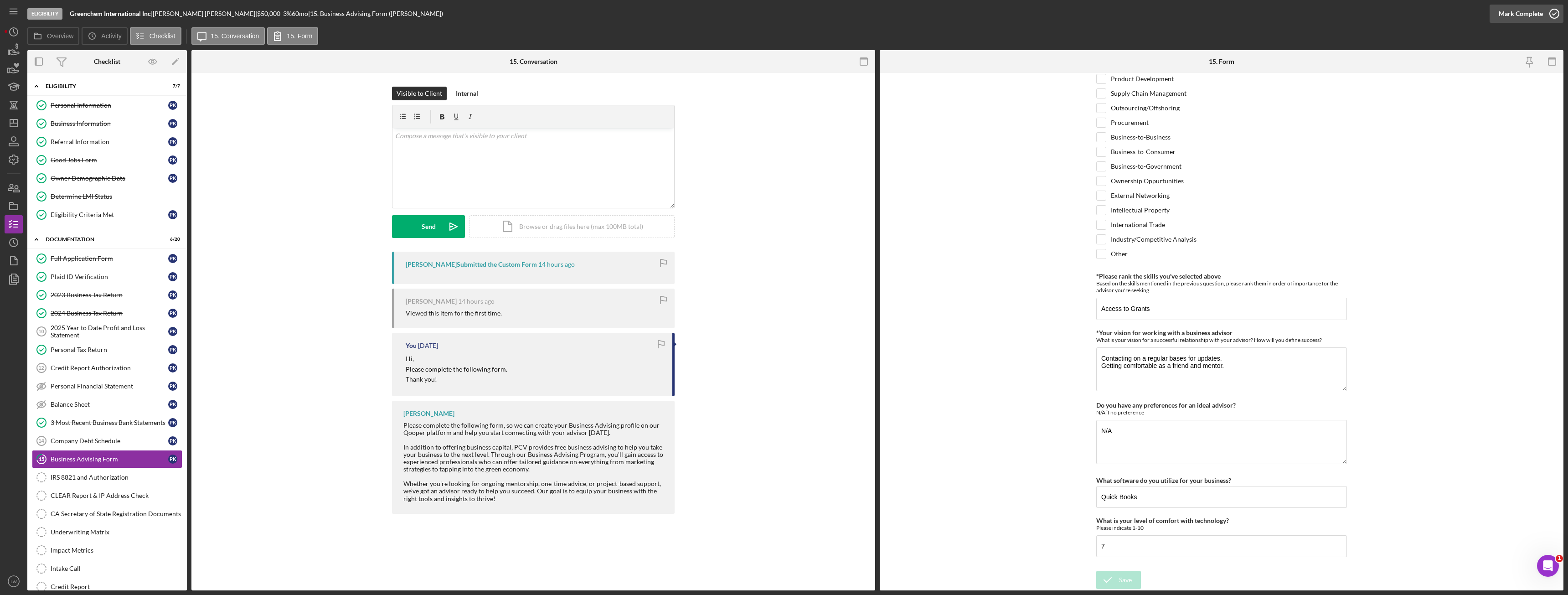
click at [1524, 9] on div "Mark Complete" at bounding box center [1521, 13] width 44 height 18
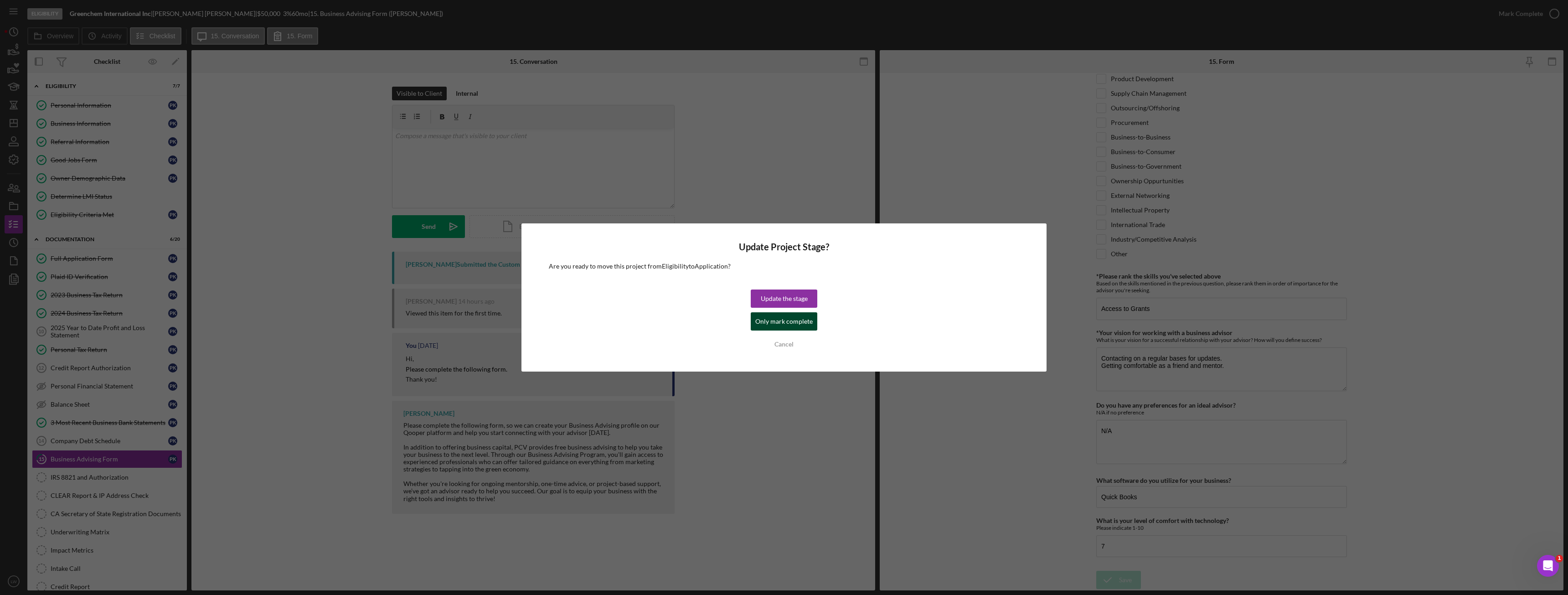
click at [775, 328] on div "Only mark complete" at bounding box center [784, 321] width 57 height 18
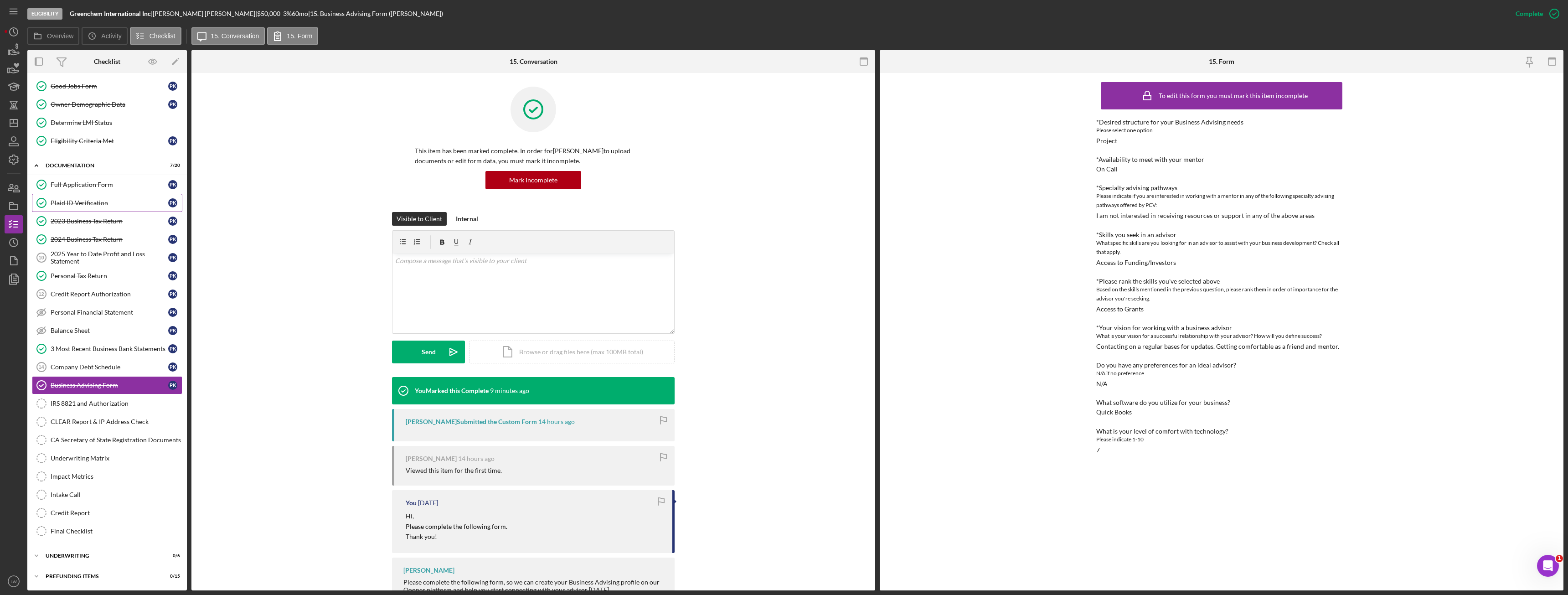
scroll to position [0, 0]
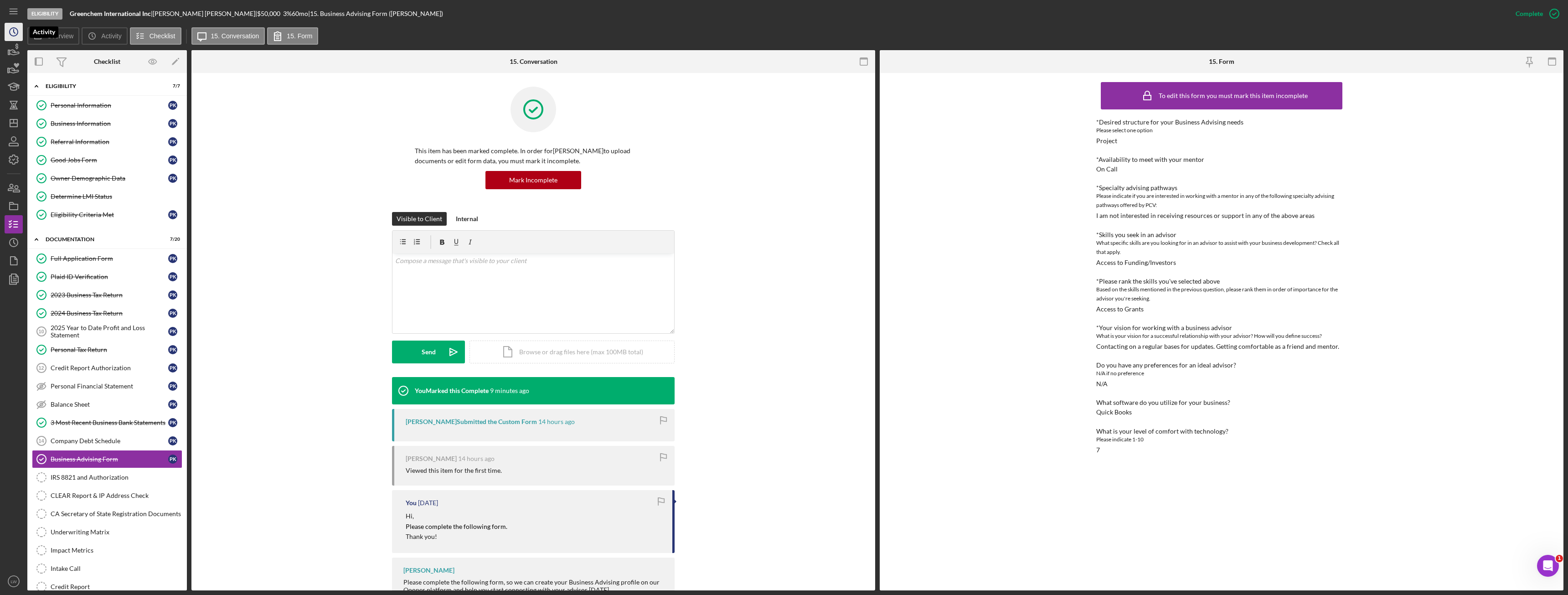
click at [12, 32] on icon "Icon/History" at bounding box center [14, 32] width 22 height 22
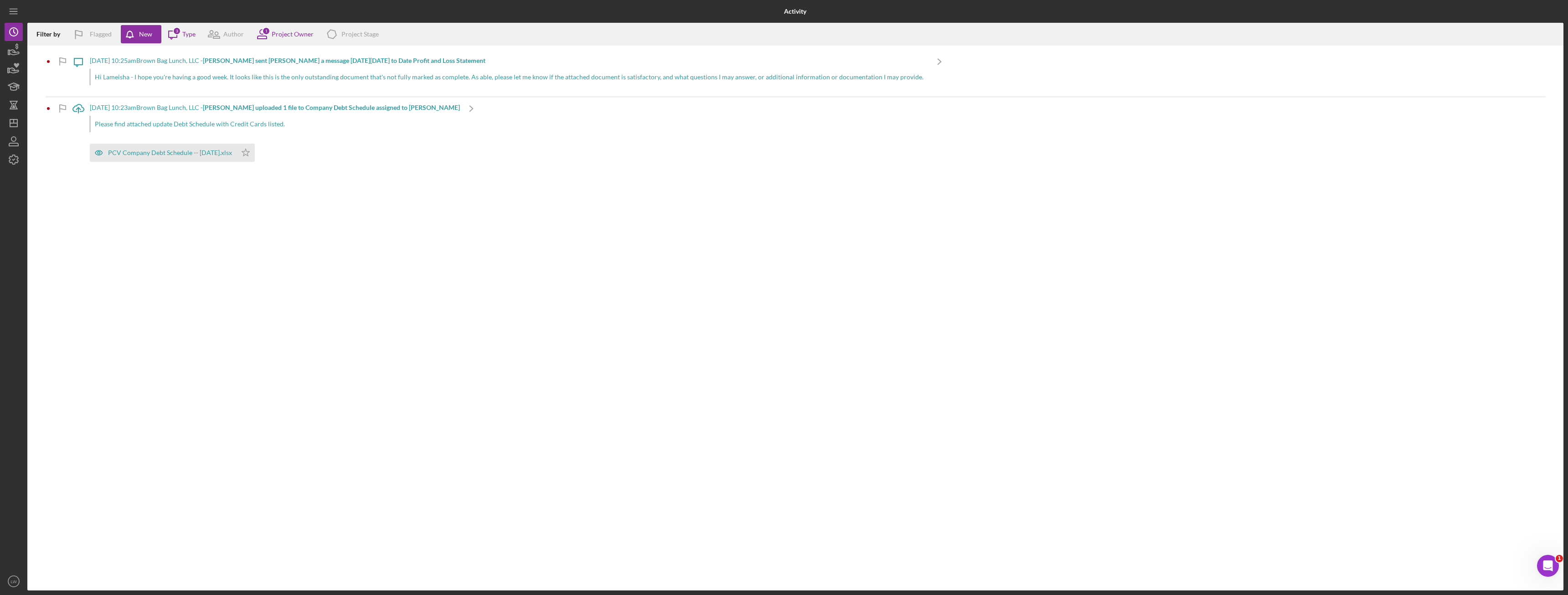
click at [315, 78] on div "Hi Lameisha - I hope you're having a good week. It looks like this is the only …" at bounding box center [509, 77] width 838 height 16
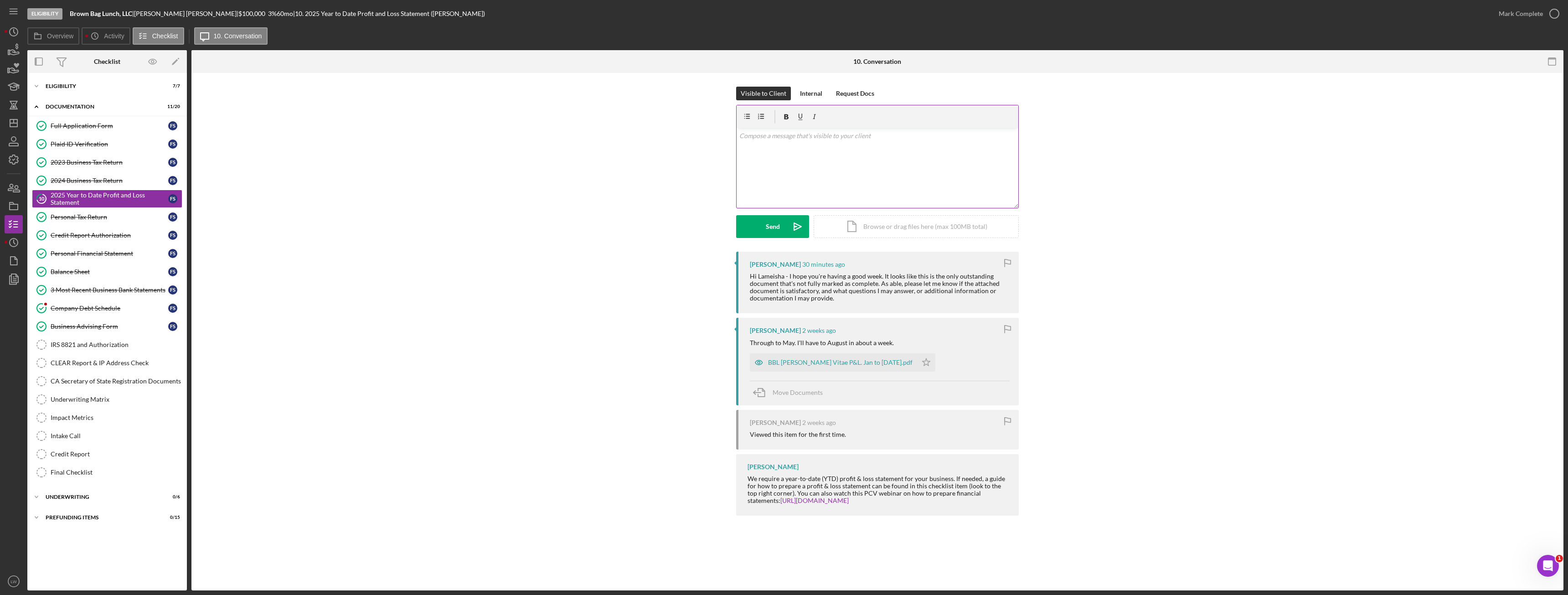
click at [862, 176] on div "v Color teal Color pink Remove color Add row above Add row below Add column bef…" at bounding box center [877, 168] width 282 height 80
click at [757, 236] on button "Send Icon/icon-invite-send" at bounding box center [772, 226] width 73 height 22
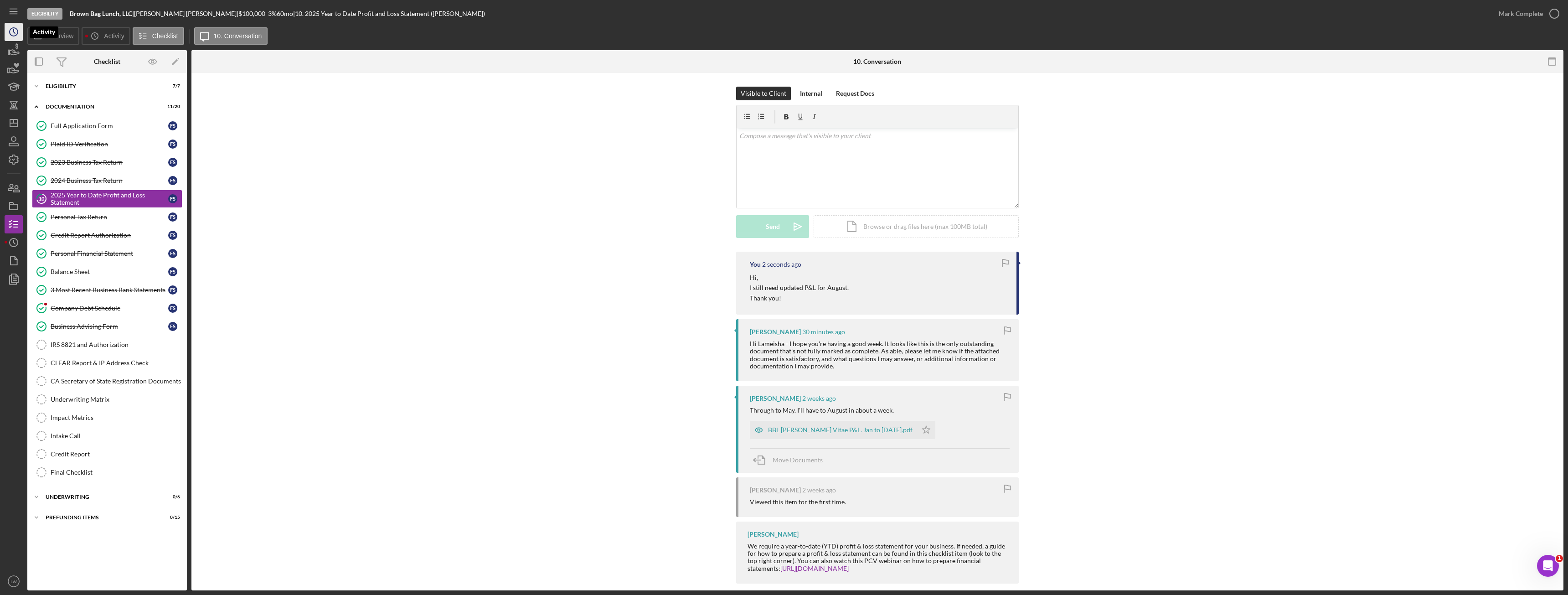
click at [12, 28] on icon "Icon/History" at bounding box center [14, 32] width 22 height 22
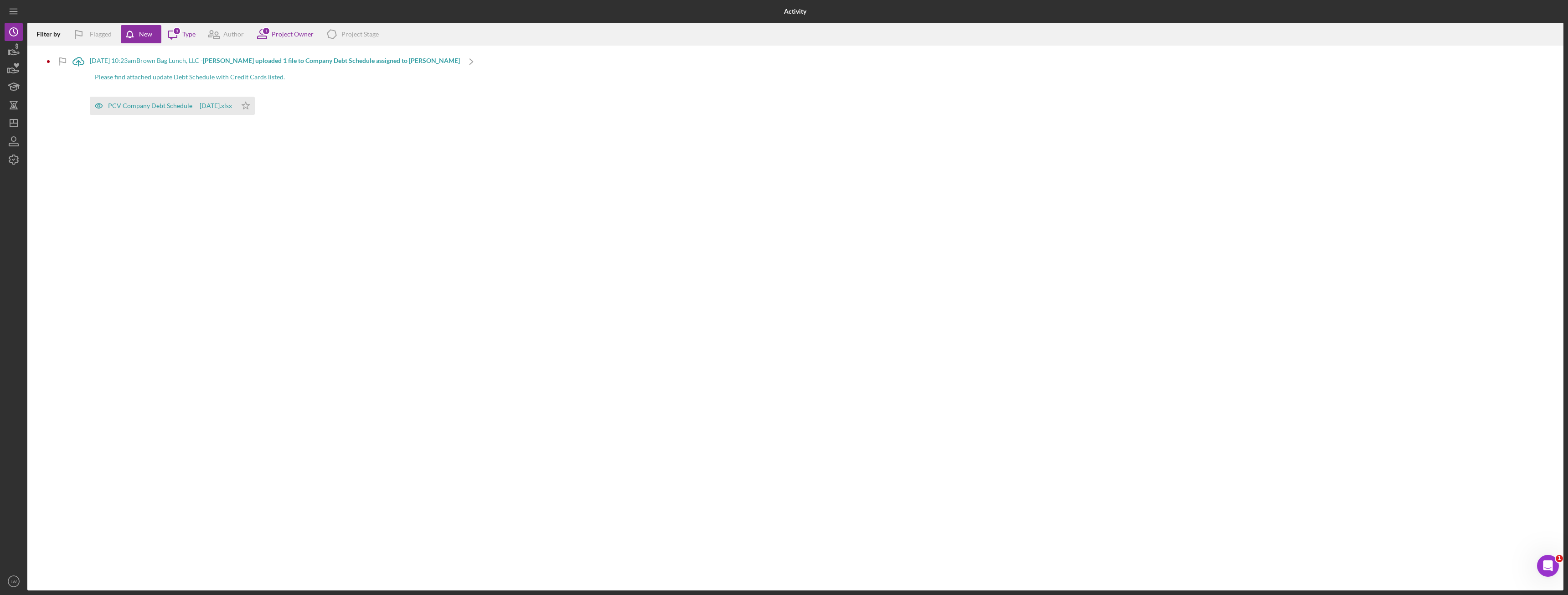
click at [162, 77] on div "Please find attached update Debt Schedule with Credit Cards listed." at bounding box center [275, 77] width 370 height 16
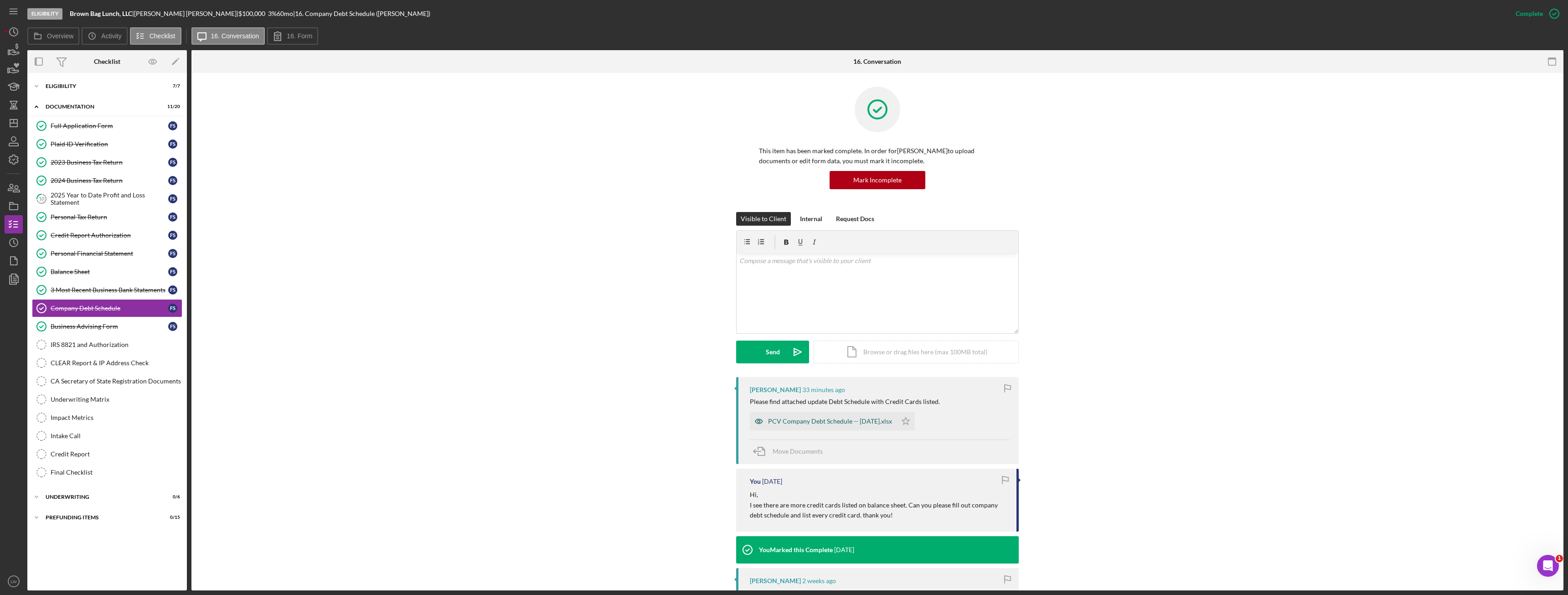
click at [866, 421] on div "PCV Company Debt Schedule -- [DATE].xlsx" at bounding box center [830, 421] width 124 height 8
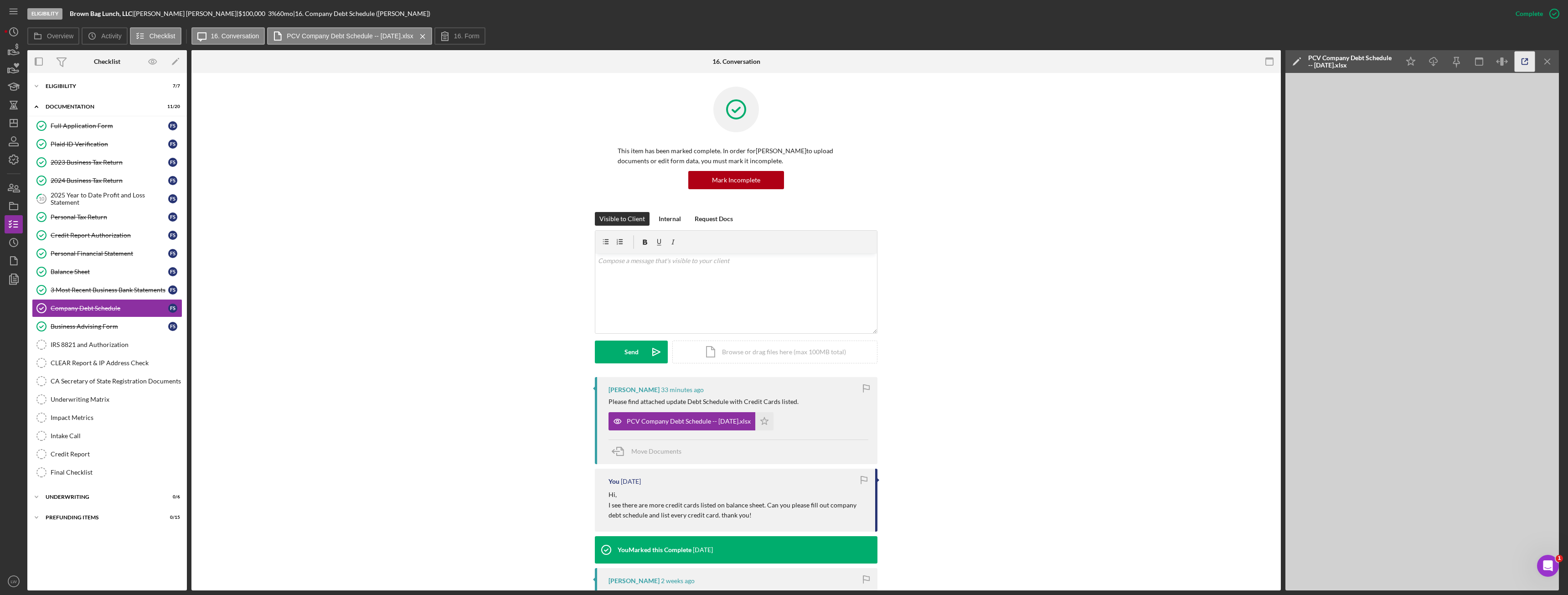
click at [1527, 61] on icon "button" at bounding box center [1524, 61] width 21 height 21
click at [725, 286] on div "v Color teal Color pink Remove color Add row above Add row below Add column bef…" at bounding box center [736, 294] width 282 height 80
click at [619, 353] on button "Send Icon/icon-invite-send" at bounding box center [631, 352] width 73 height 22
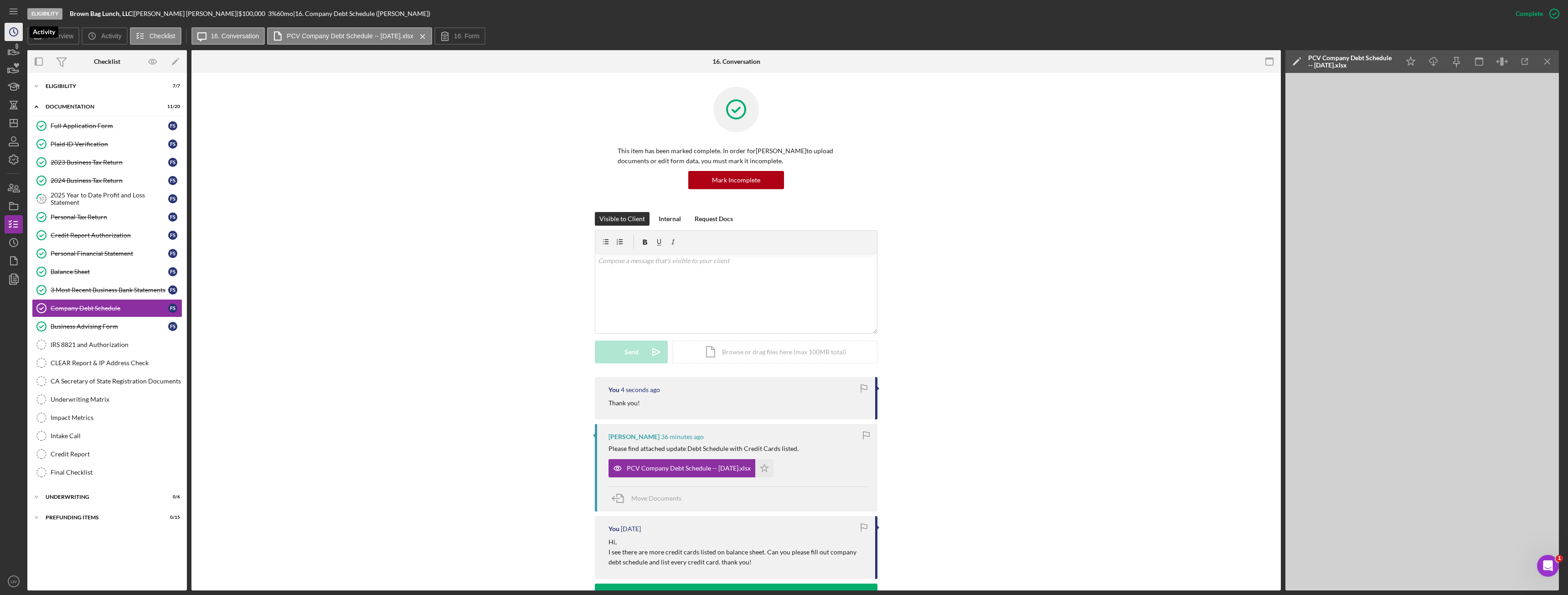
click at [7, 30] on icon "Icon/History" at bounding box center [14, 32] width 22 height 22
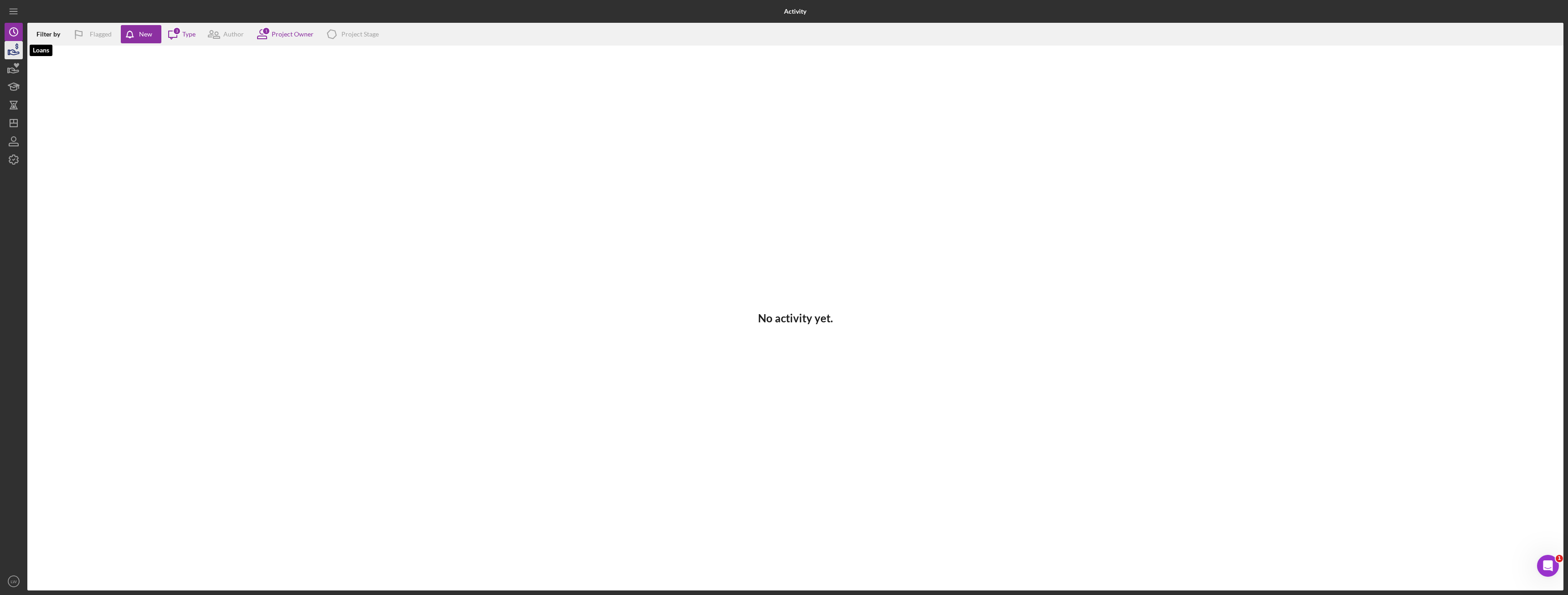
click at [13, 49] on icon "button" at bounding box center [14, 50] width 22 height 22
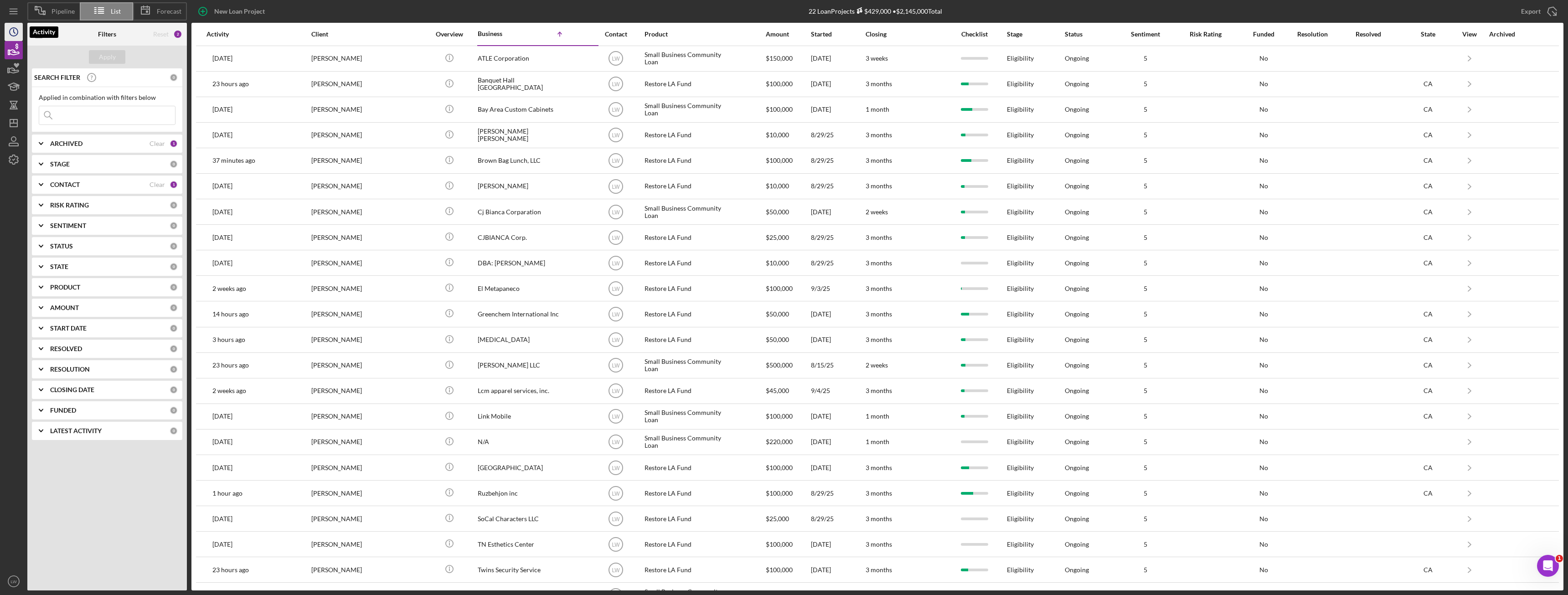
click at [9, 26] on icon "Icon/History" at bounding box center [14, 32] width 22 height 22
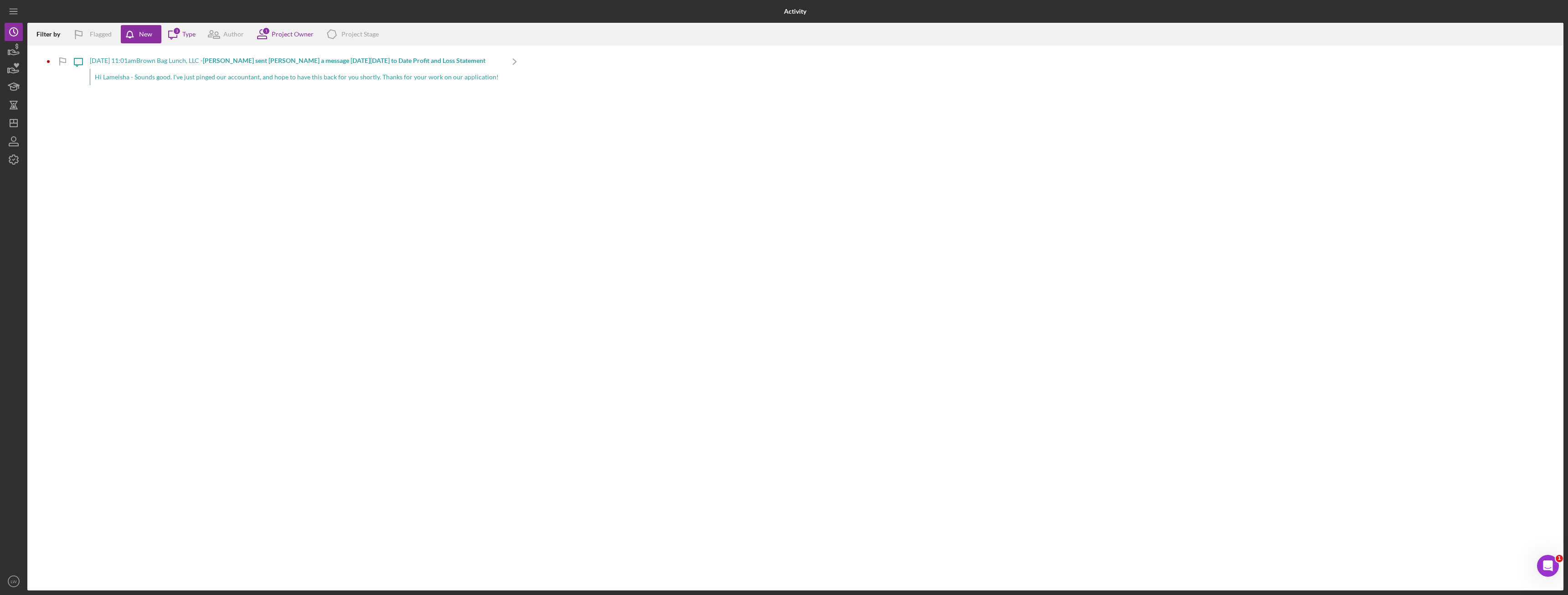
click at [199, 77] on div "Hi Lameisha - Sounds good. I've just pinged our accountant, and hope to have th…" at bounding box center [297, 77] width 414 height 16
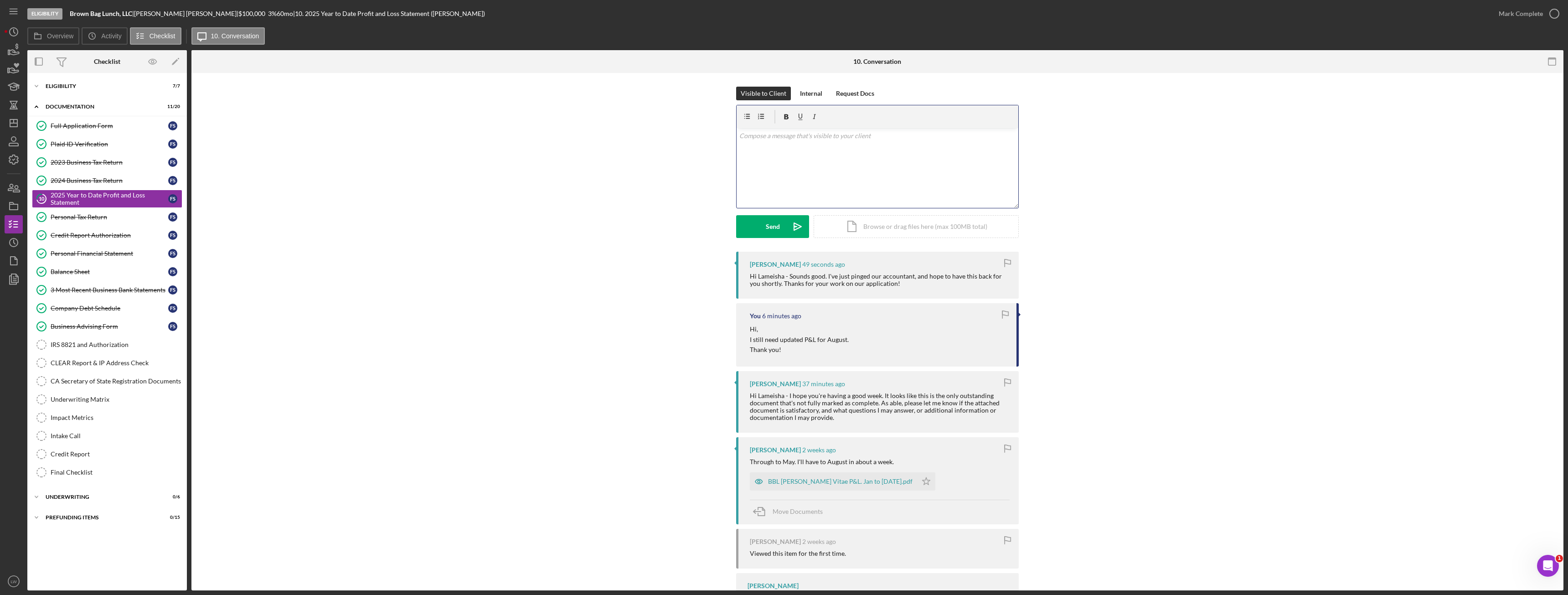
click at [848, 184] on div "v Color teal Color pink Remove color Add row above Add row below Add column bef…" at bounding box center [877, 168] width 282 height 80
click at [753, 235] on div "Visible to Client Internal Request Docs v Color teal Color pink Remove color Ad…" at bounding box center [877, 169] width 282 height 165
click at [758, 230] on button "Send Icon/icon-invite-send" at bounding box center [772, 226] width 73 height 22
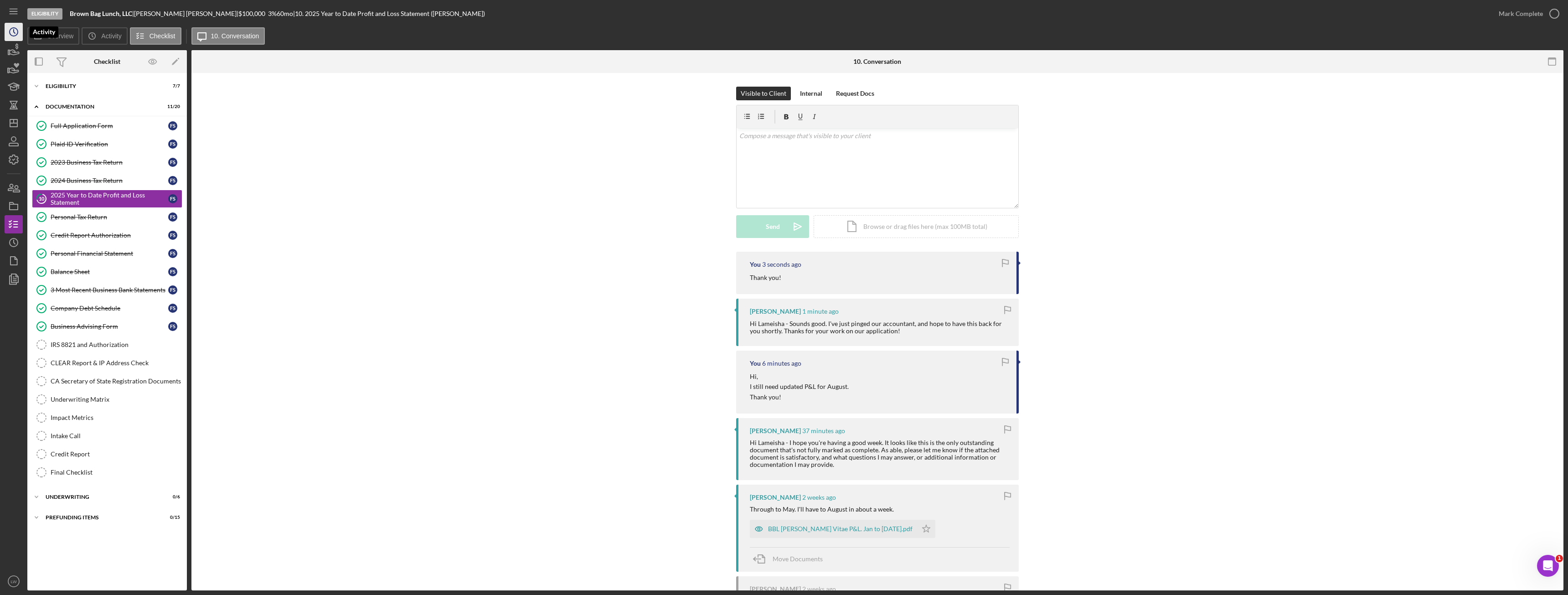
click at [17, 36] on icon "Icon/History" at bounding box center [14, 32] width 22 height 22
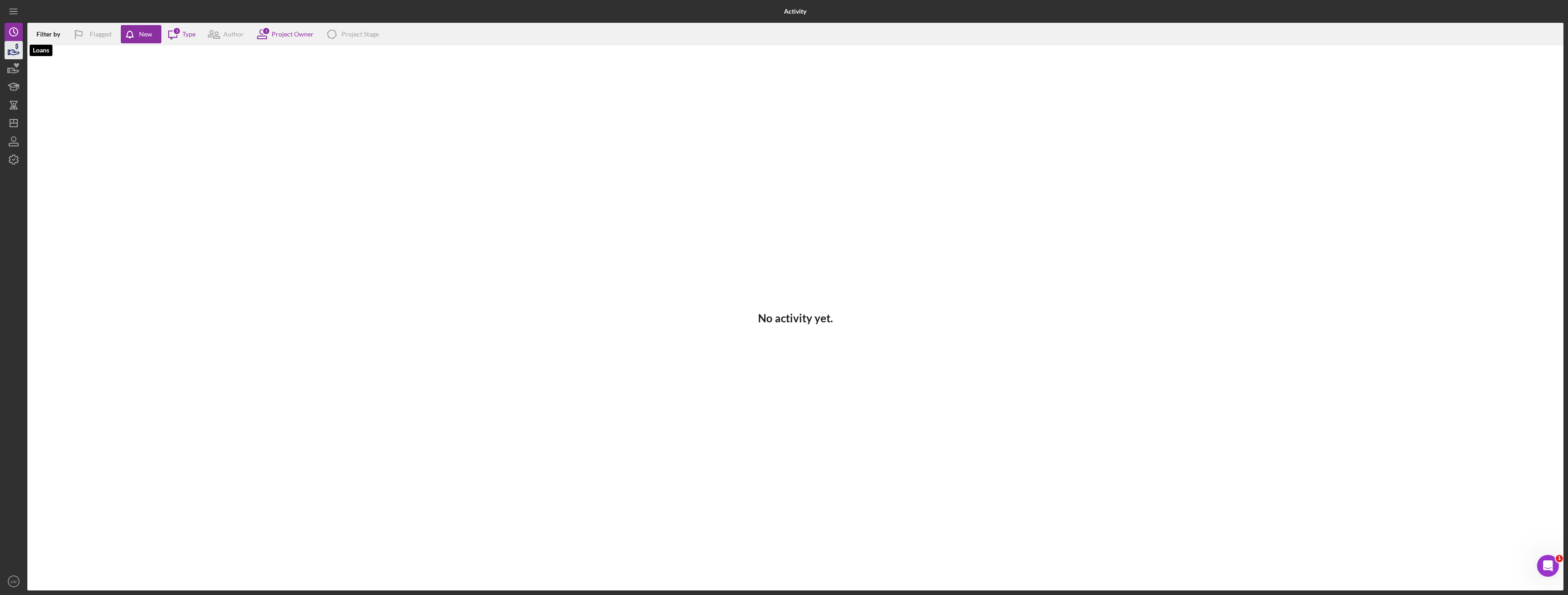
click at [7, 48] on icon "button" at bounding box center [14, 50] width 22 height 22
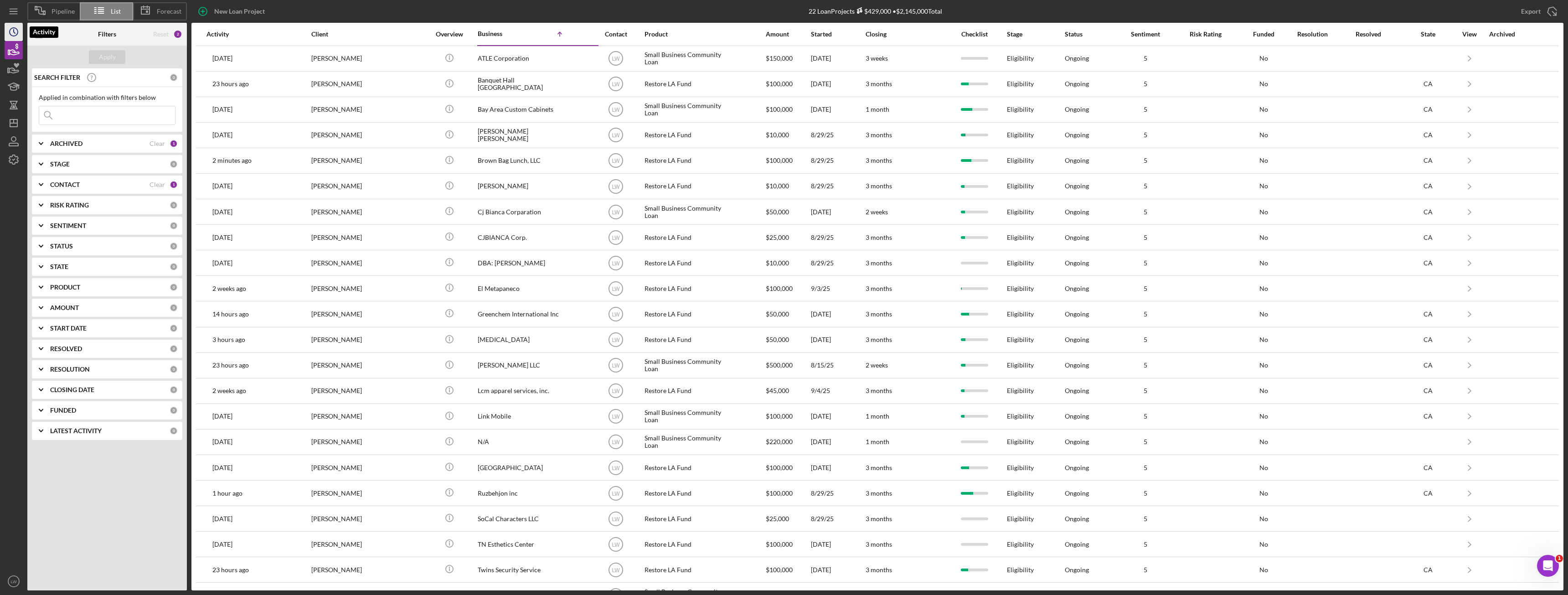
click at [9, 29] on icon "Icon/History" at bounding box center [14, 32] width 22 height 22
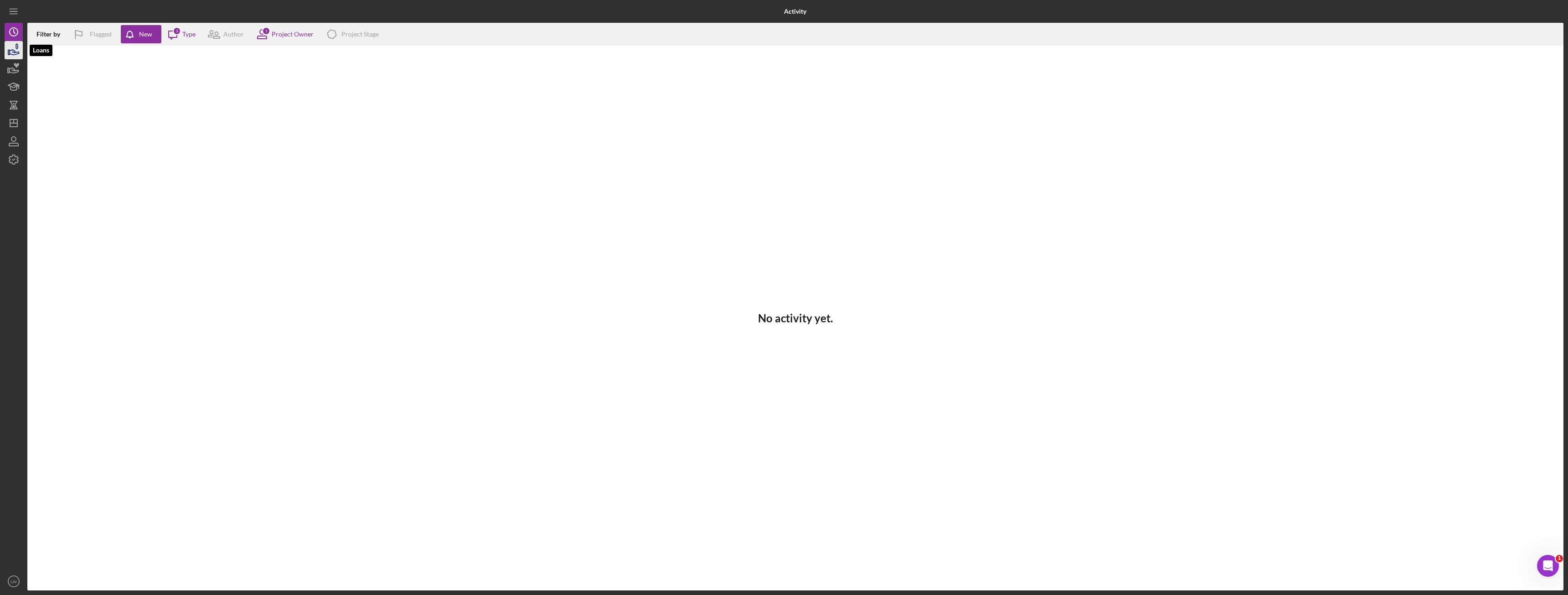
click at [20, 52] on icon "button" at bounding box center [14, 50] width 22 height 22
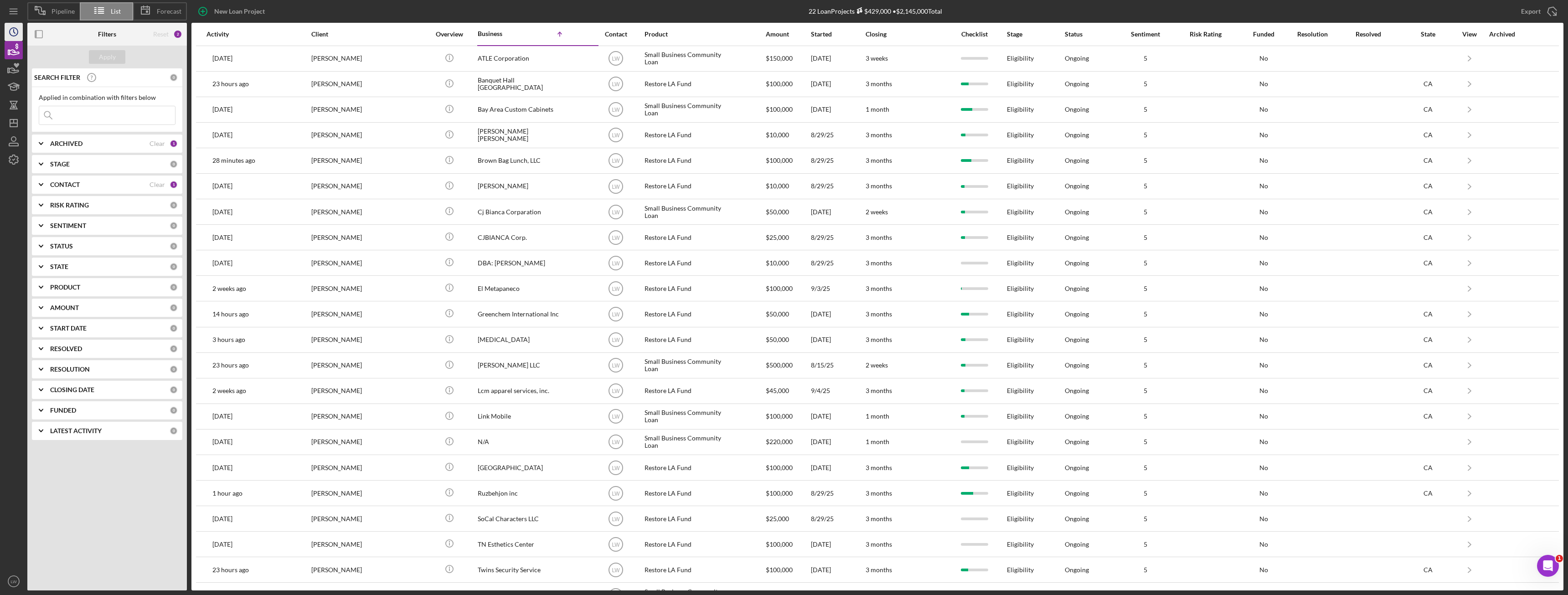
click at [17, 22] on icon "Icon/History" at bounding box center [14, 32] width 22 height 22
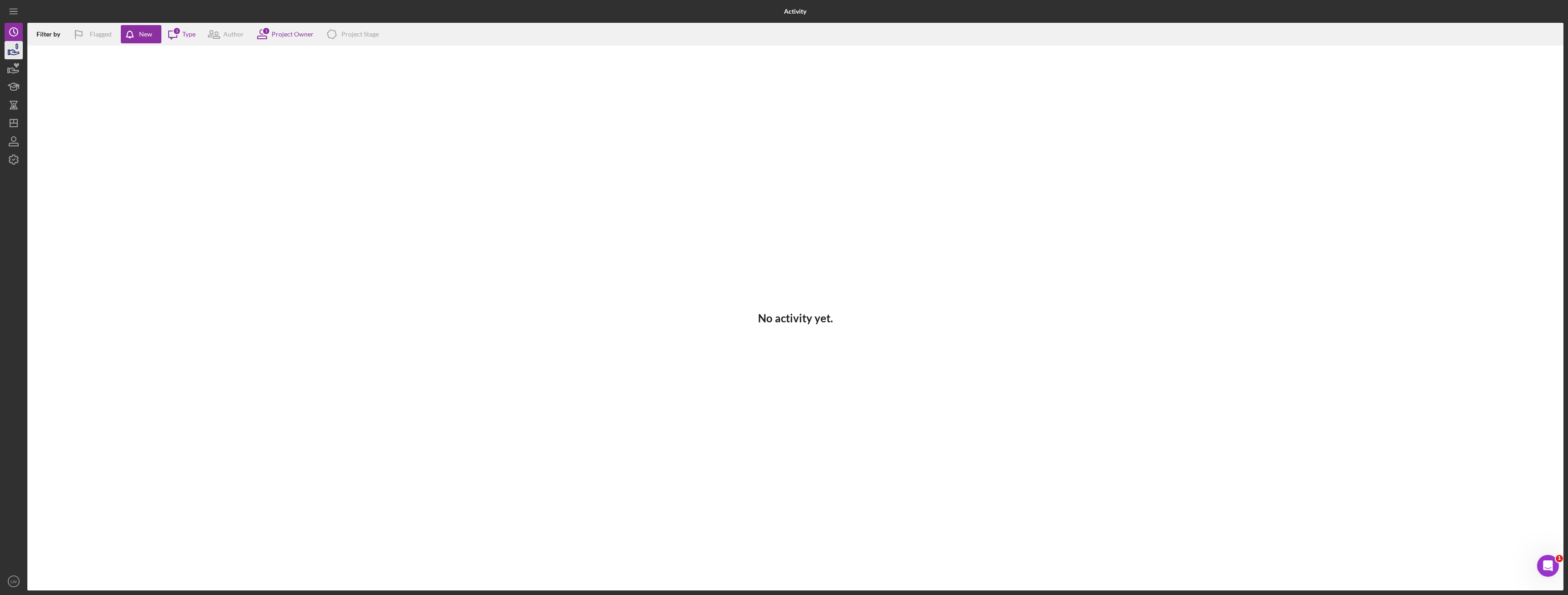
click at [4, 51] on icon "button" at bounding box center [14, 50] width 22 height 22
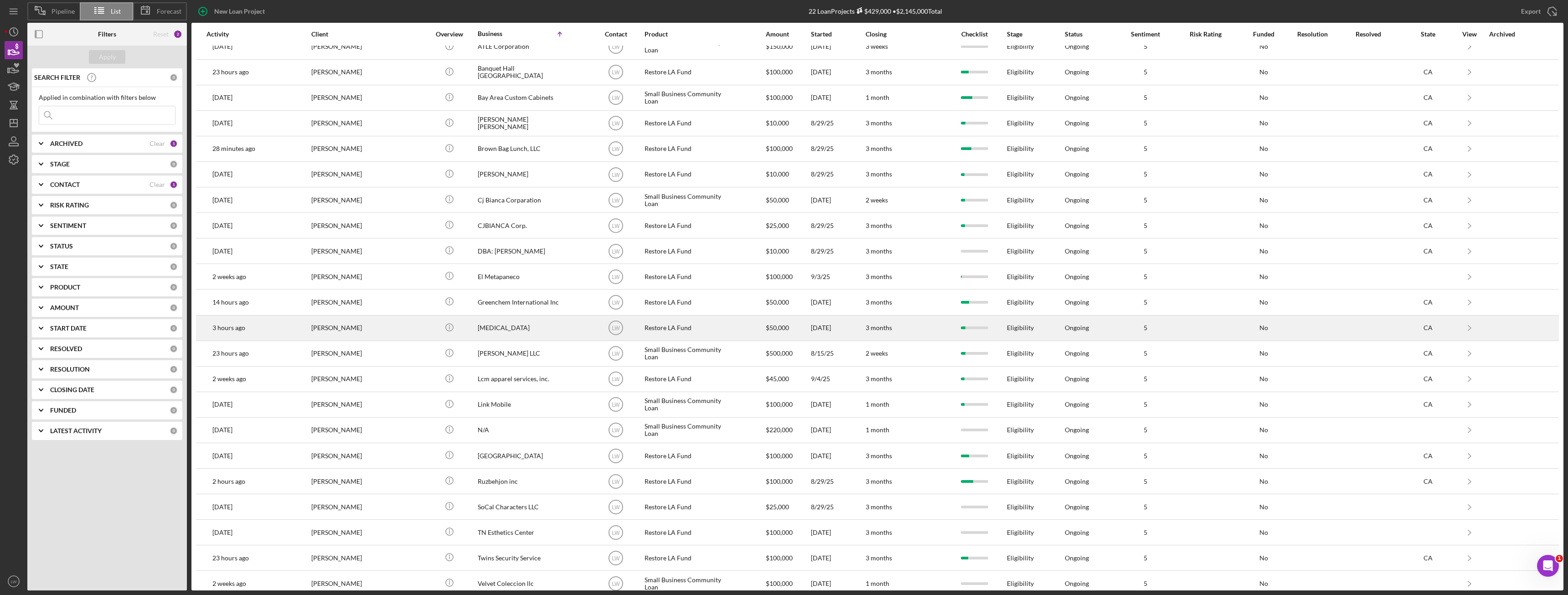
scroll to position [22, 0]
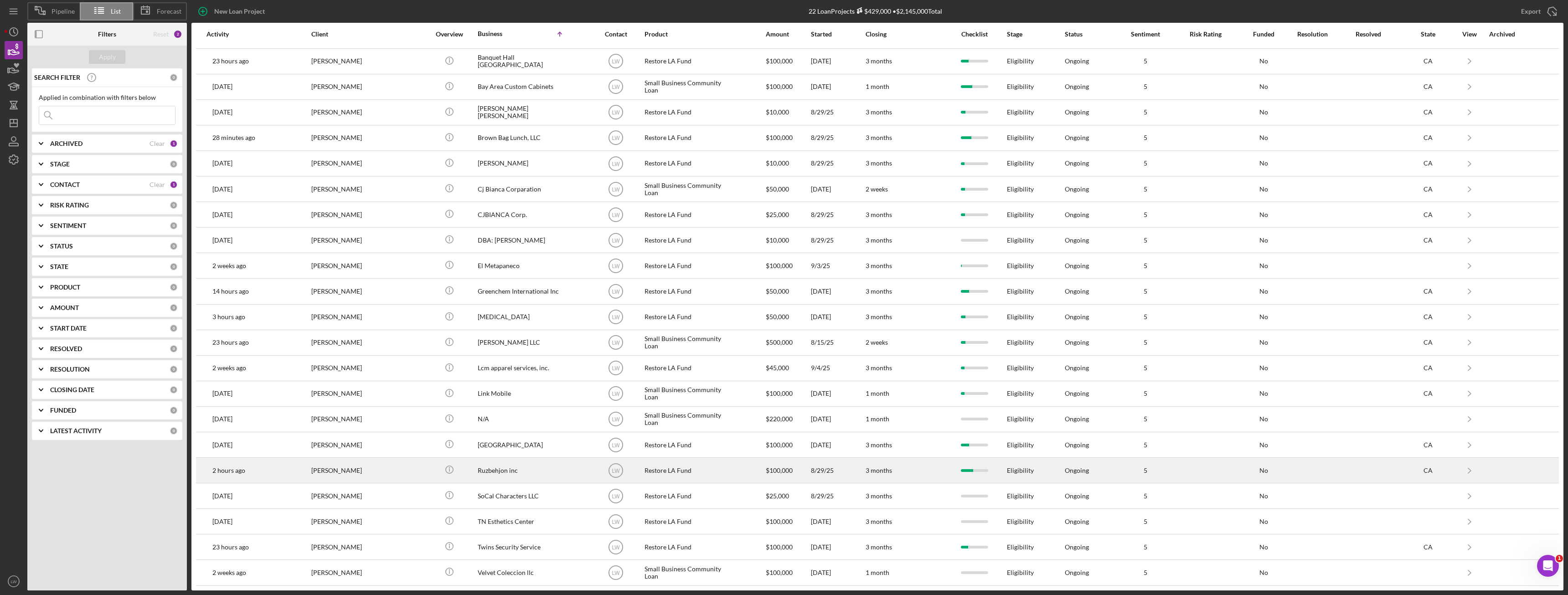
click at [360, 476] on div "[PERSON_NAME]" at bounding box center [357, 470] width 91 height 24
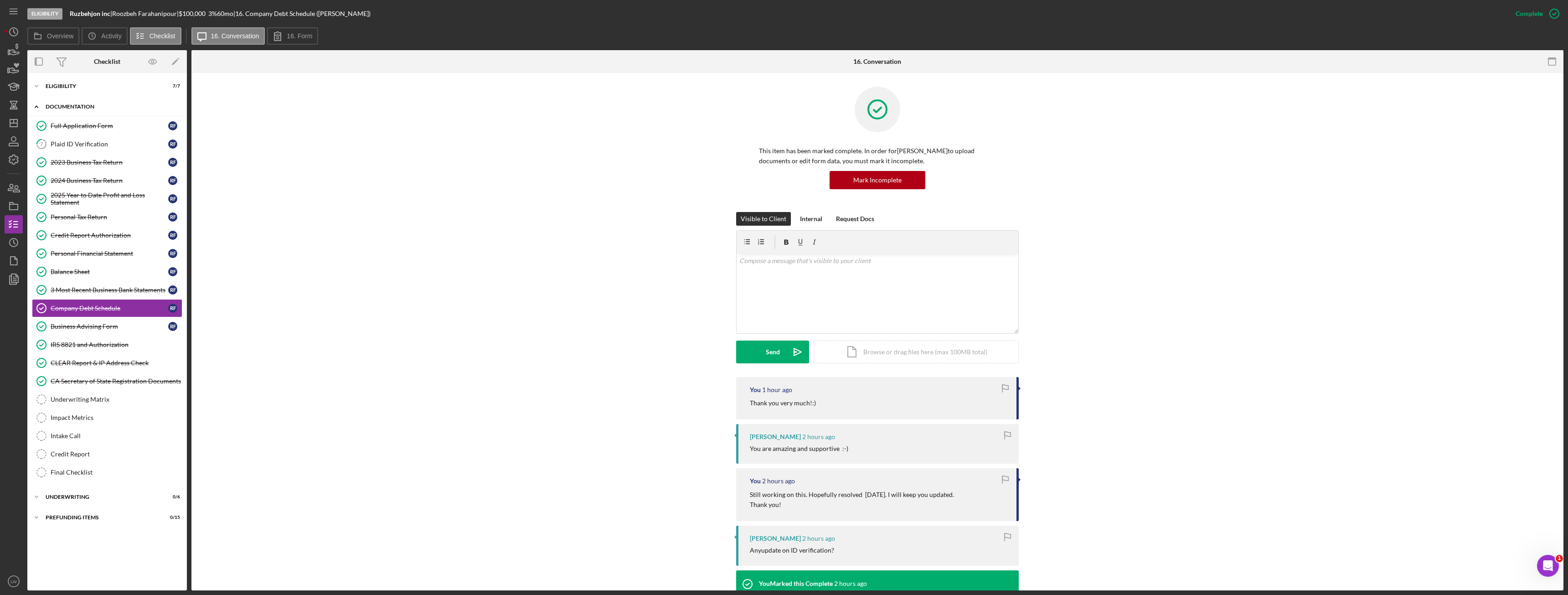
click at [90, 99] on div "Icon/Expander Documentation 14 / 20" at bounding box center [107, 107] width 159 height 19
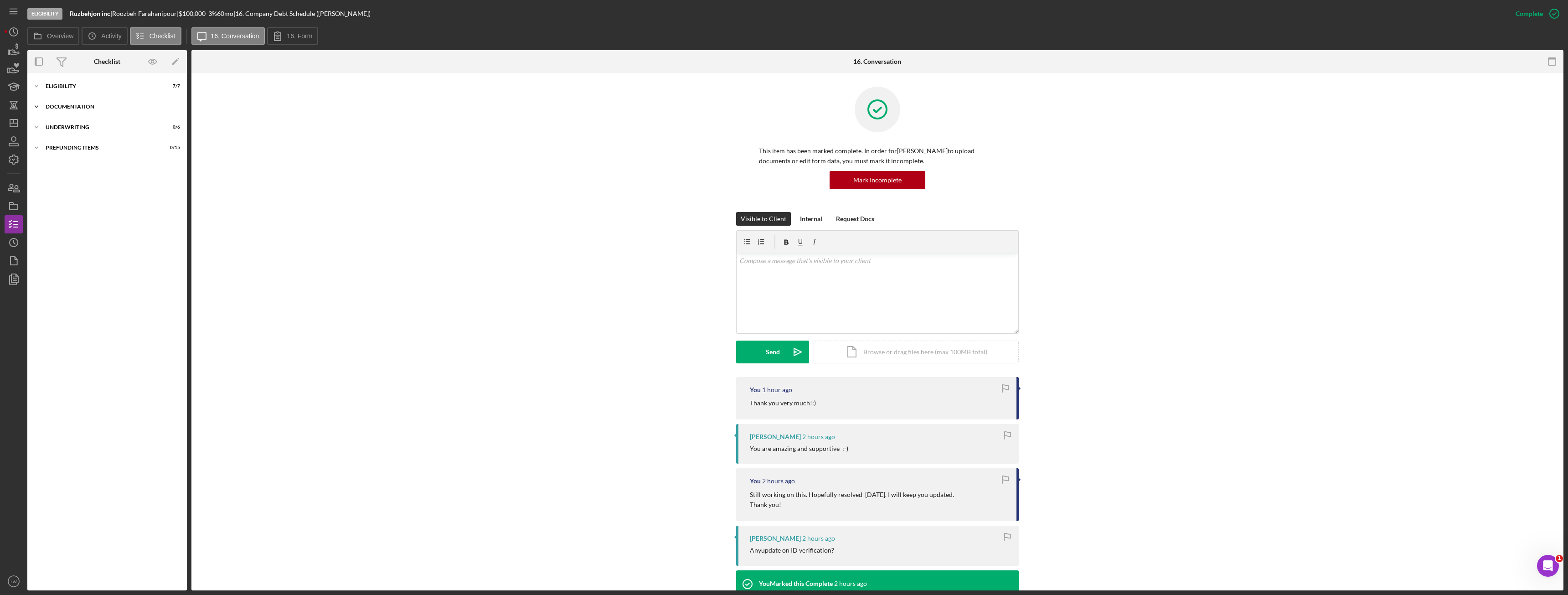
click at [90, 103] on div "Icon/Expander Documentation 14 / 20" at bounding box center [107, 106] width 159 height 18
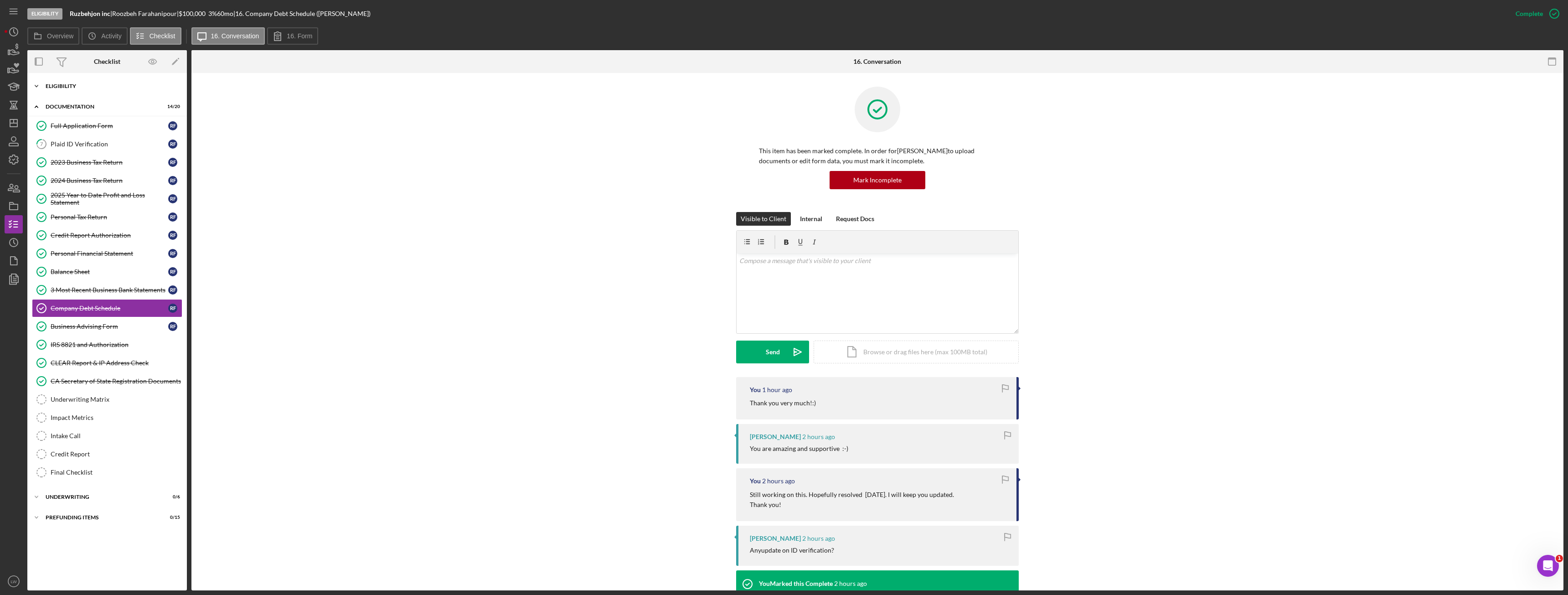
click at [92, 86] on div "Eligibility" at bounding box center [111, 86] width 130 height 6
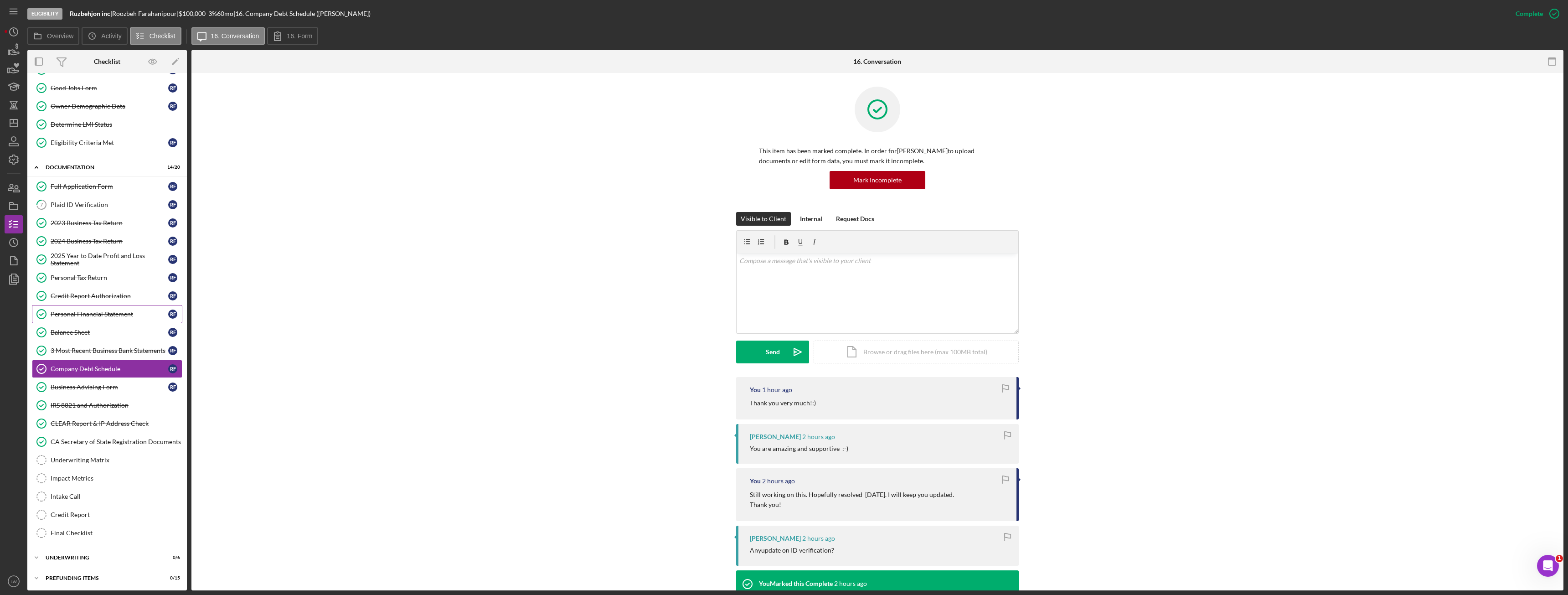
scroll to position [74, 0]
click at [95, 203] on div "Plaid ID Verification" at bounding box center [109, 203] width 117 height 8
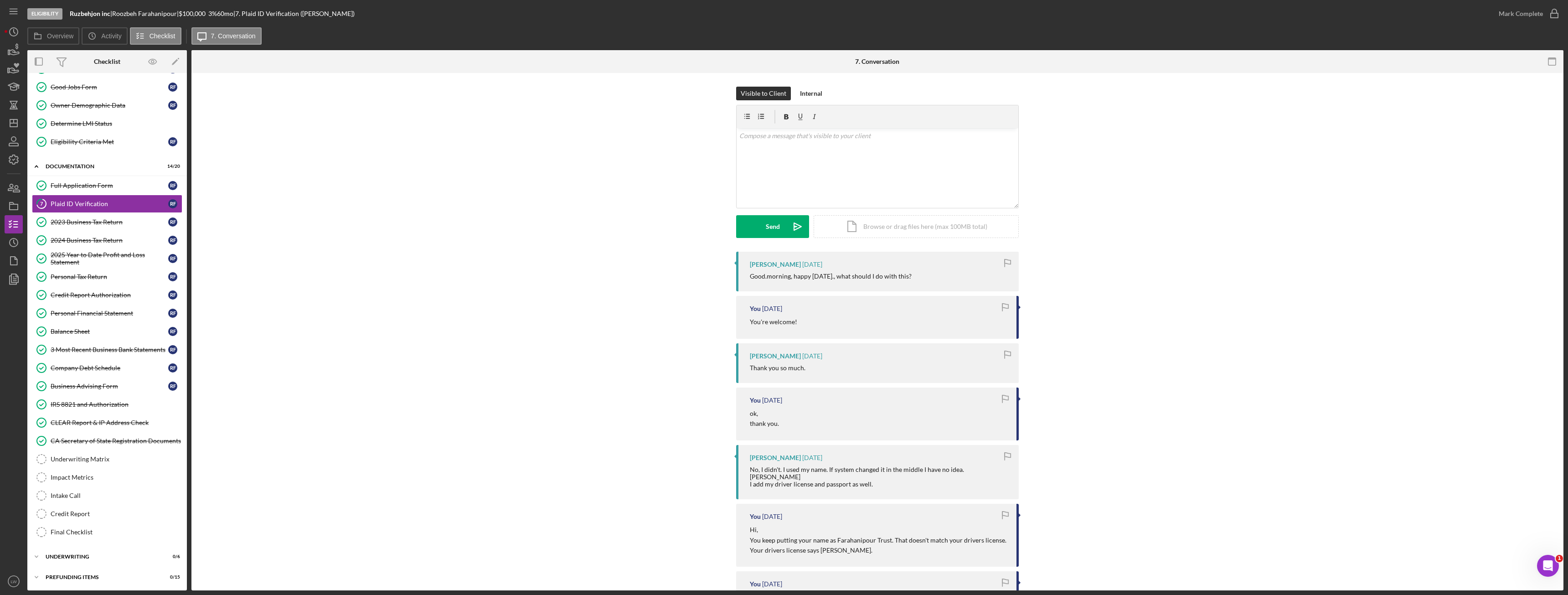
scroll to position [74, 0]
drag, startPoint x: 180, startPoint y: 13, endPoint x: 118, endPoint y: 15, distance: 62.0
click at [118, 15] on div "[PERSON_NAME] |" at bounding box center [145, 14] width 67 height 8
copy div "[PERSON_NAME]"
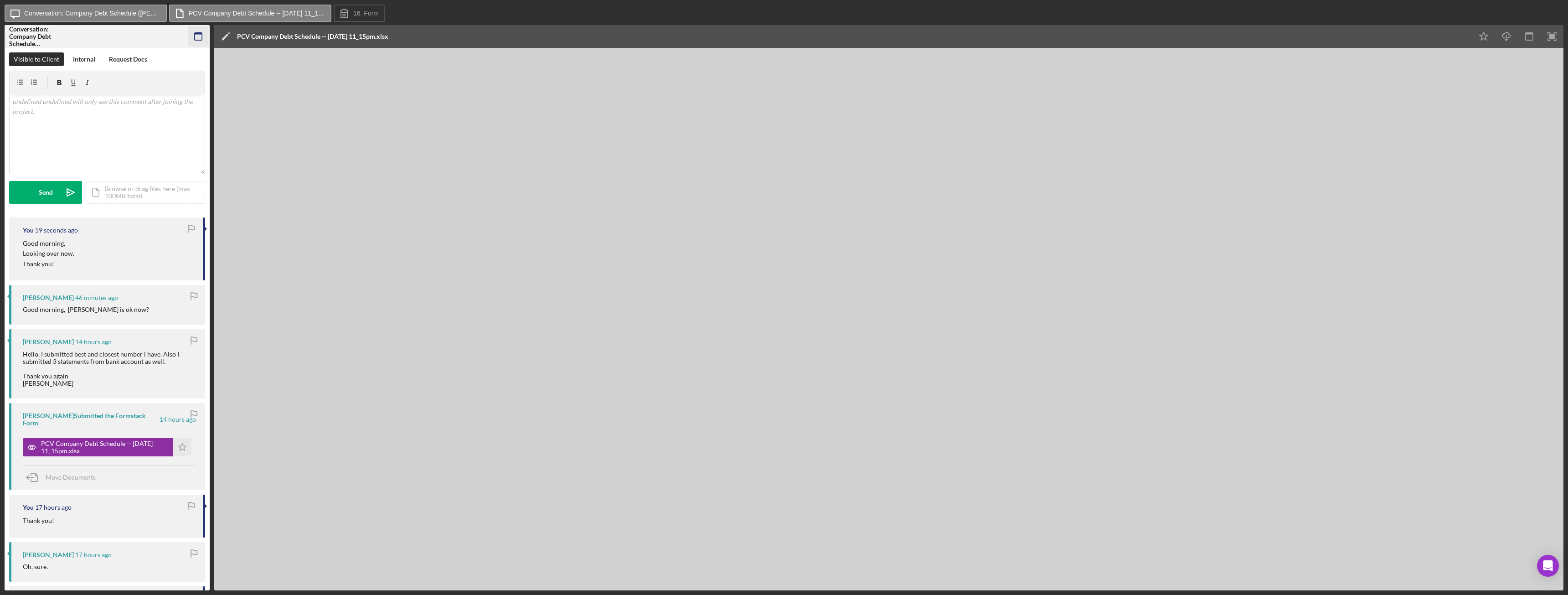
click at [206, 36] on icon "button" at bounding box center [198, 36] width 21 height 21
